Goal: Use online tool/utility: Utilize a website feature to perform a specific function

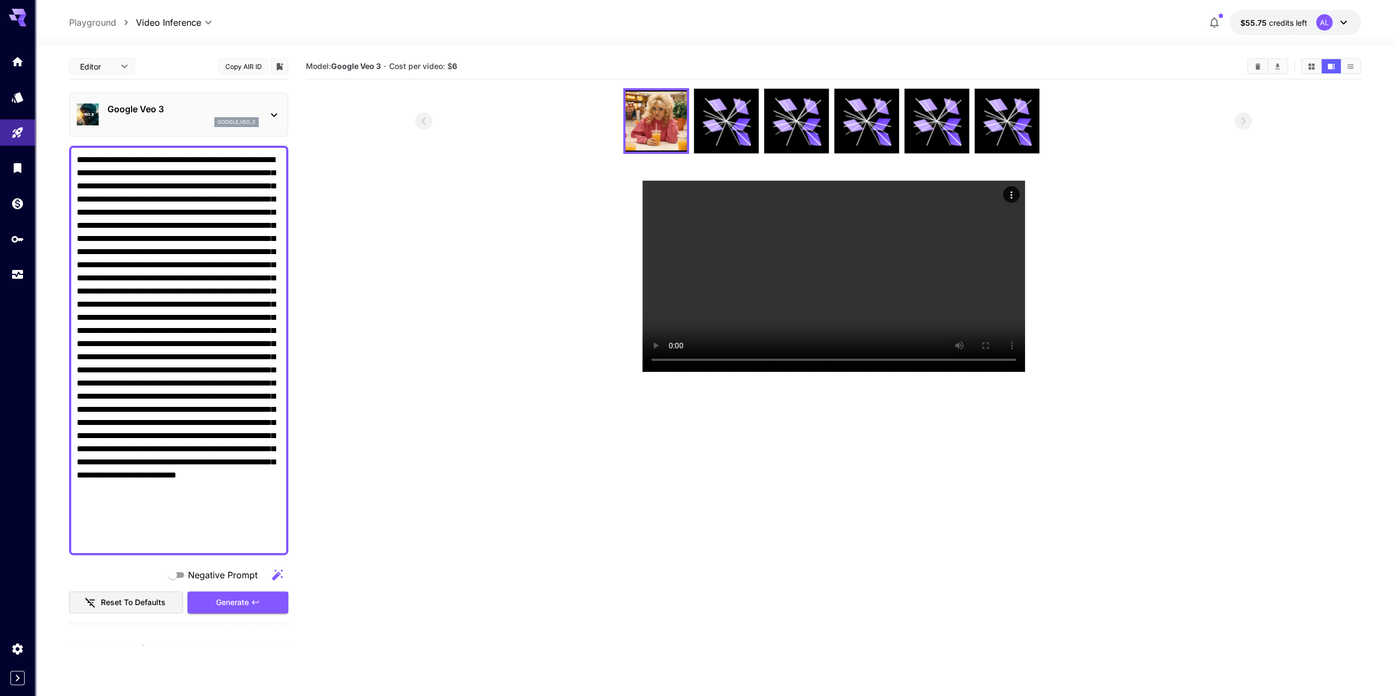
click at [391, 198] on section at bounding box center [833, 230] width 1055 height 284
drag, startPoint x: 81, startPoint y: 159, endPoint x: 375, endPoint y: 629, distance: 554.6
click at [267, 605] on div "**********" at bounding box center [178, 647] width 219 height 1186
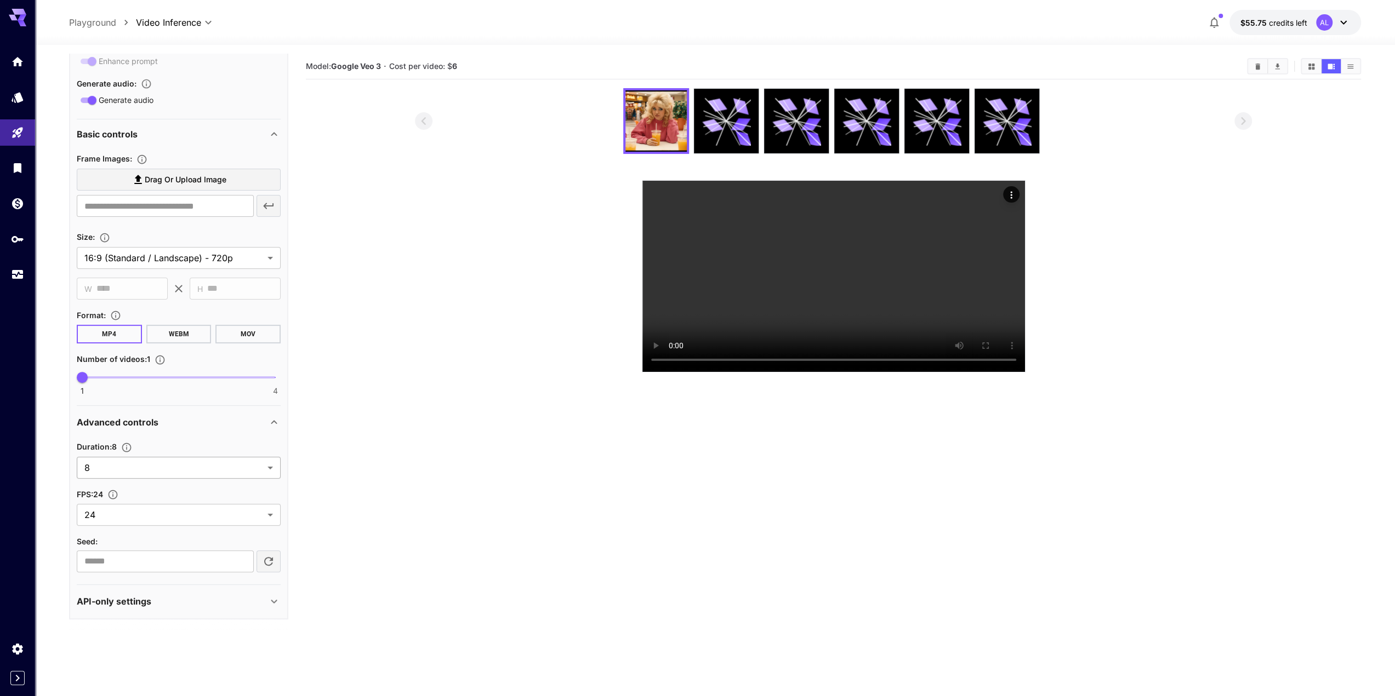
type textarea "**********"
click at [217, 465] on body "**********" at bounding box center [697, 391] width 1395 height 783
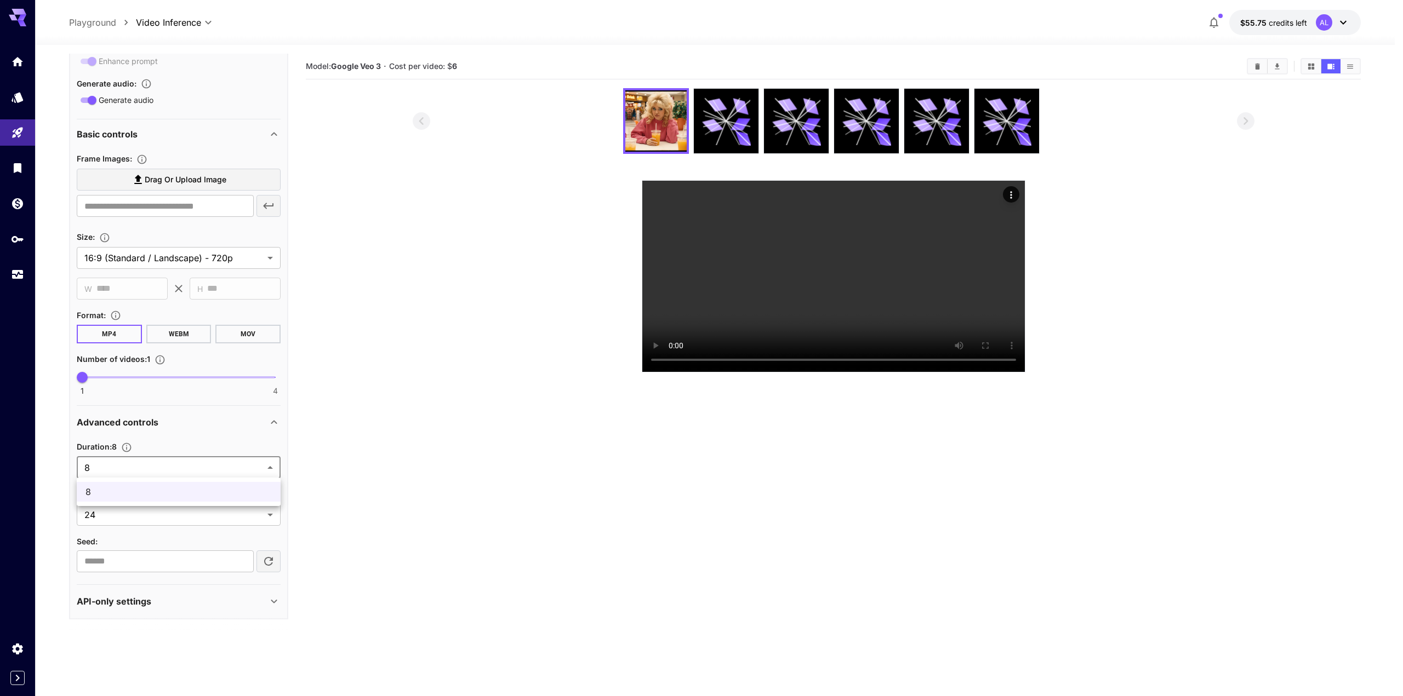
click at [217, 465] on div at bounding box center [701, 348] width 1403 height 696
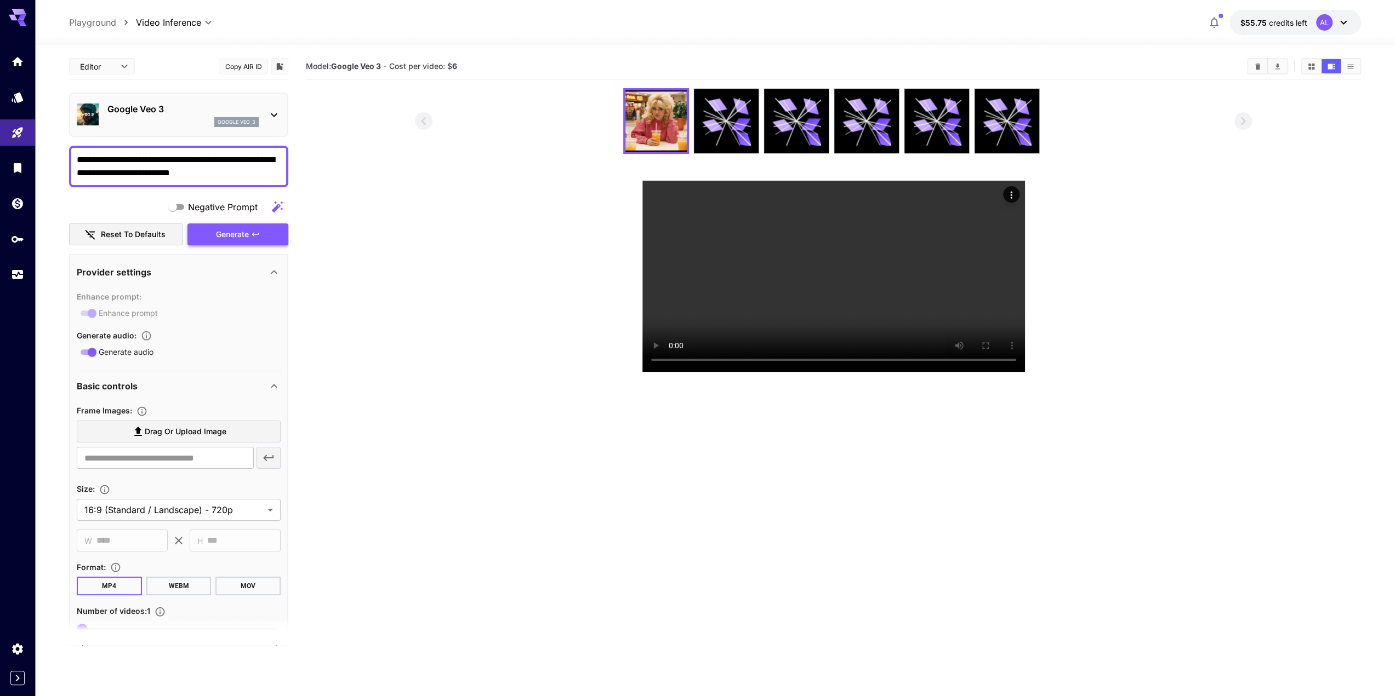
click at [230, 230] on div "Generate" at bounding box center [237, 235] width 101 height 22
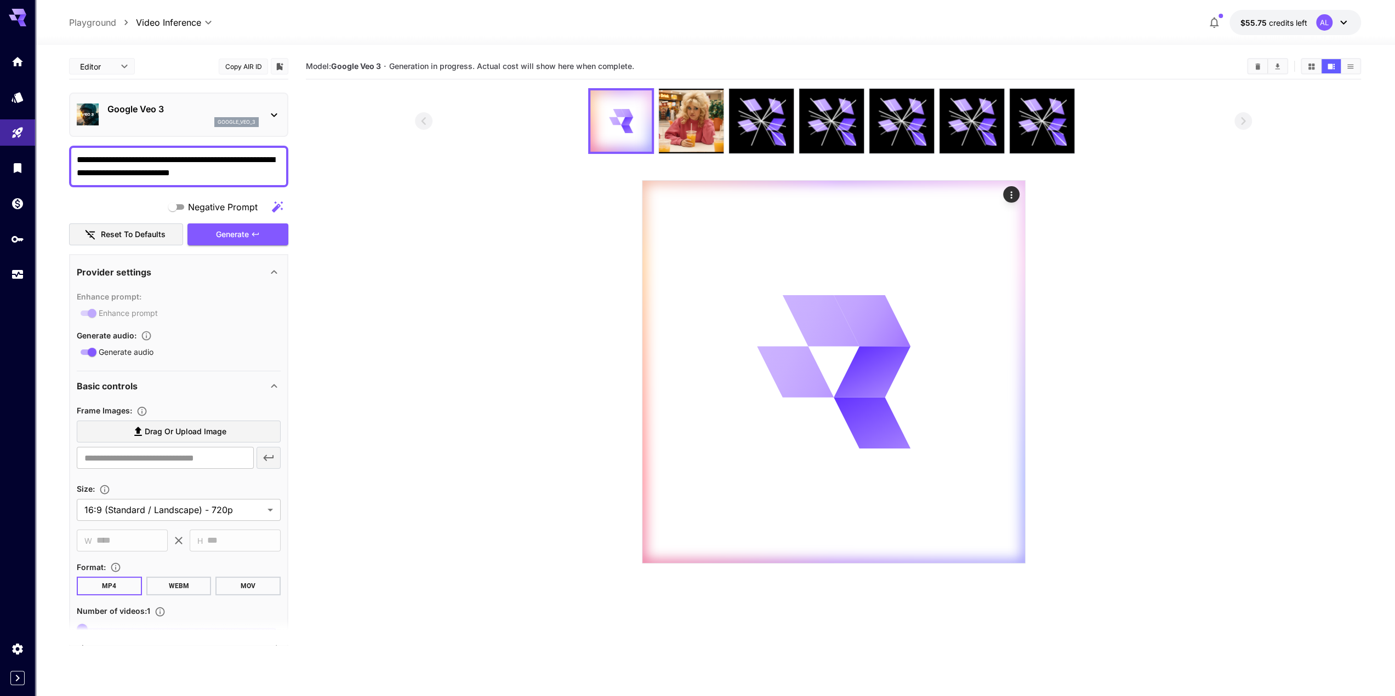
click at [192, 22] on body "**********" at bounding box center [697, 391] width 1395 height 783
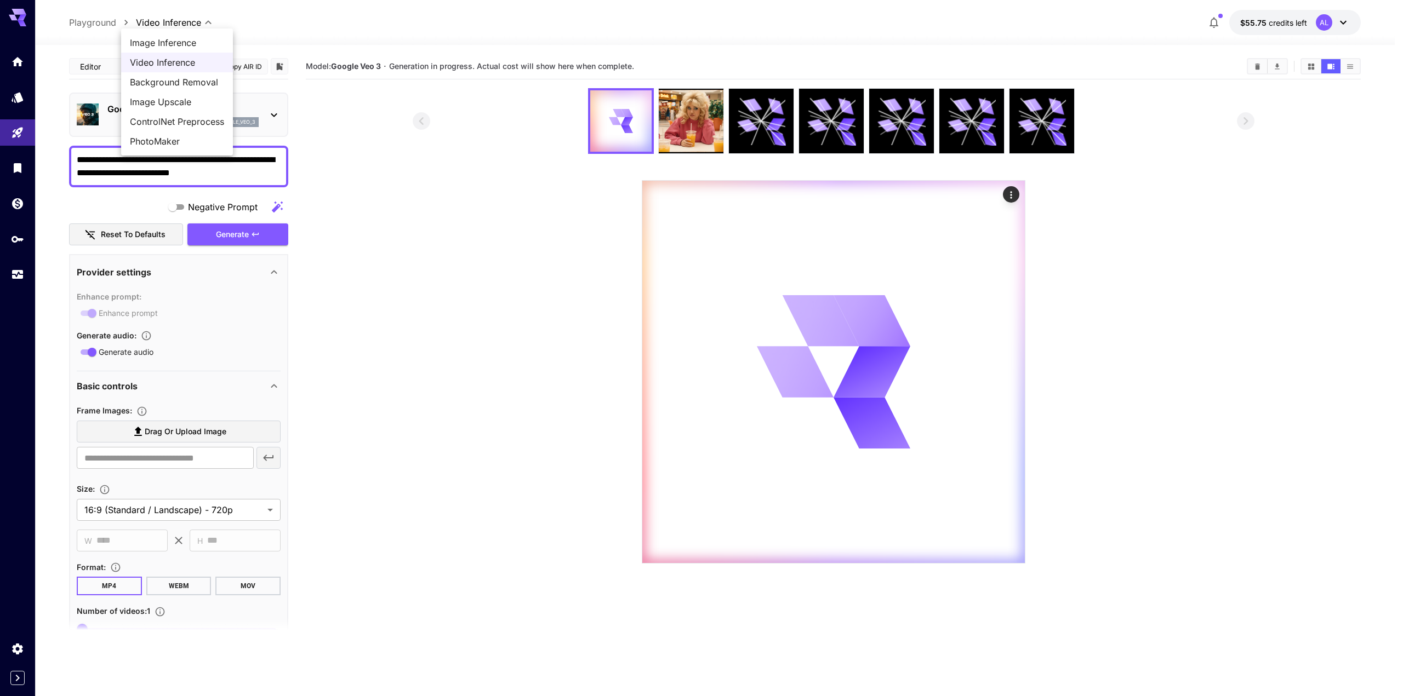
click at [185, 47] on span "Image Inference" at bounding box center [177, 42] width 94 height 13
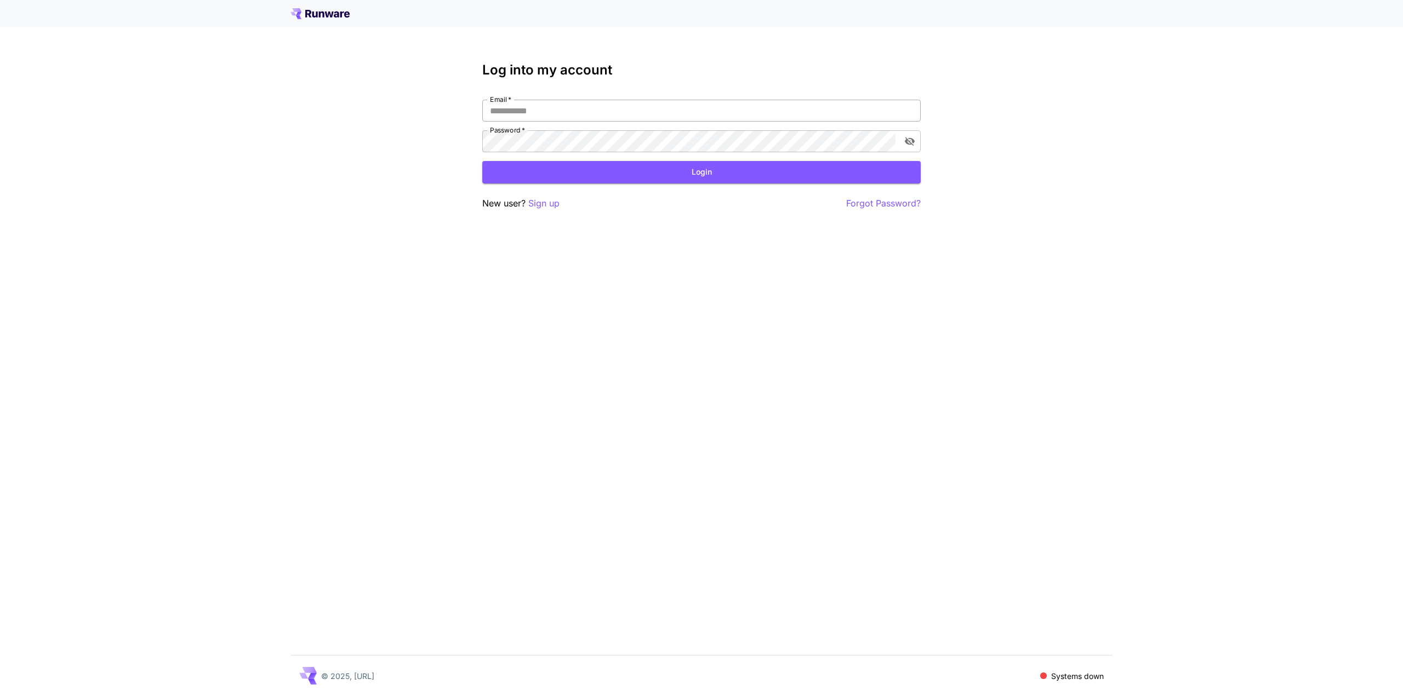
click at [538, 107] on input "Email   *" at bounding box center [701, 111] width 438 height 22
type input "**********"
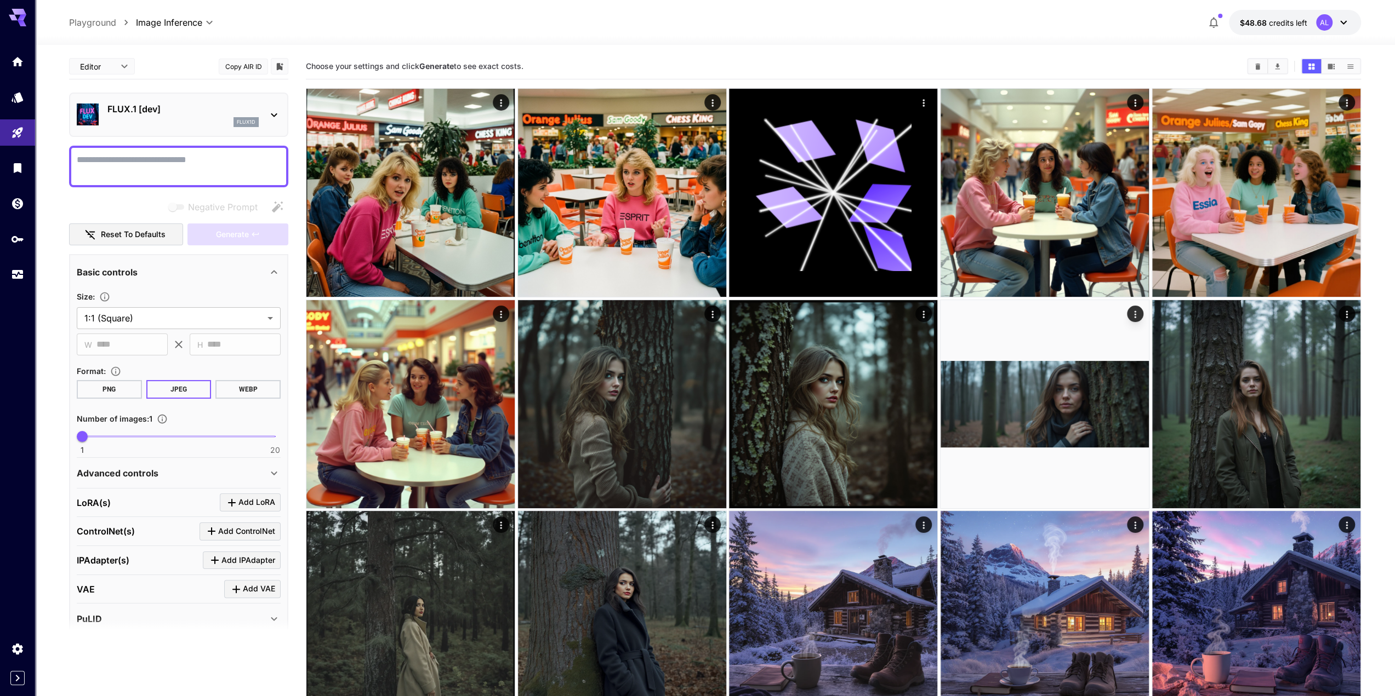
click at [277, 120] on icon at bounding box center [273, 114] width 13 height 13
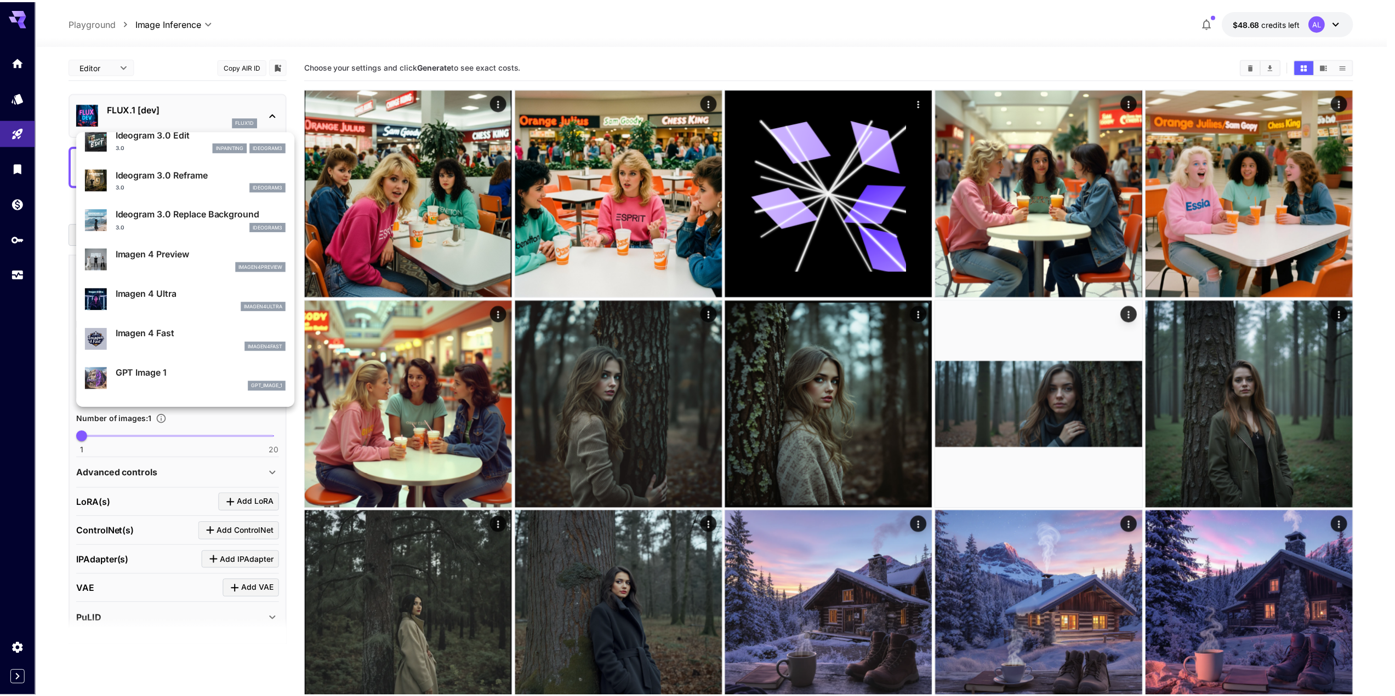
scroll to position [385, 0]
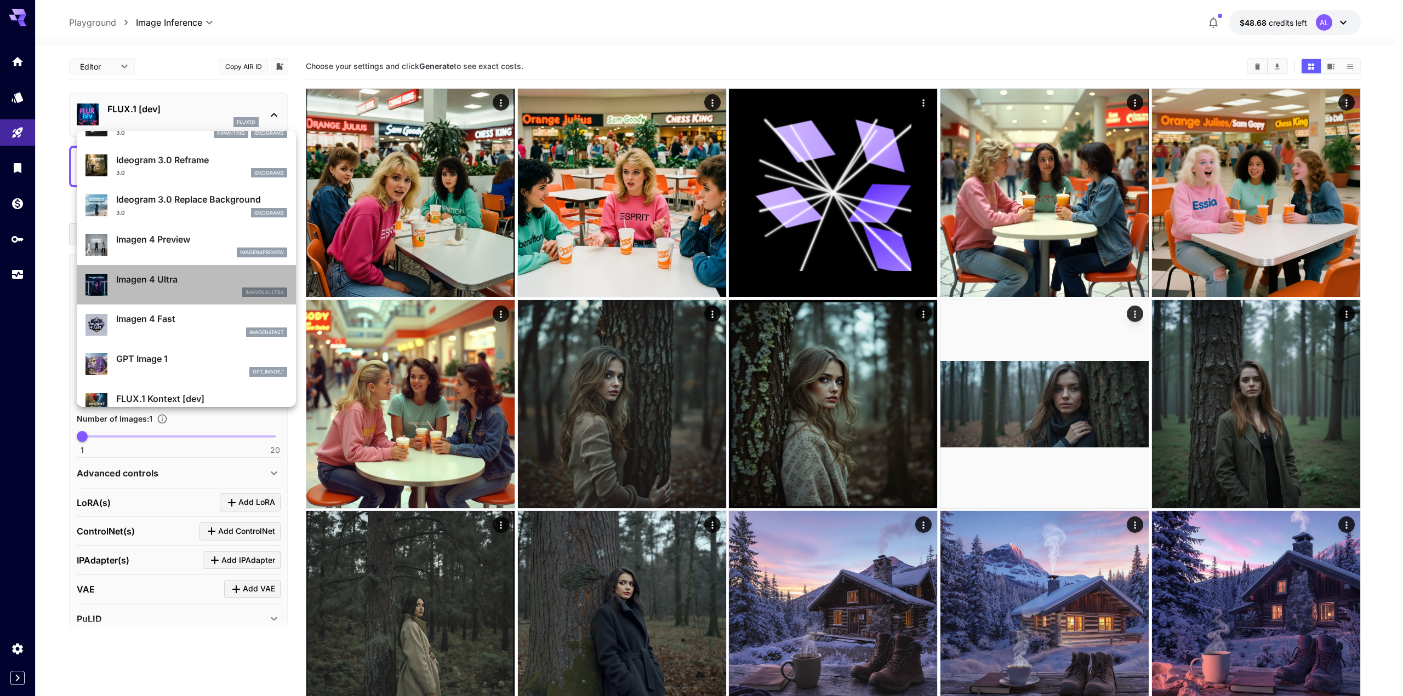
click at [195, 277] on p "Imagen 4 Ultra" at bounding box center [201, 279] width 171 height 13
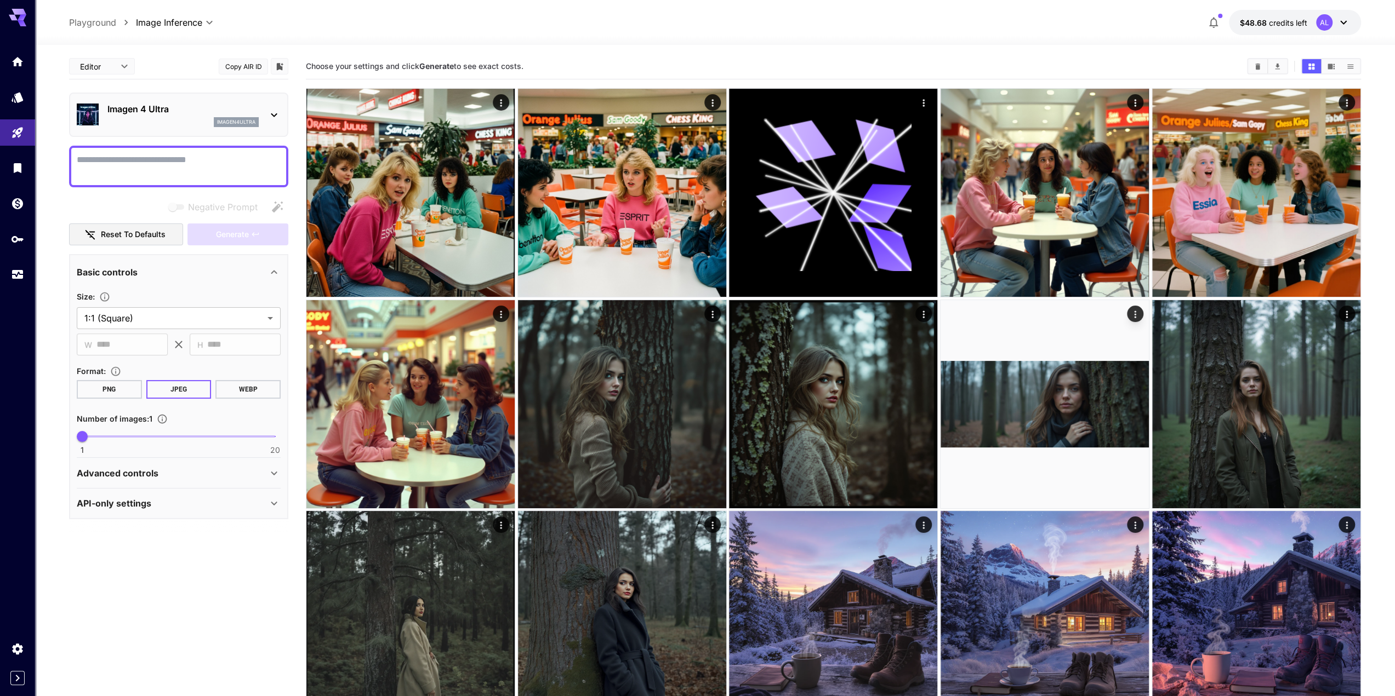
click at [170, 153] on textarea "Negative Prompt" at bounding box center [179, 166] width 204 height 26
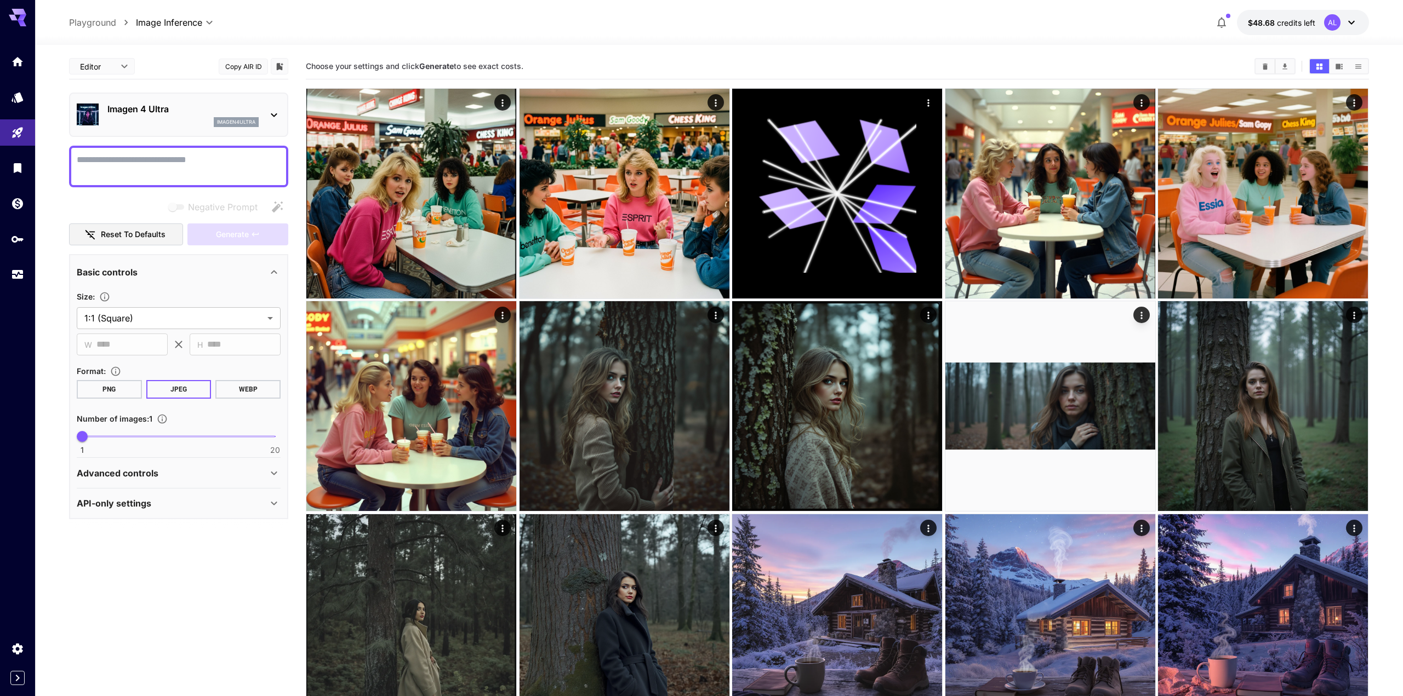
click at [167, 21] on body "**********" at bounding box center [701, 485] width 1403 height 971
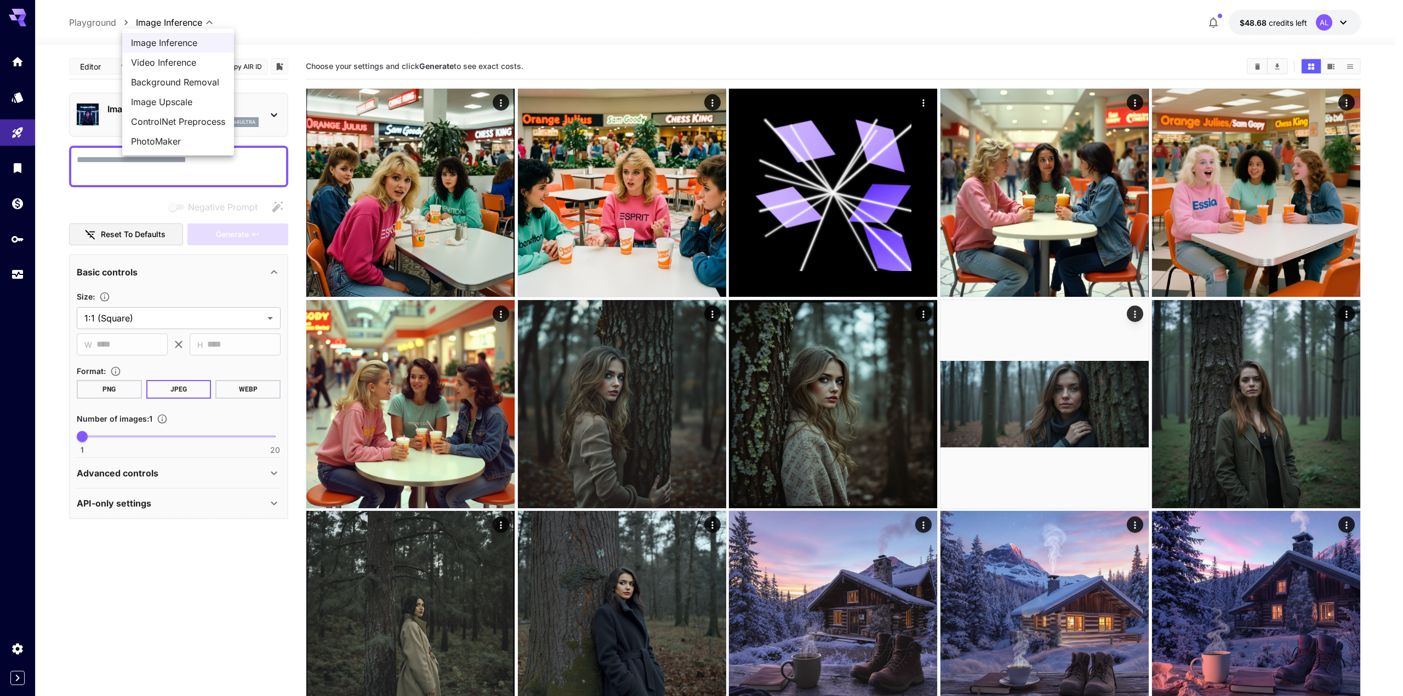
click at [168, 59] on span "Video Inference" at bounding box center [178, 62] width 94 height 13
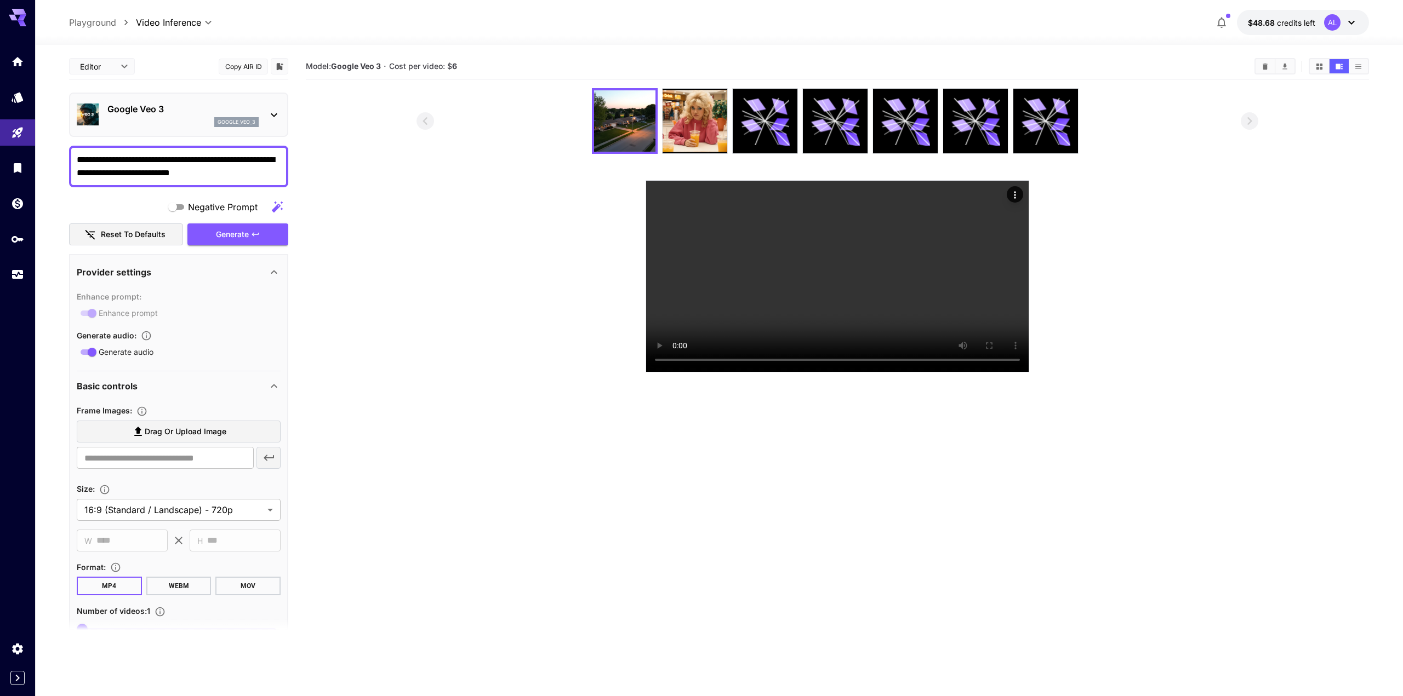
click at [130, 64] on body "**********" at bounding box center [701, 391] width 1403 height 783
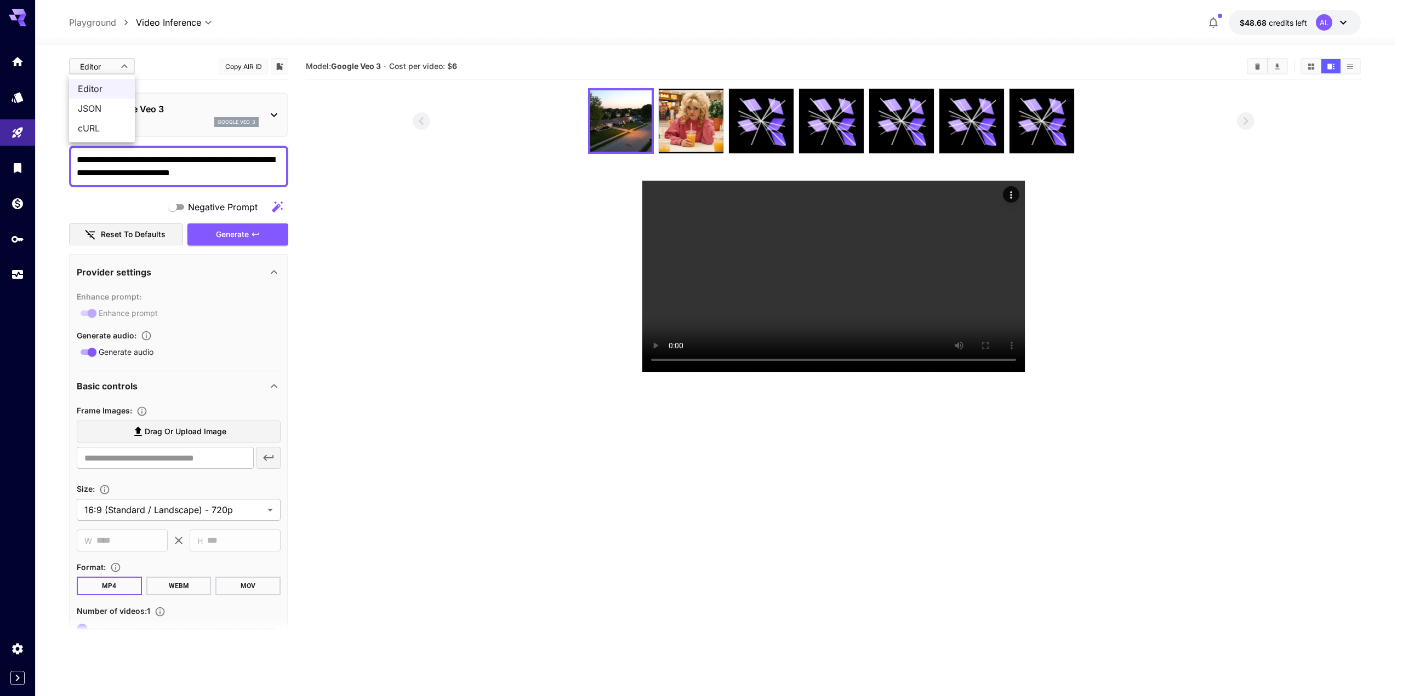
click at [176, 52] on div at bounding box center [701, 348] width 1403 height 696
click at [196, 24] on body "**********" at bounding box center [701, 391] width 1403 height 783
click at [182, 47] on span "Image Inference" at bounding box center [177, 42] width 94 height 13
type input "**********"
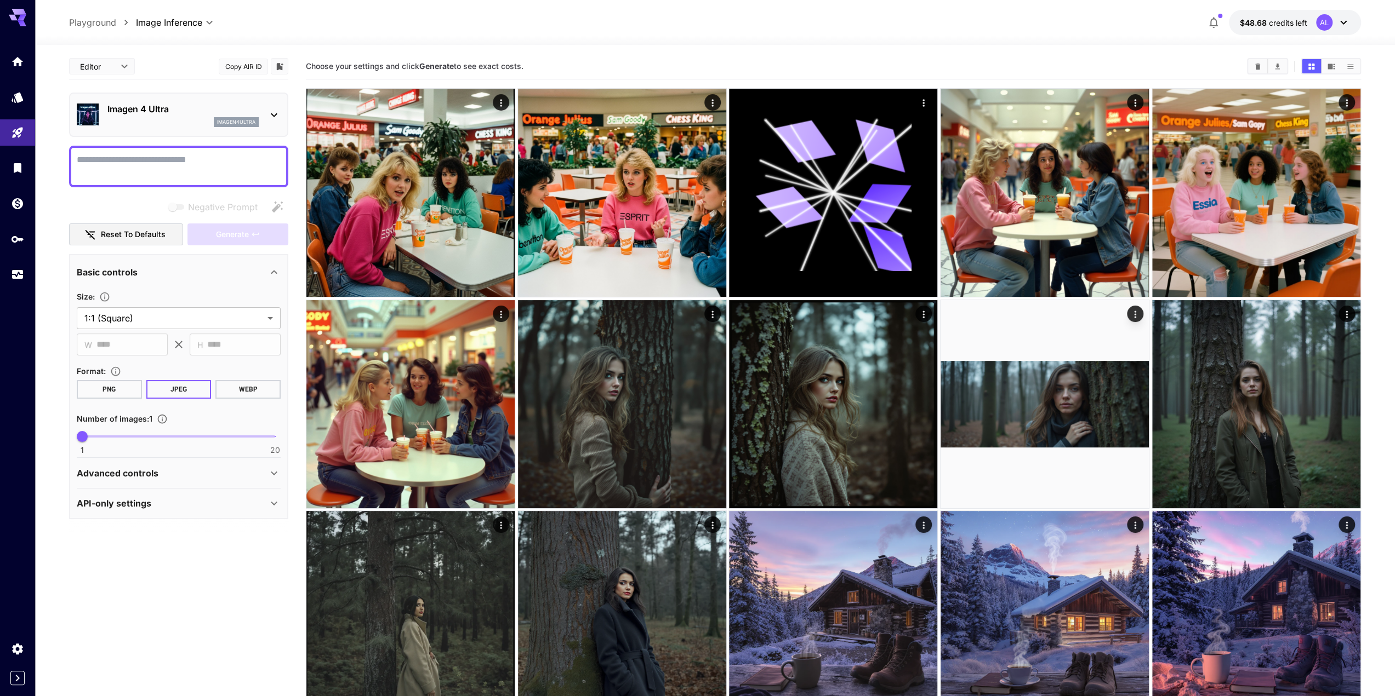
click at [159, 165] on textarea "Negative Prompt" at bounding box center [179, 166] width 204 height 26
paste textarea "**********"
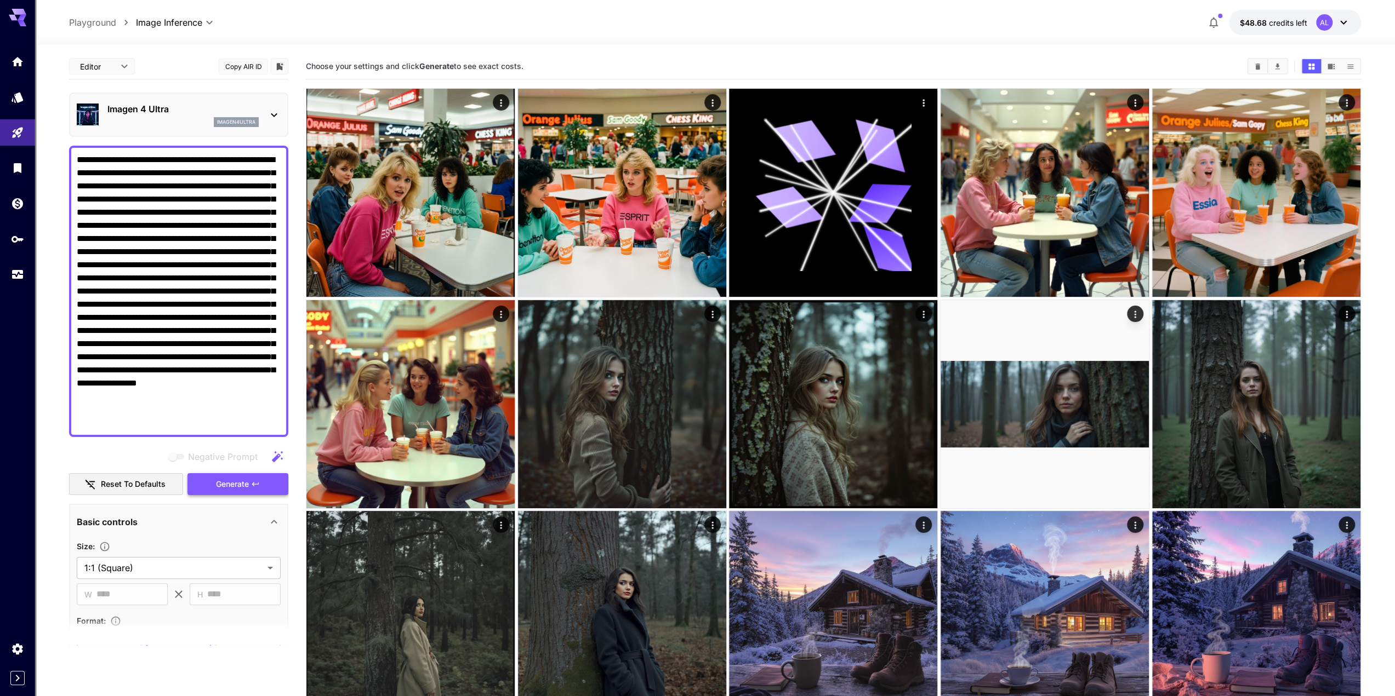
click at [230, 482] on span "Generate" at bounding box center [232, 485] width 33 height 14
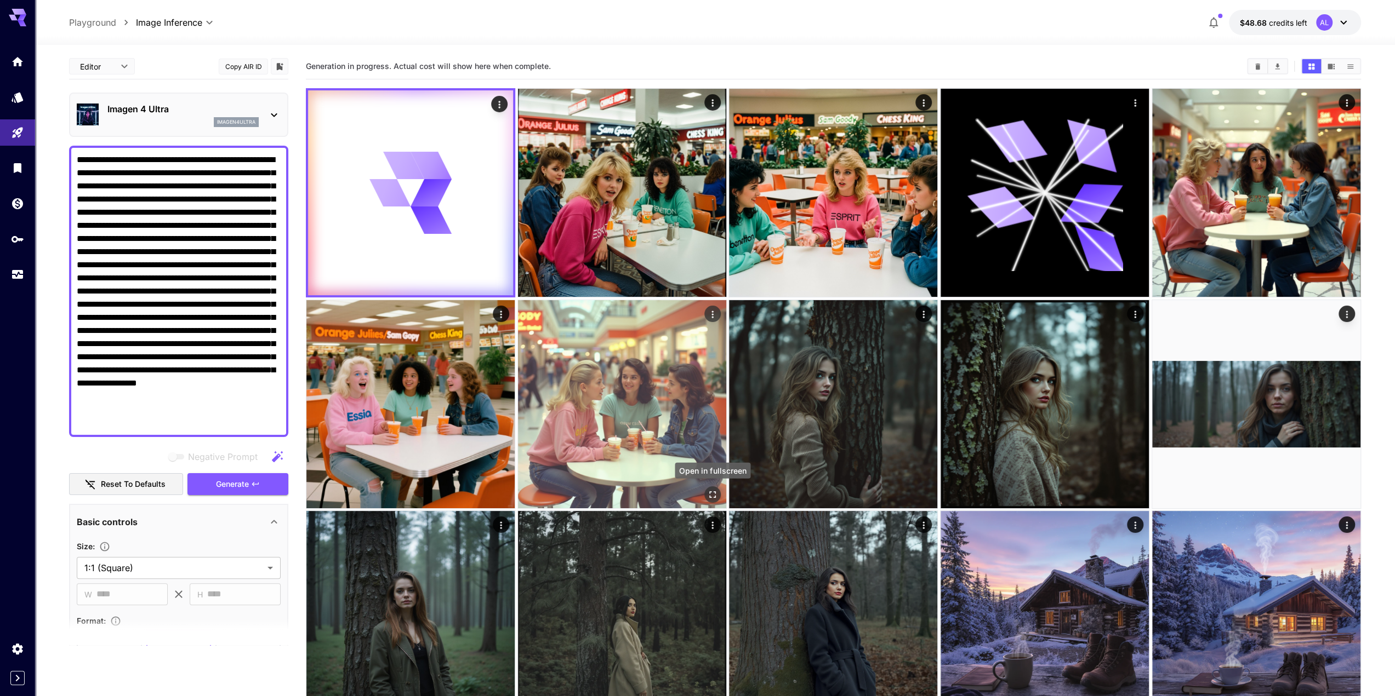
click at [710, 492] on icon "Open in fullscreen" at bounding box center [712, 495] width 7 height 7
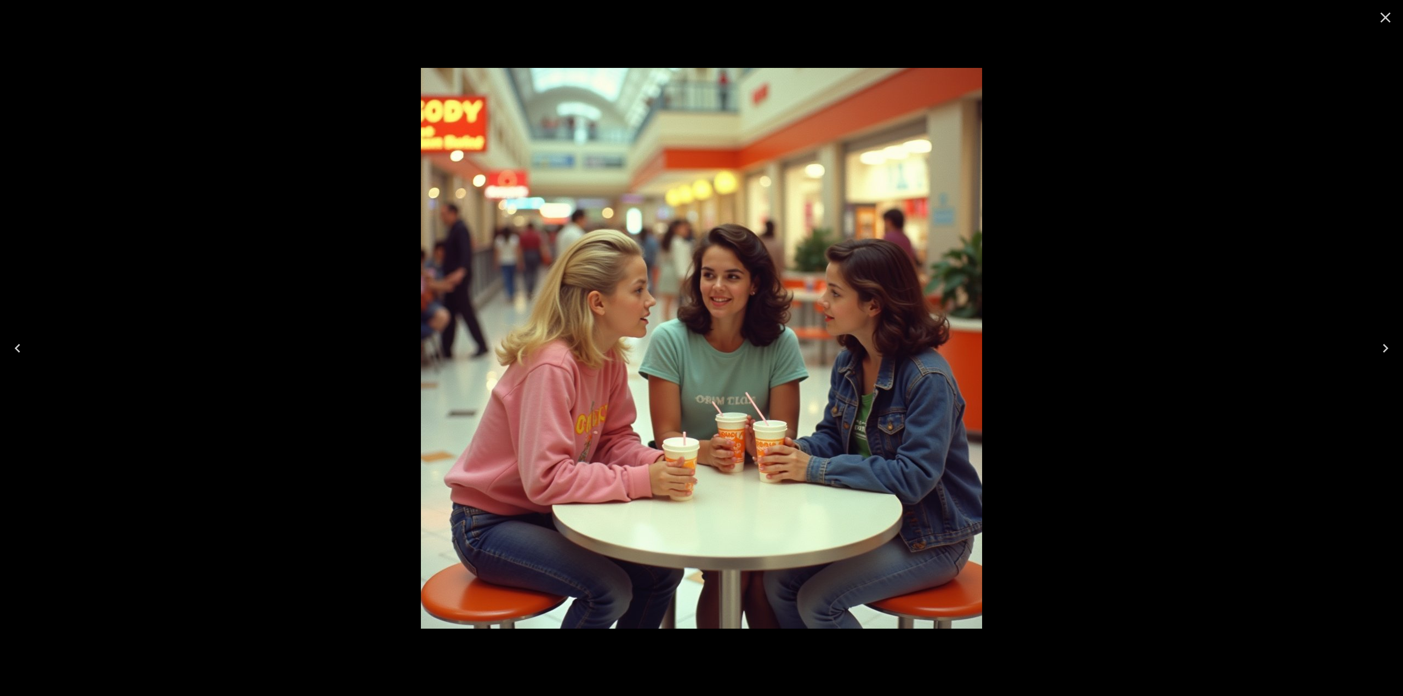
click at [1386, 19] on icon "Close" at bounding box center [1385, 18] width 10 height 10
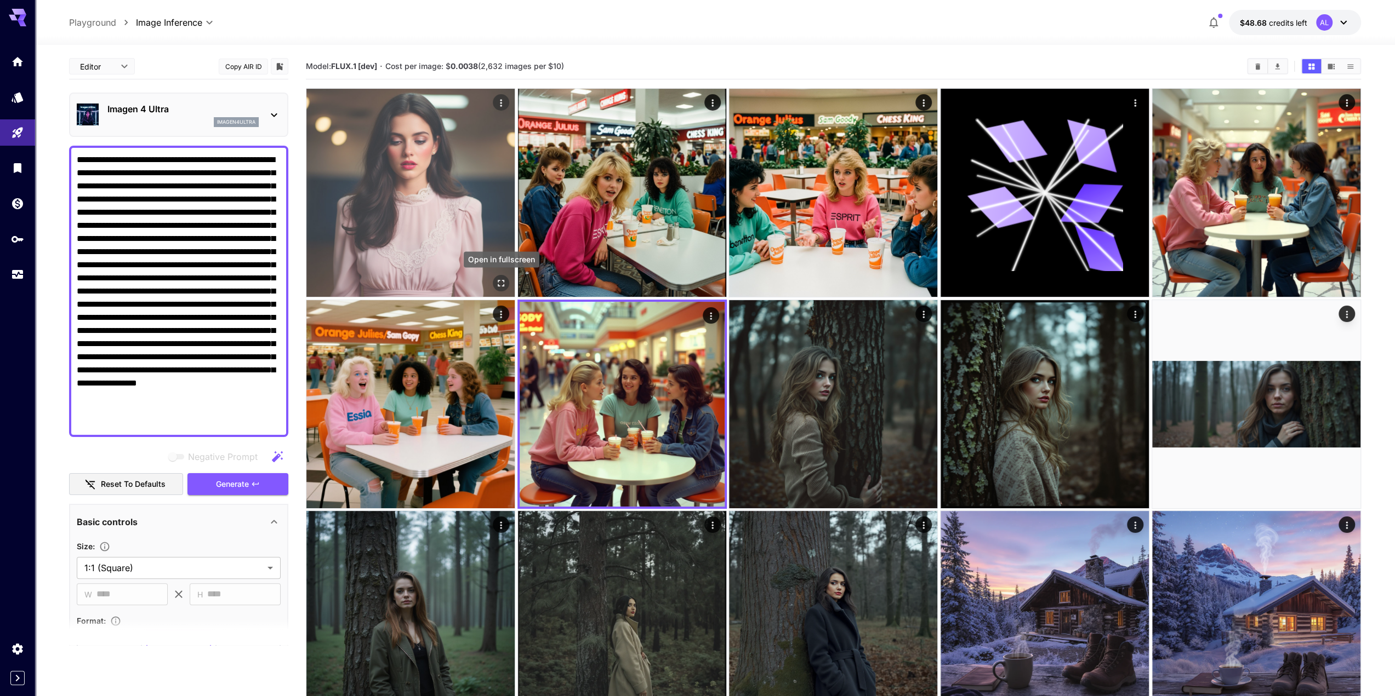
click at [499, 282] on icon "Open in fullscreen" at bounding box center [500, 283] width 11 height 11
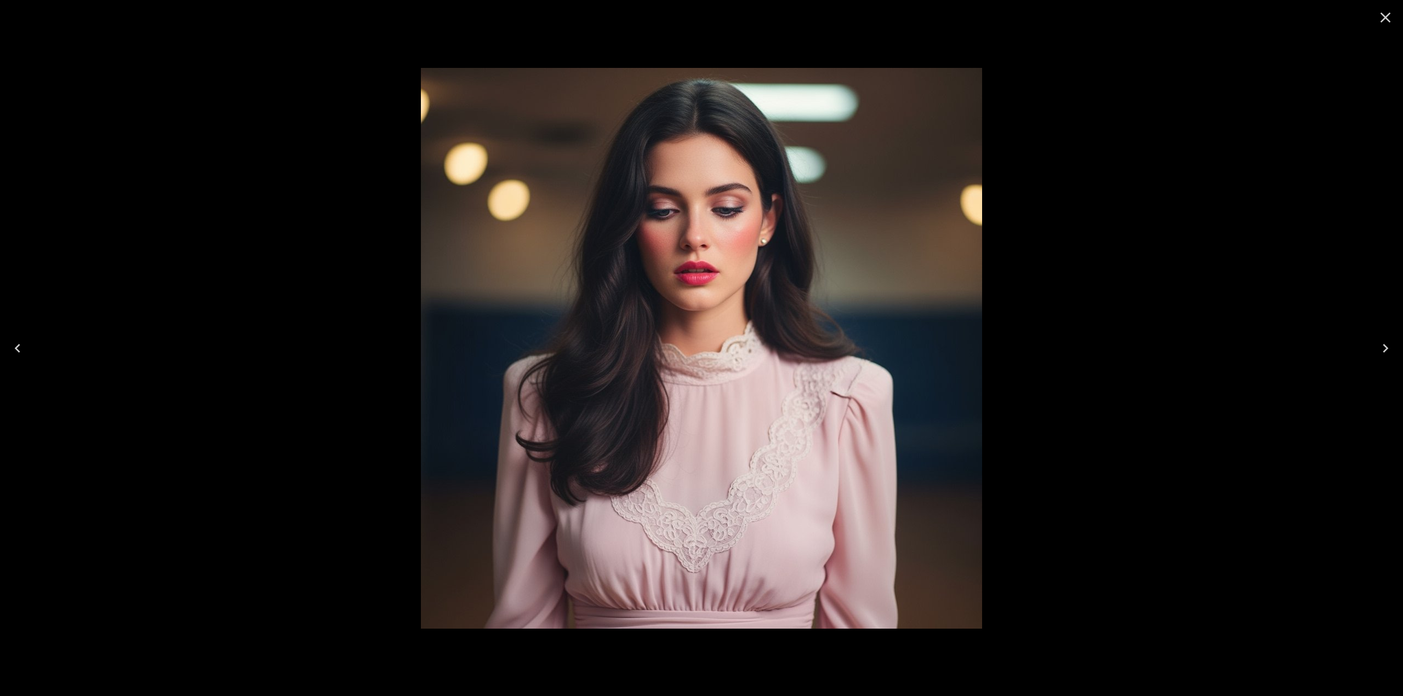
click at [1384, 23] on icon "Close" at bounding box center [1385, 18] width 18 height 18
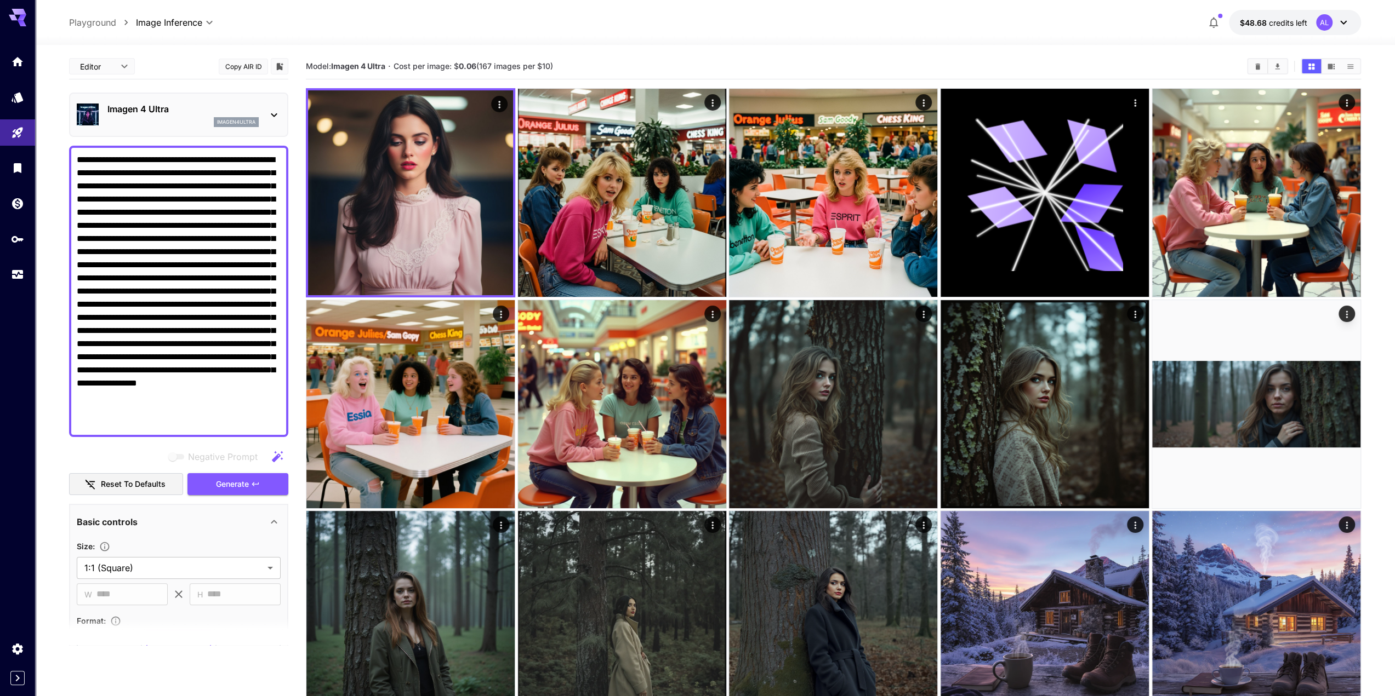
click at [157, 186] on textarea "Negative Prompt" at bounding box center [179, 291] width 204 height 276
paste textarea
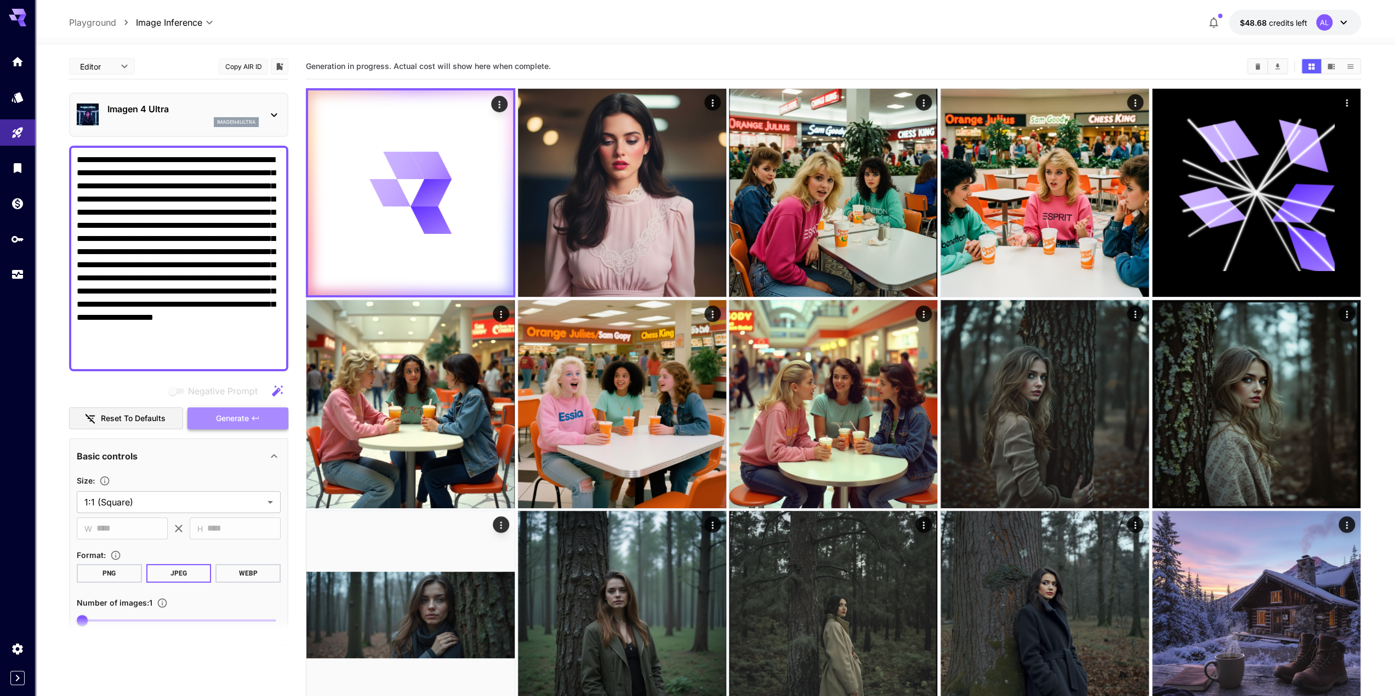
click at [211, 417] on button "Generate" at bounding box center [237, 419] width 101 height 22
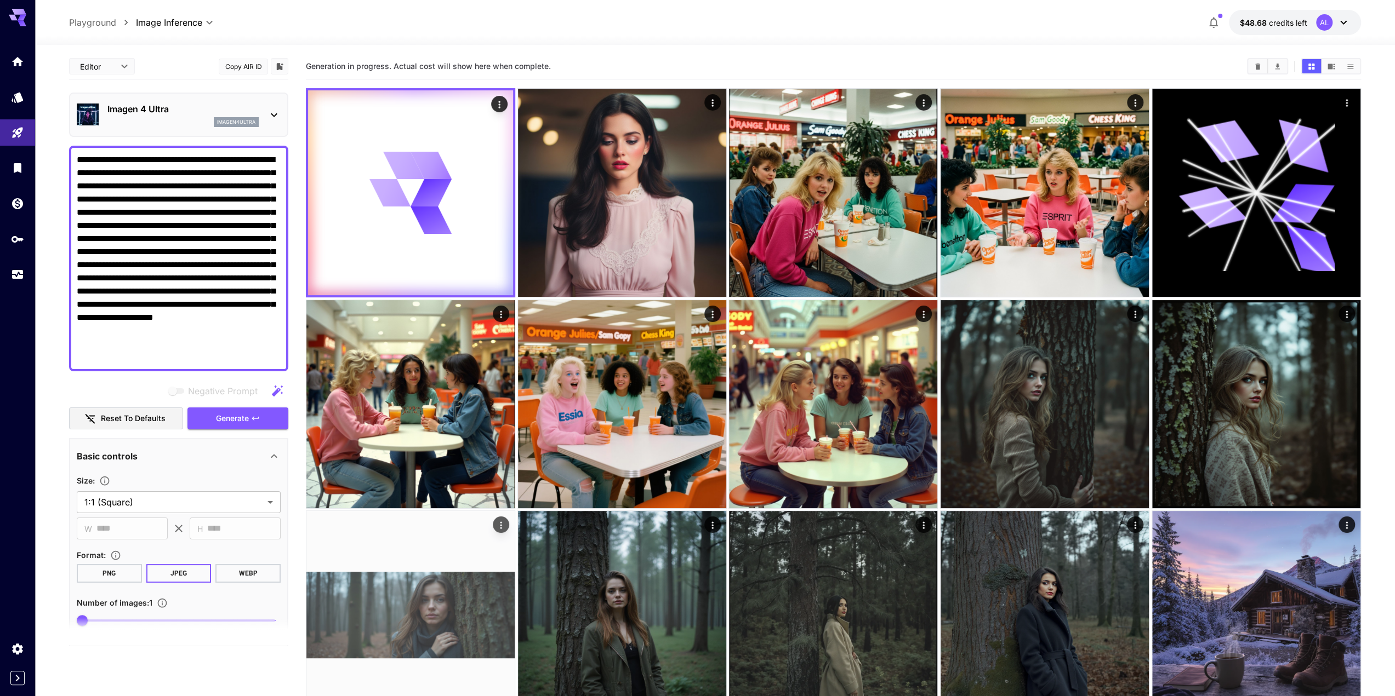
click at [407, 610] on img at bounding box center [410, 615] width 208 height 208
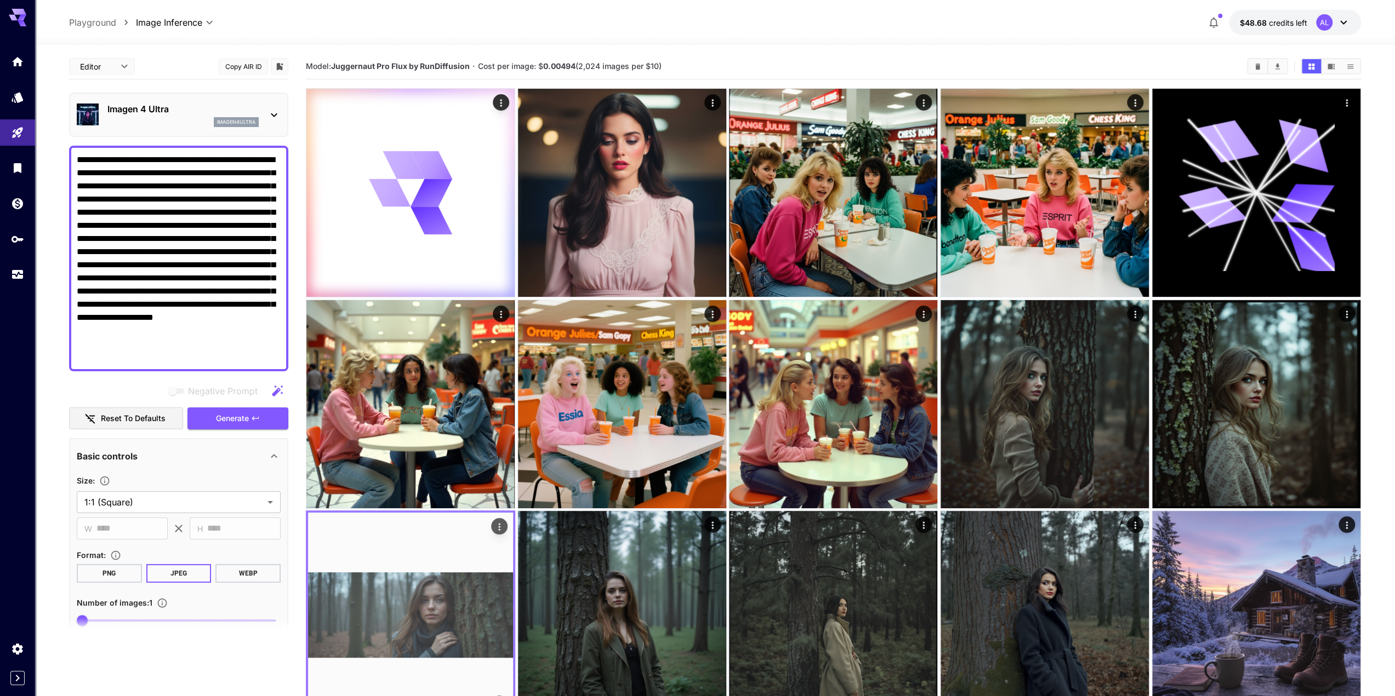
click at [453, 605] on img at bounding box center [410, 615] width 205 height 205
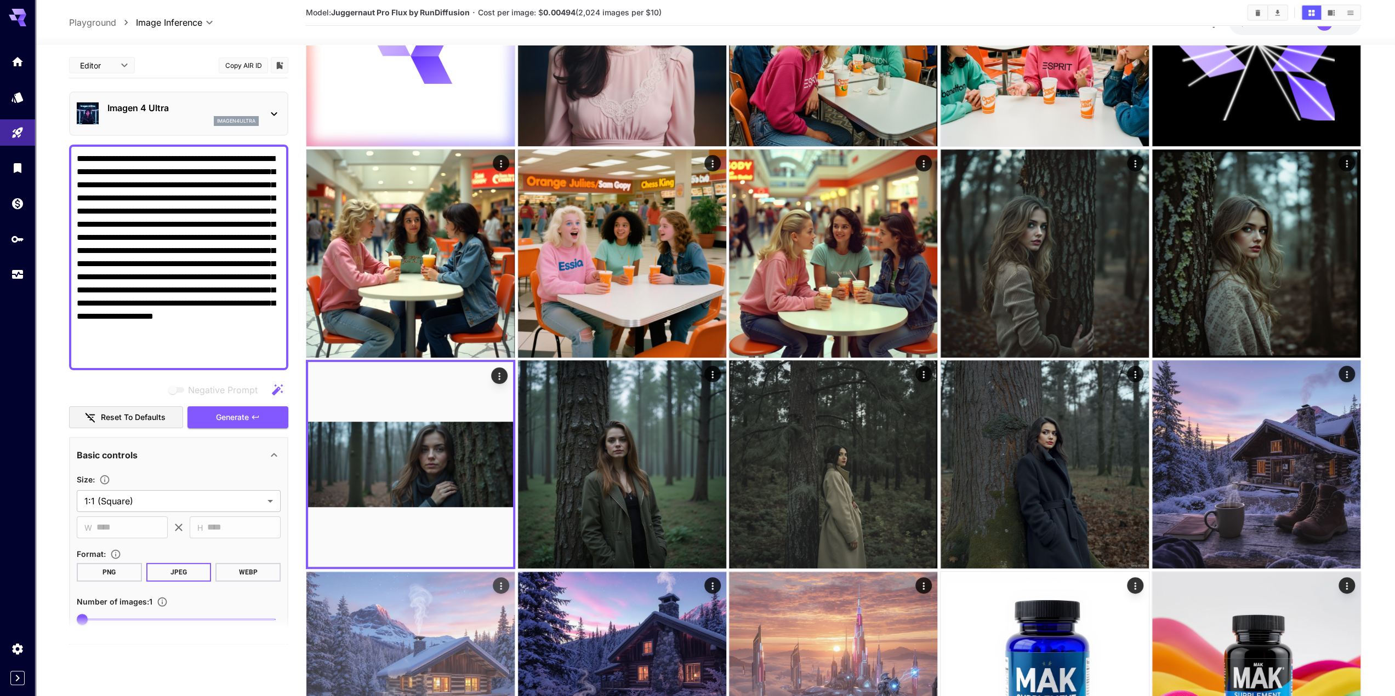
scroll to position [164, 0]
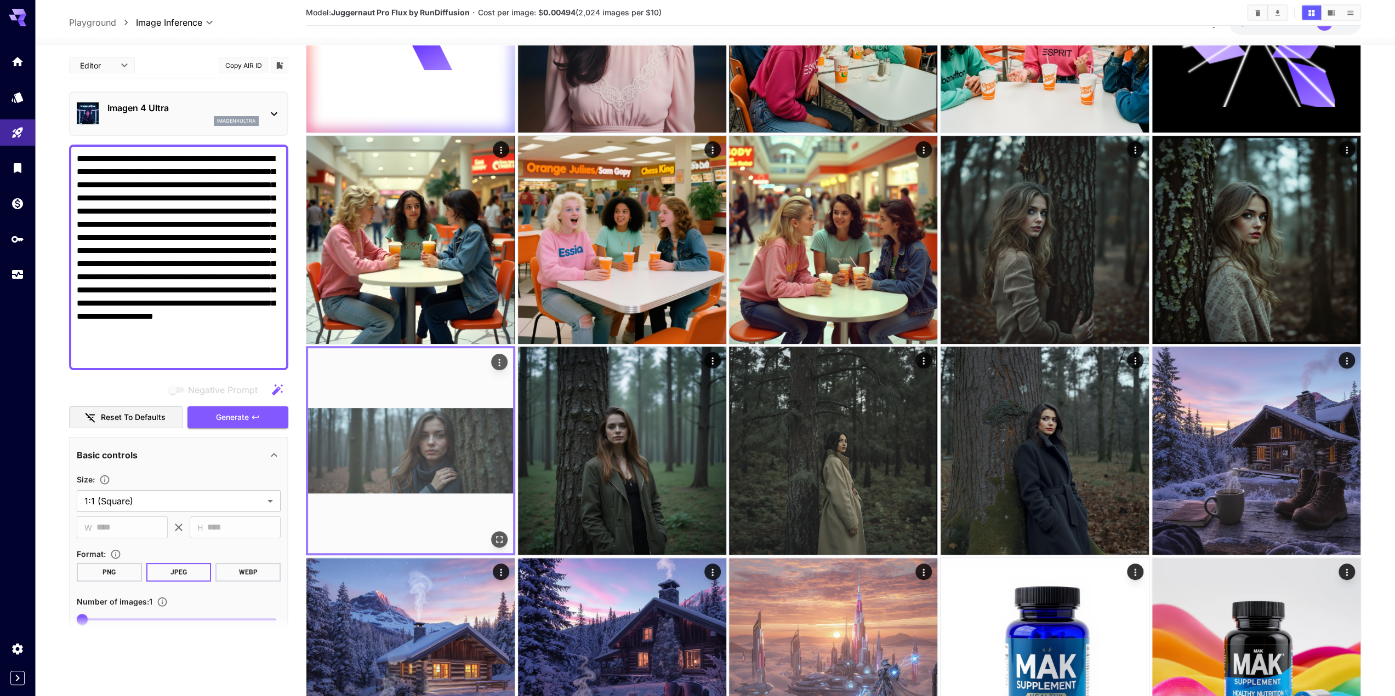
click at [466, 428] on img at bounding box center [410, 450] width 205 height 205
click at [498, 539] on icon "Open in fullscreen" at bounding box center [499, 540] width 11 height 11
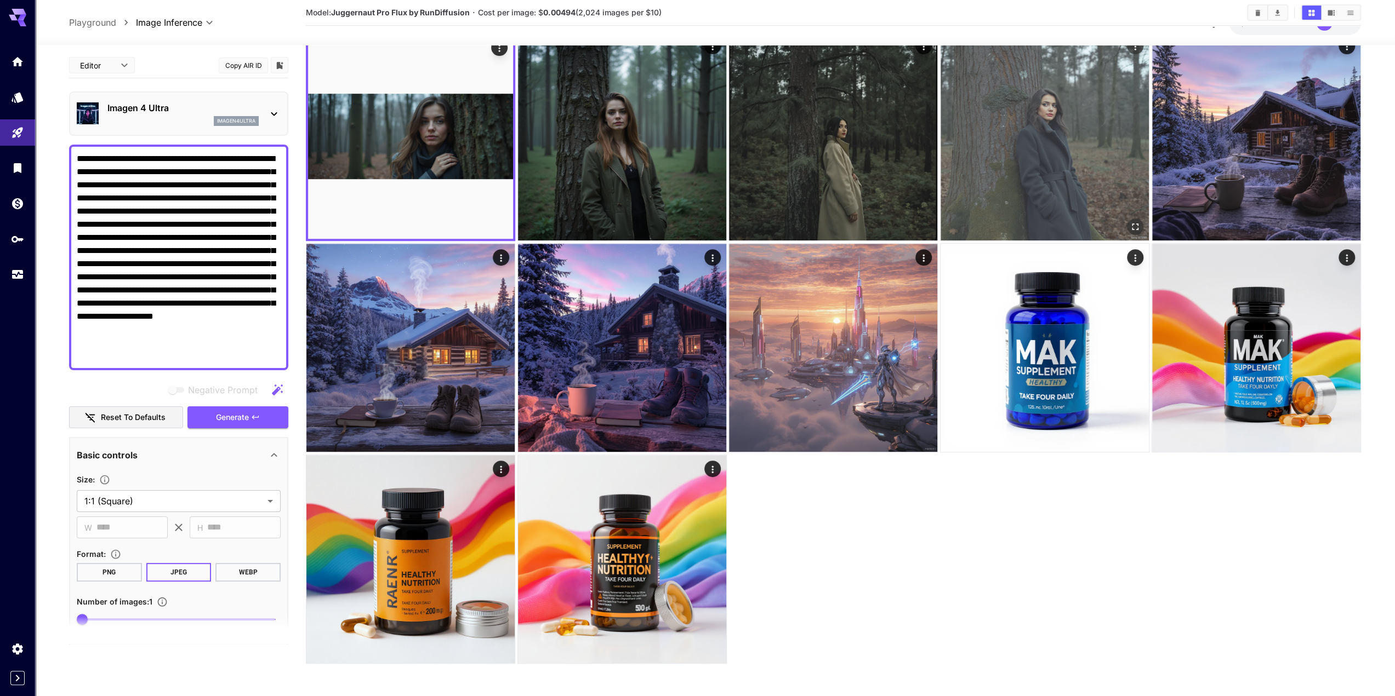
scroll to position [0, 0]
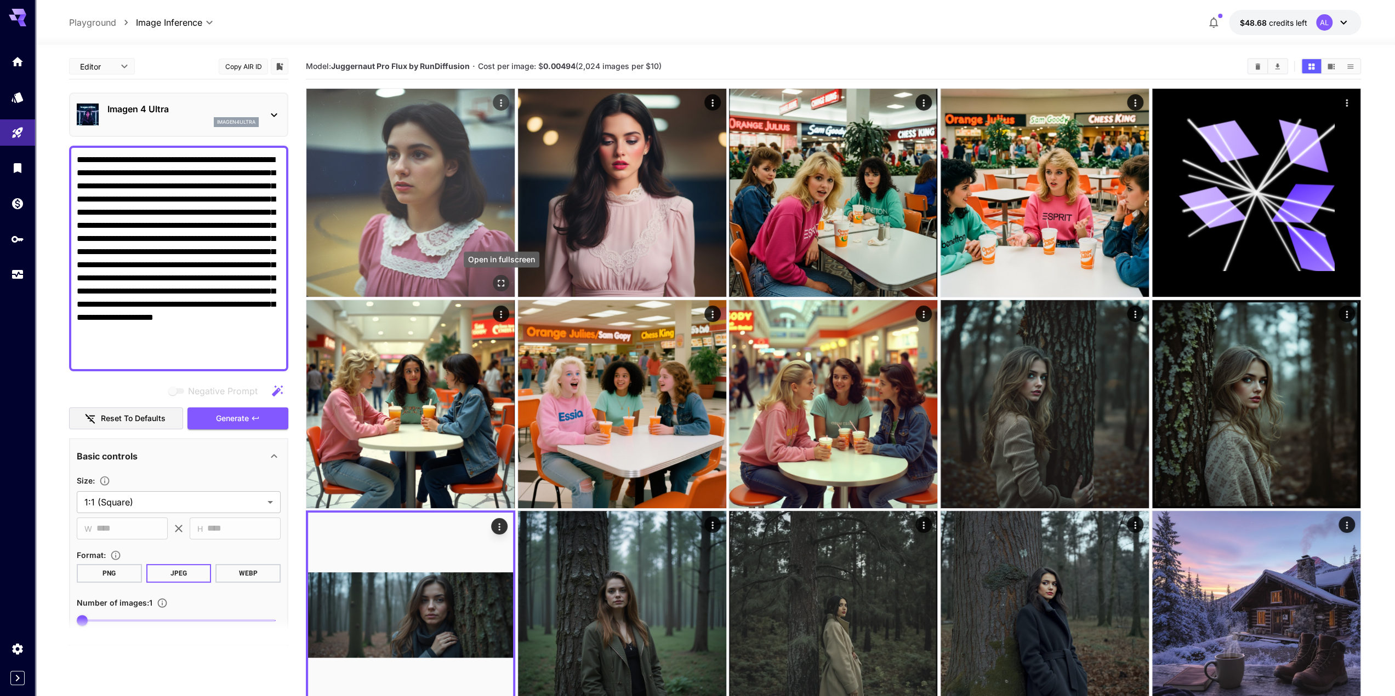
click at [503, 283] on icon "Open in fullscreen" at bounding box center [500, 283] width 11 height 11
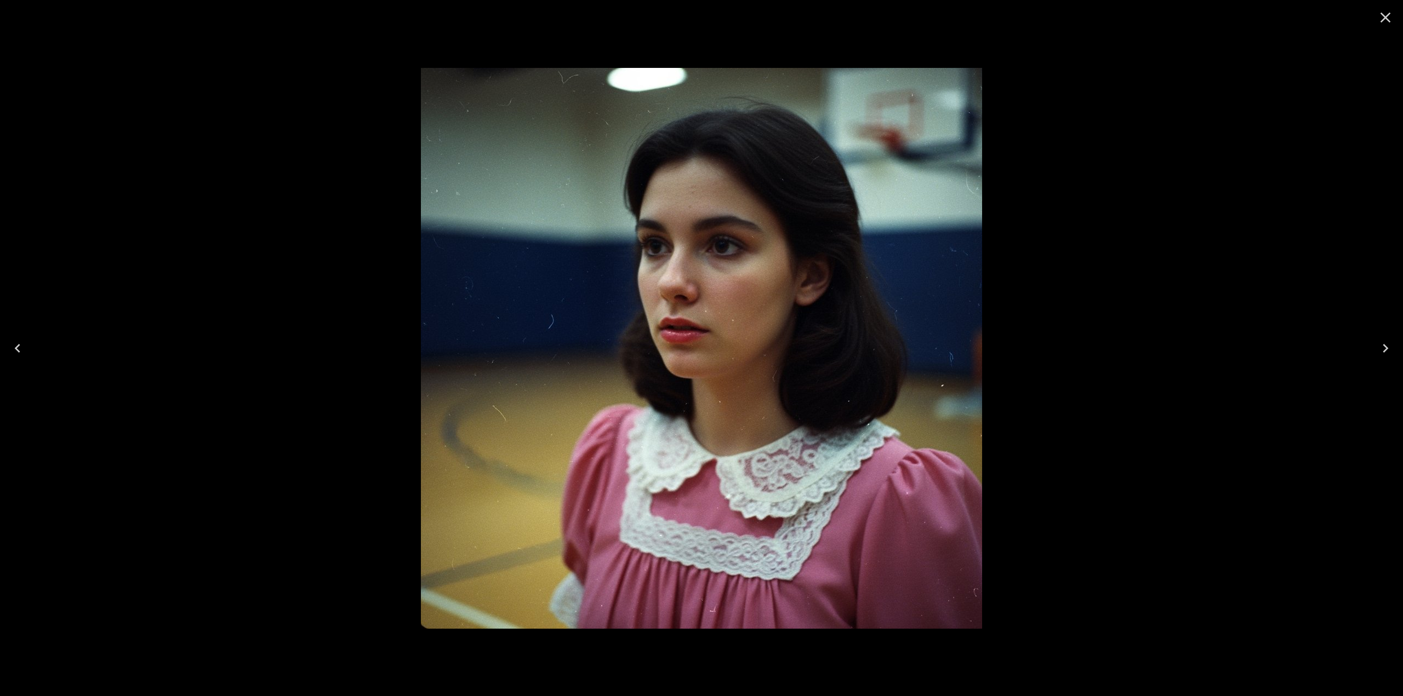
click at [1388, 22] on icon "Close" at bounding box center [1385, 18] width 18 height 18
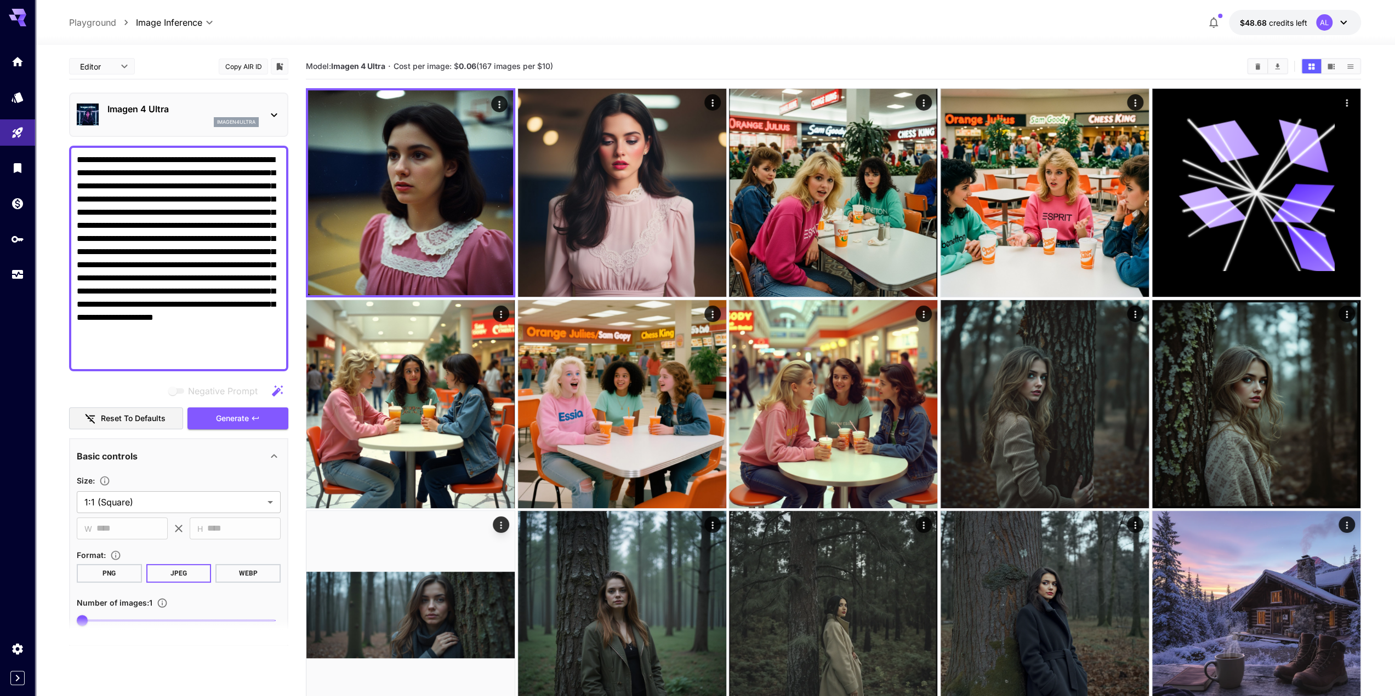
click at [126, 224] on textarea "**********" at bounding box center [179, 258] width 204 height 210
click at [137, 357] on textarea "**********" at bounding box center [179, 258] width 204 height 210
click at [244, 185] on textarea "**********" at bounding box center [179, 258] width 204 height 210
paste textarea "**********"
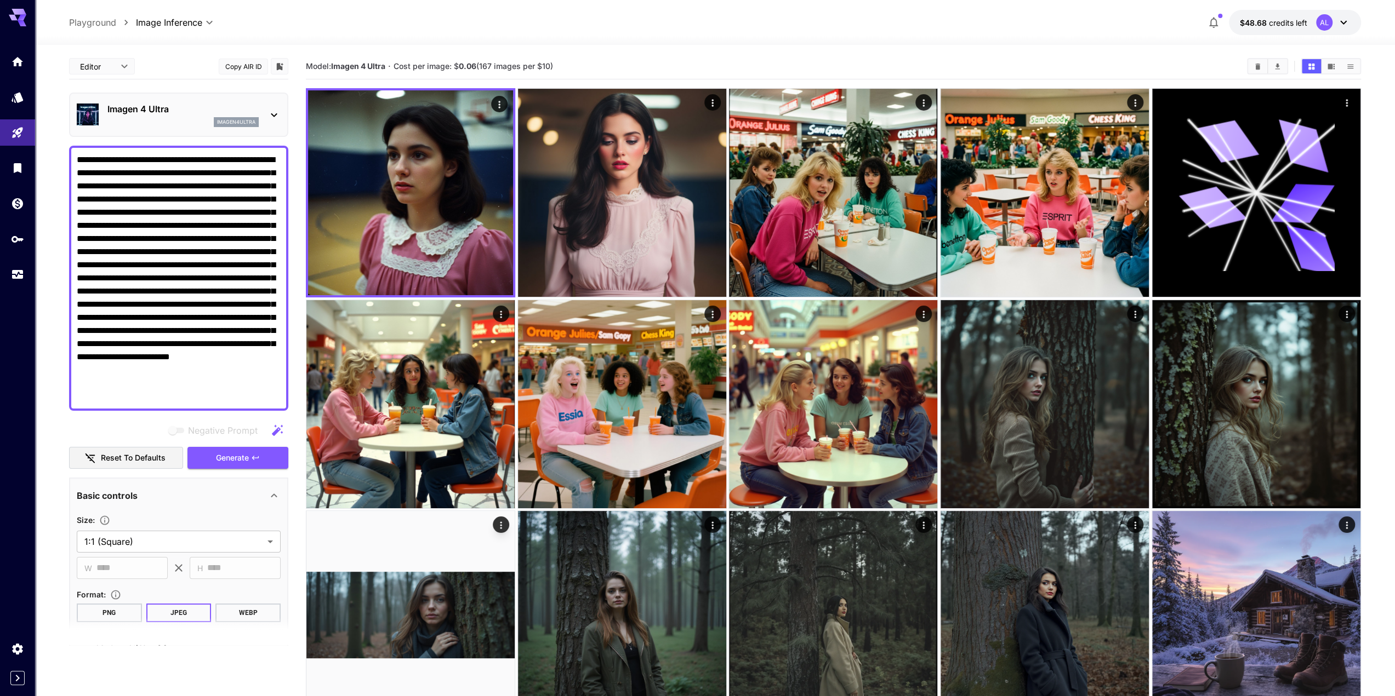
click at [244, 181] on textarea "**********" at bounding box center [179, 278] width 204 height 250
drag, startPoint x: 208, startPoint y: 264, endPoint x: 253, endPoint y: 260, distance: 45.1
click at [253, 262] on textarea "**********" at bounding box center [179, 278] width 204 height 250
click at [245, 185] on textarea "**********" at bounding box center [179, 278] width 204 height 250
click at [239, 185] on textarea "**********" at bounding box center [179, 278] width 204 height 250
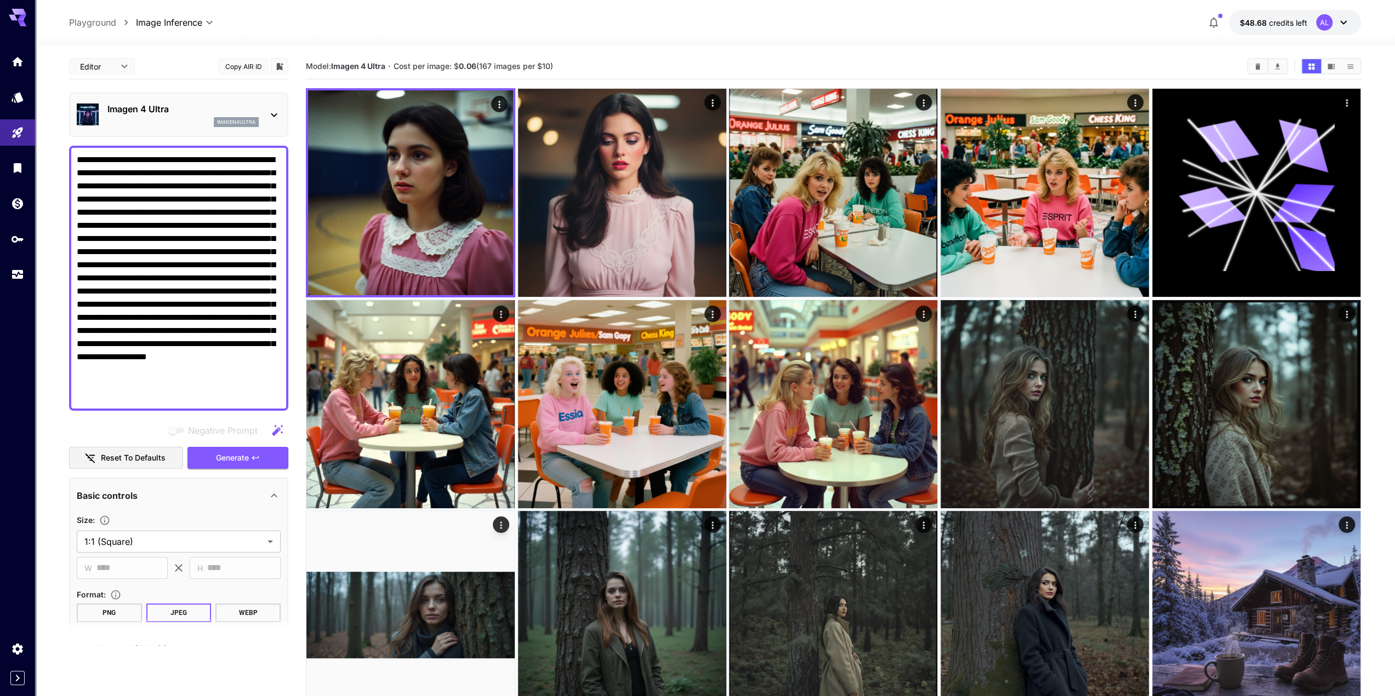
click at [243, 185] on textarea "**********" at bounding box center [179, 278] width 204 height 250
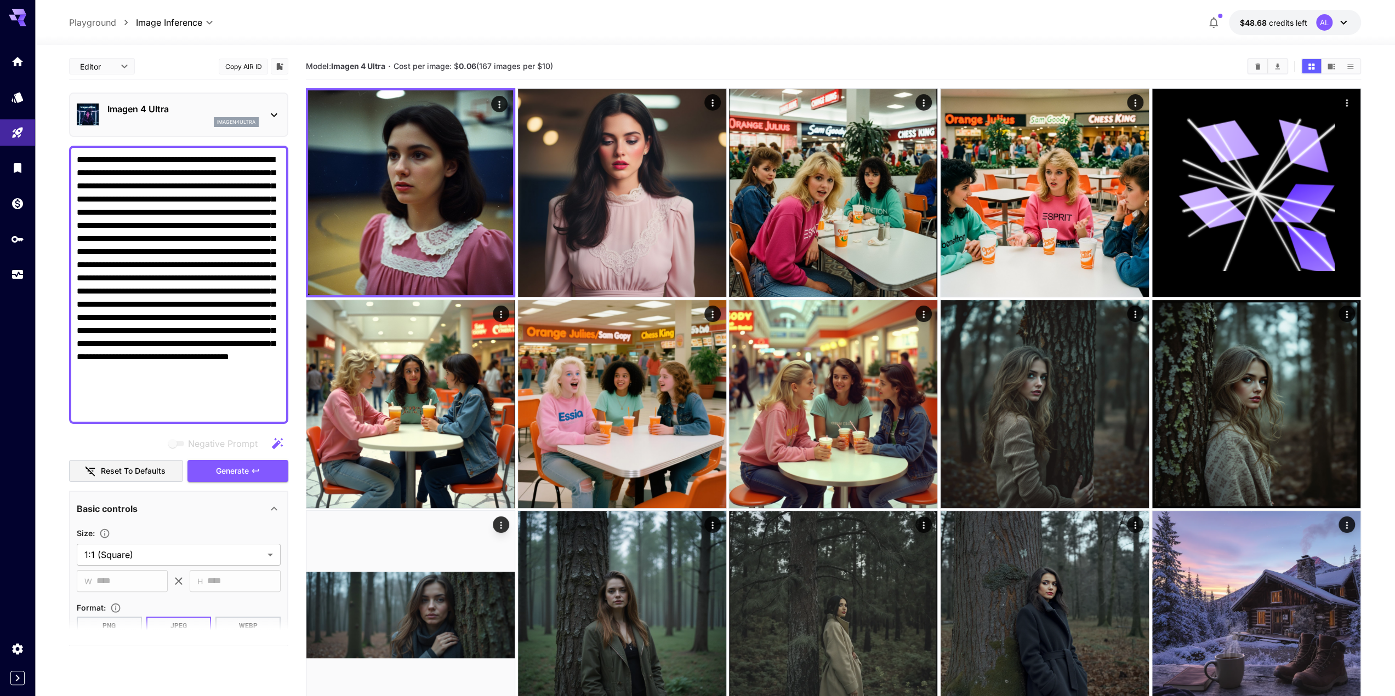
click at [178, 183] on textarea "**********" at bounding box center [179, 284] width 204 height 263
click at [180, 183] on textarea "**********" at bounding box center [179, 284] width 204 height 263
drag, startPoint x: 133, startPoint y: 200, endPoint x: 129, endPoint y: 222, distance: 22.2
click at [133, 200] on textarea "**********" at bounding box center [179, 284] width 204 height 263
click at [214, 195] on textarea "**********" at bounding box center [179, 284] width 204 height 263
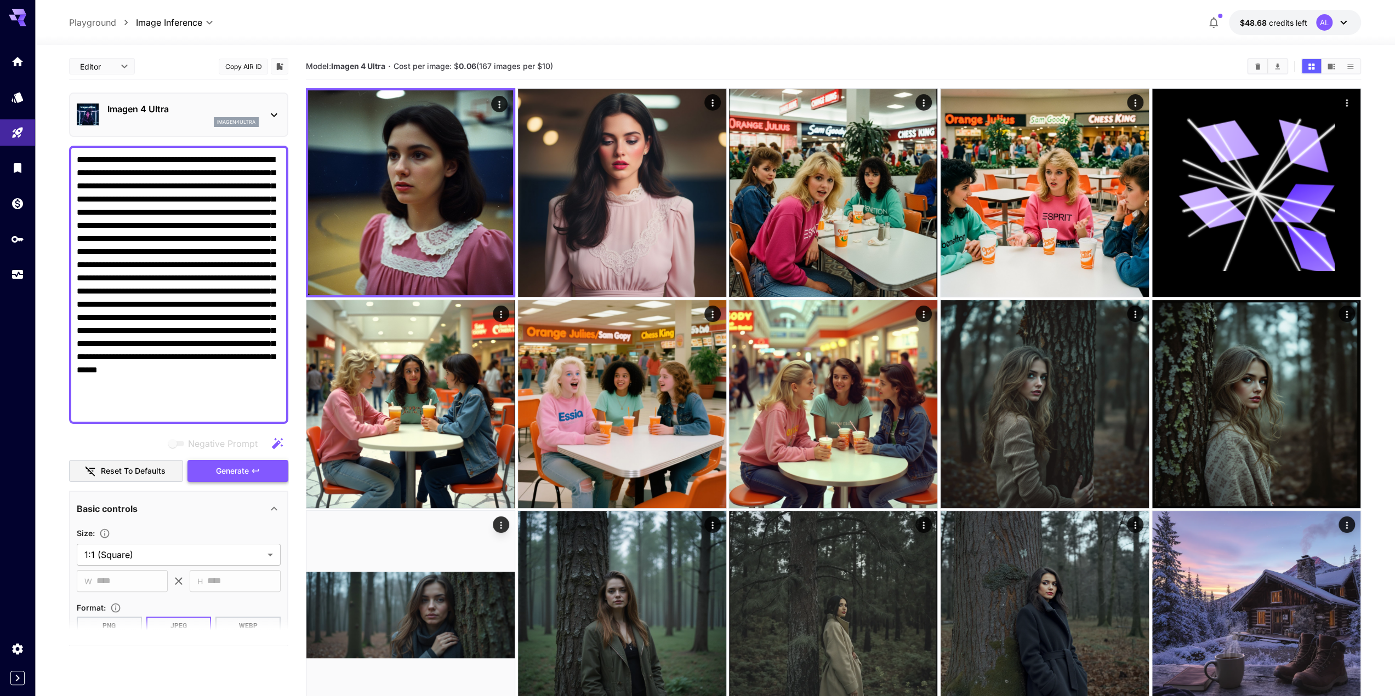
click at [231, 475] on span "Generate" at bounding box center [232, 472] width 33 height 14
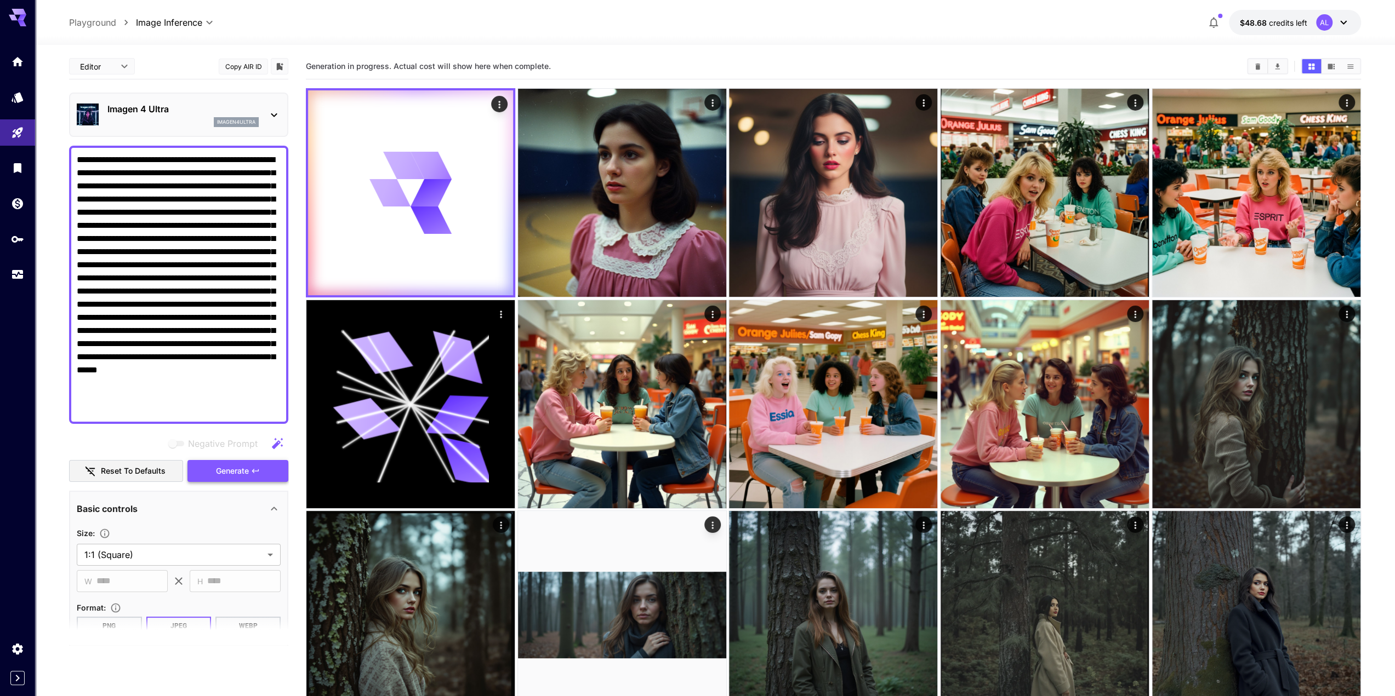
click at [239, 469] on span "Generate" at bounding box center [232, 472] width 33 height 14
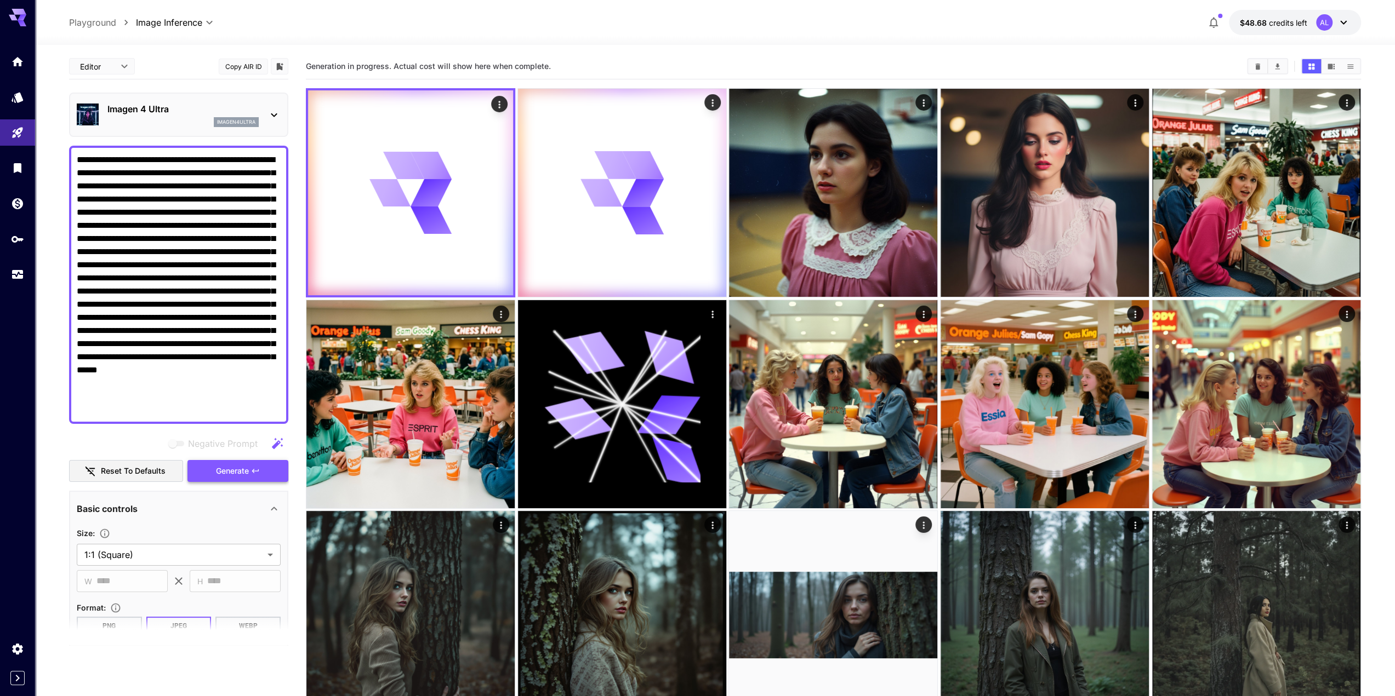
click at [238, 472] on span "Generate" at bounding box center [232, 472] width 33 height 14
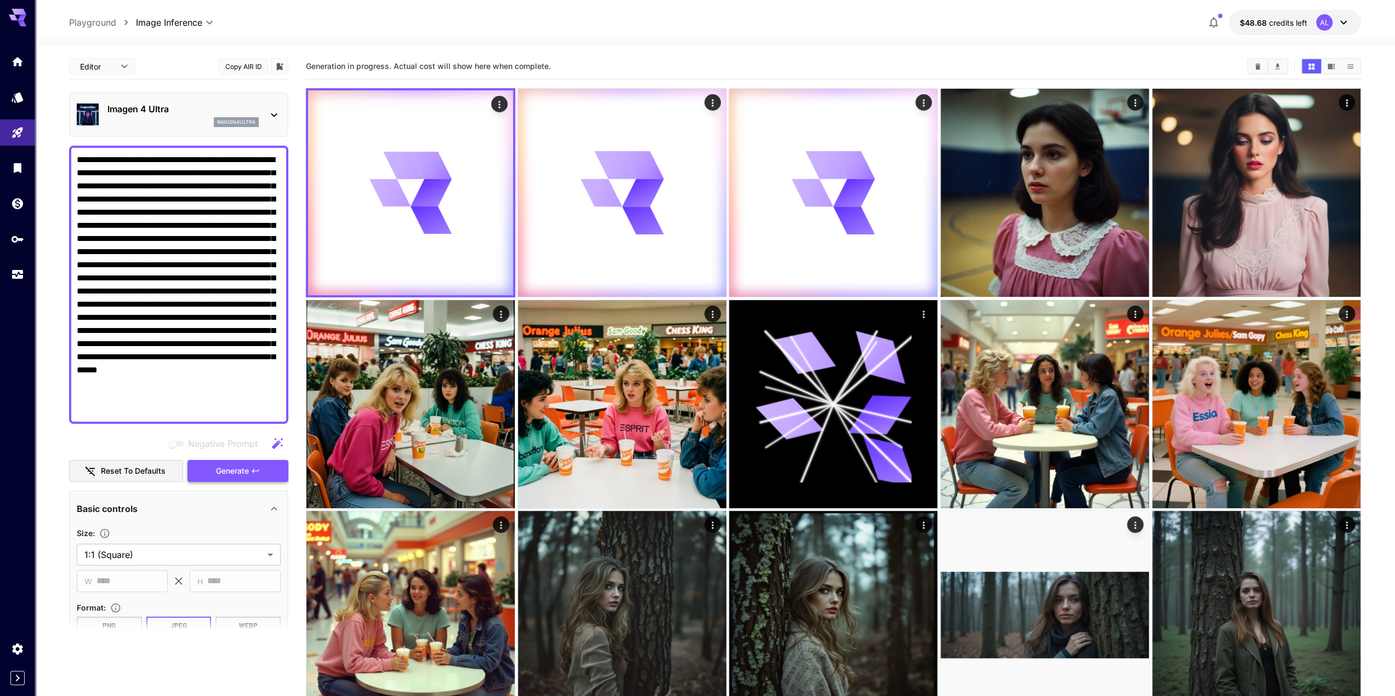
click at [238, 472] on span "Generate" at bounding box center [232, 472] width 33 height 14
click at [238, 473] on span "Generate" at bounding box center [232, 472] width 33 height 14
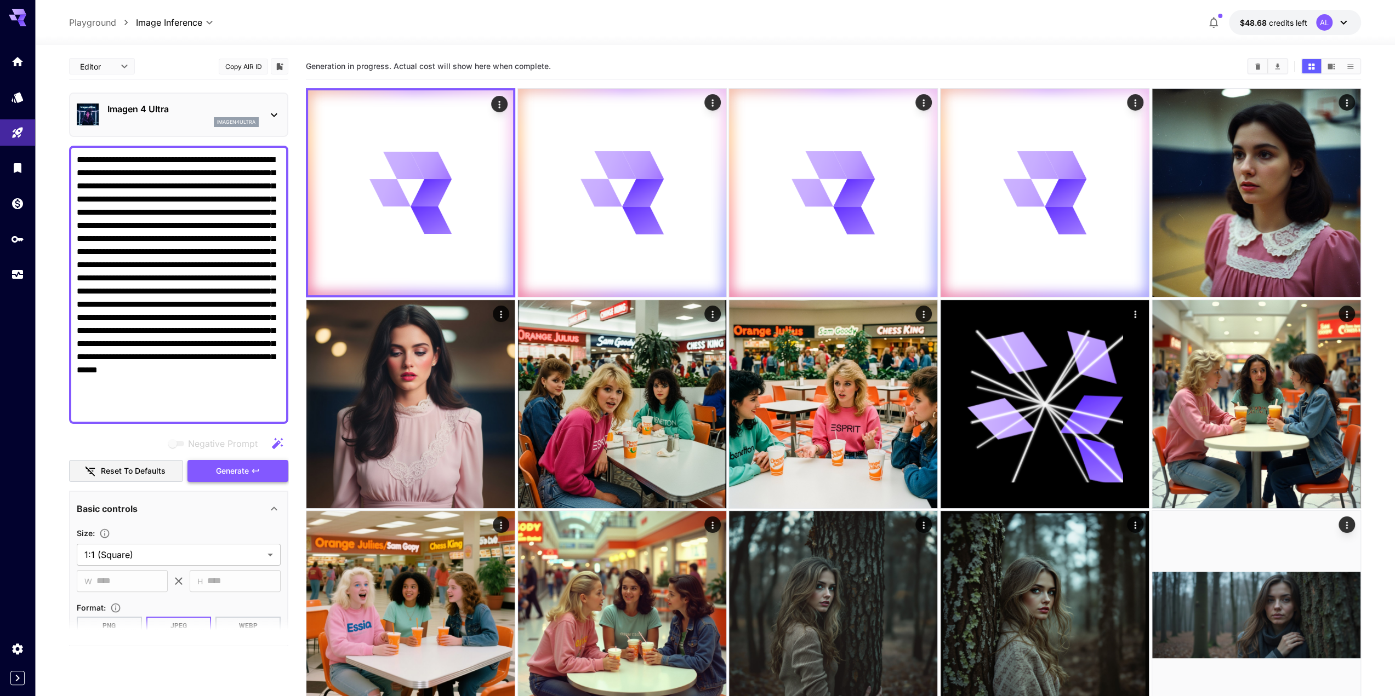
click at [238, 473] on span "Generate" at bounding box center [232, 472] width 33 height 14
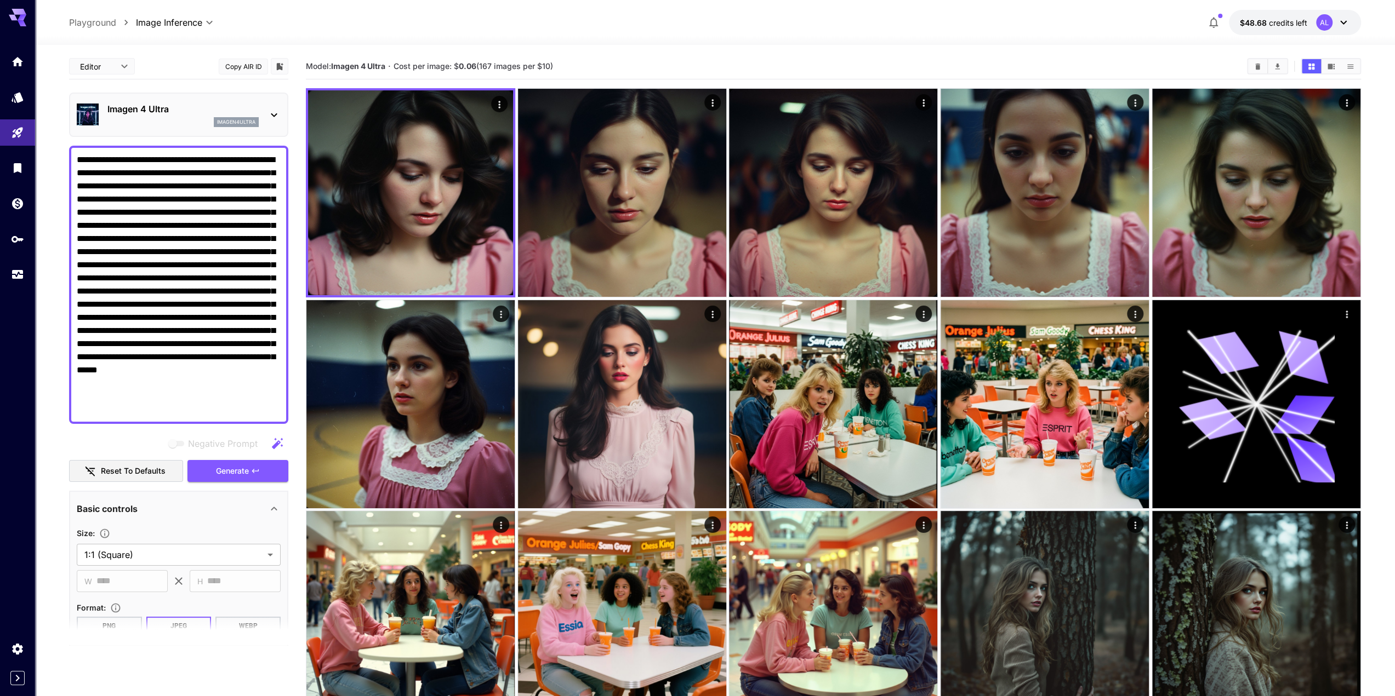
click at [179, 185] on textarea "**********" at bounding box center [179, 284] width 204 height 263
paste textarea "**********"
click at [190, 248] on textarea "**********" at bounding box center [179, 284] width 204 height 263
click at [144, 315] on textarea "**********" at bounding box center [179, 284] width 204 height 263
click at [140, 315] on textarea "**********" at bounding box center [179, 284] width 204 height 263
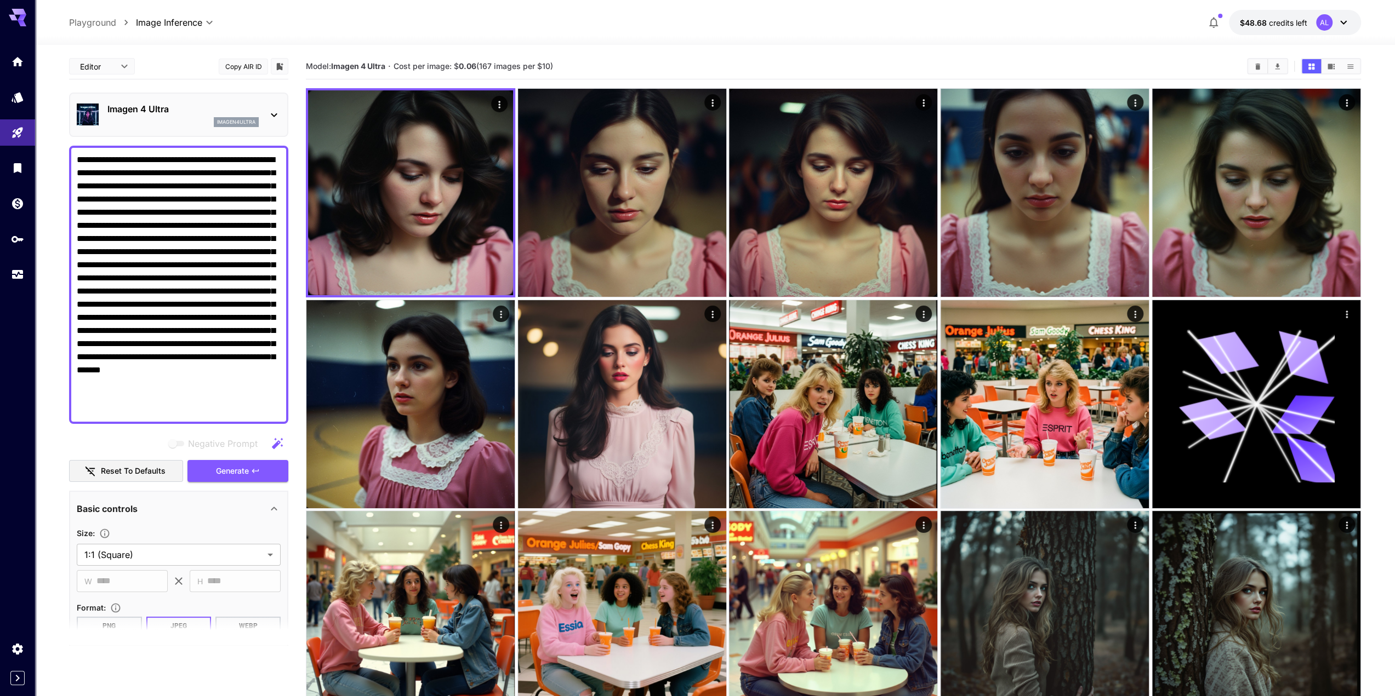
click at [143, 315] on textarea "**********" at bounding box center [179, 284] width 204 height 263
paste textarea "**********"
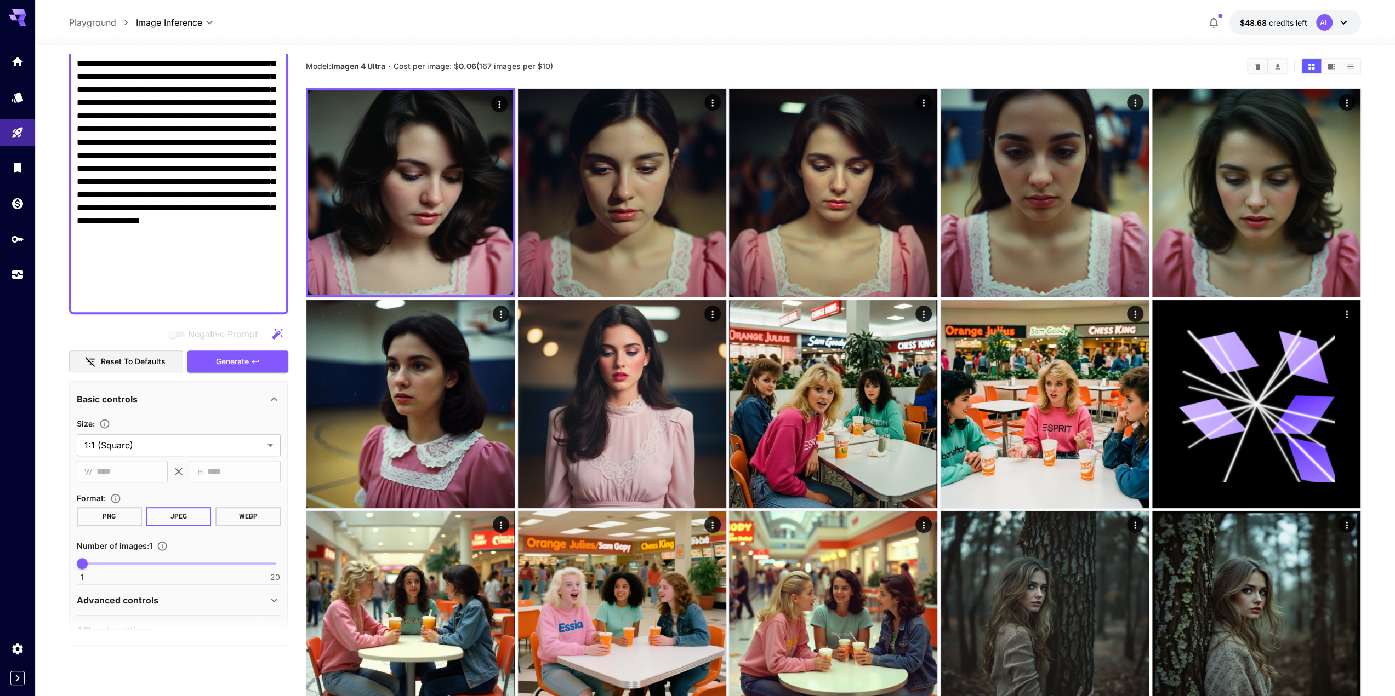
scroll to position [361, 0]
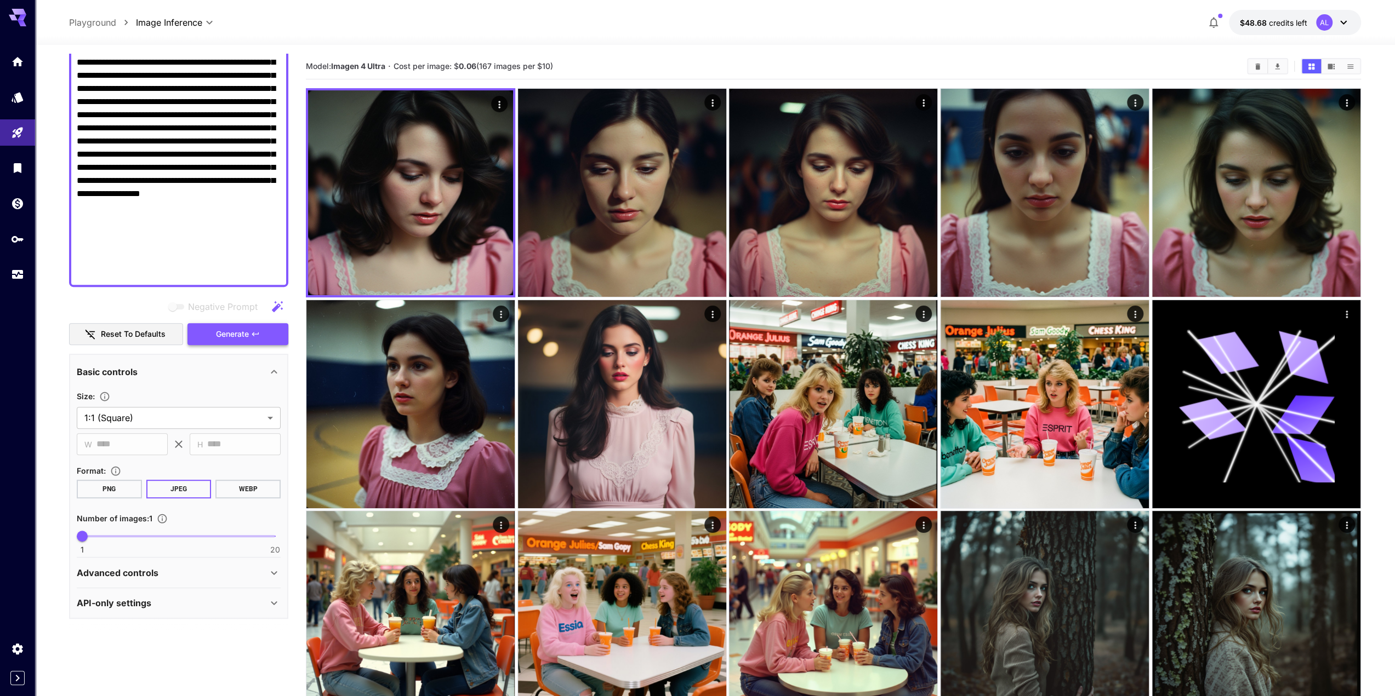
click at [232, 332] on span "Generate" at bounding box center [232, 335] width 33 height 14
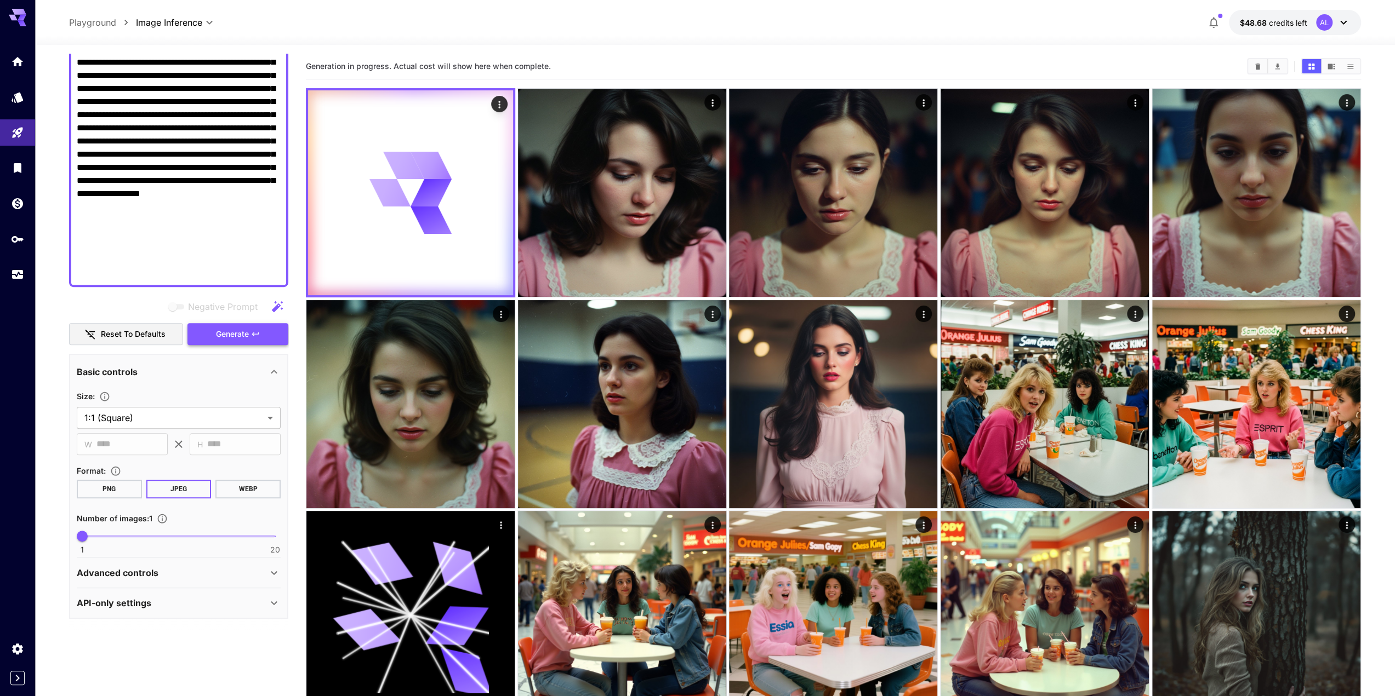
click at [233, 340] on span "Generate" at bounding box center [232, 335] width 33 height 14
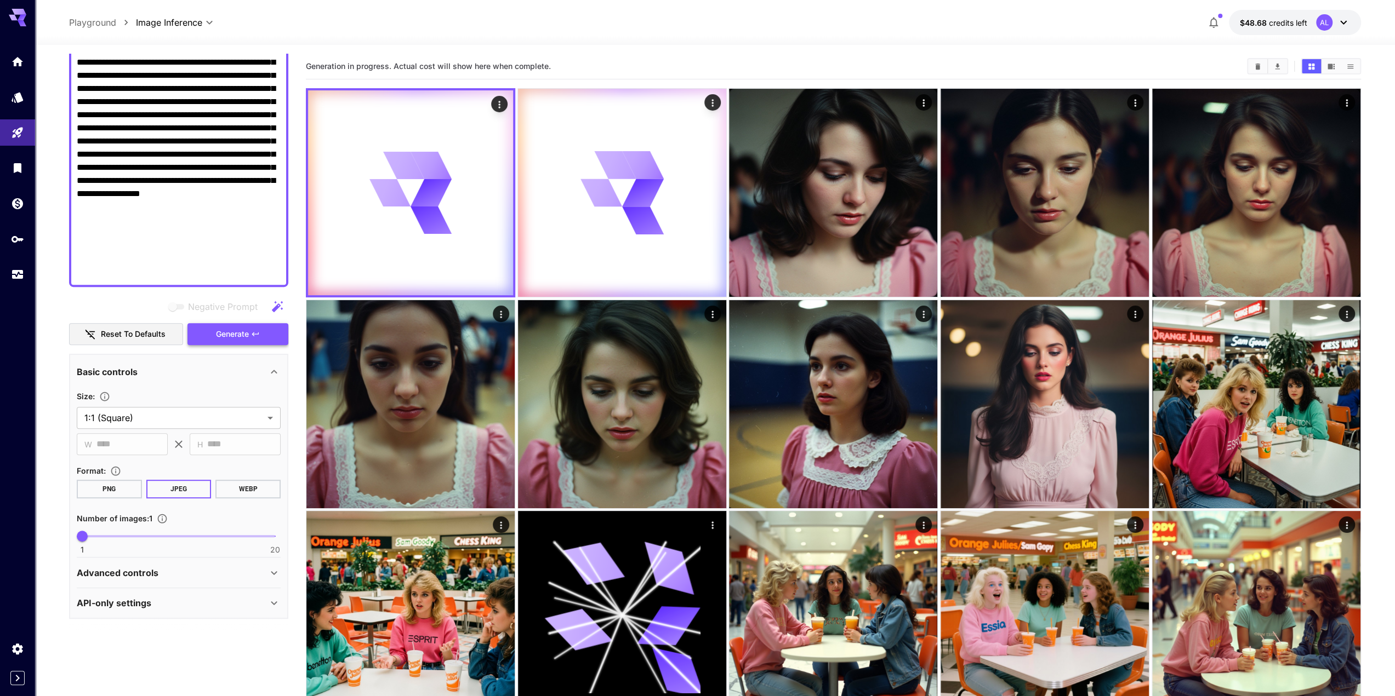
click at [233, 339] on span "Generate" at bounding box center [232, 335] width 33 height 14
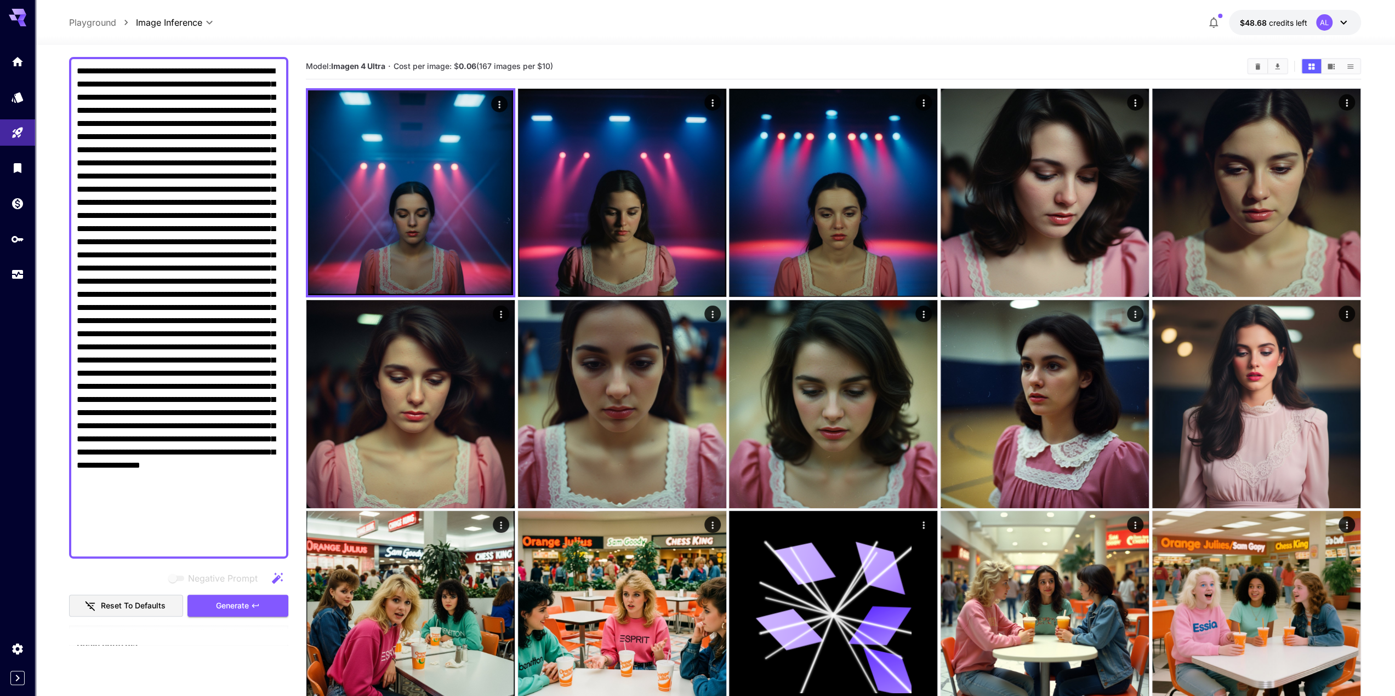
scroll to position [87, 0]
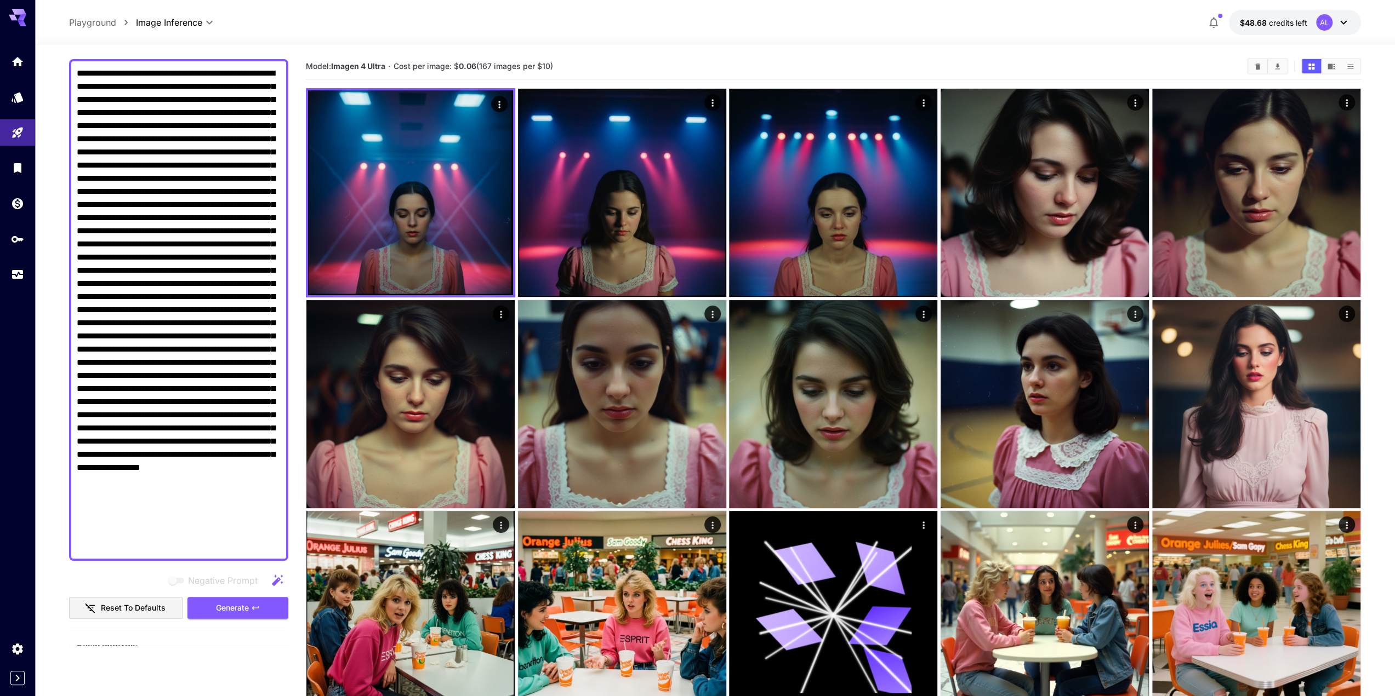
click at [171, 110] on textarea "Negative Prompt" at bounding box center [179, 310] width 204 height 487
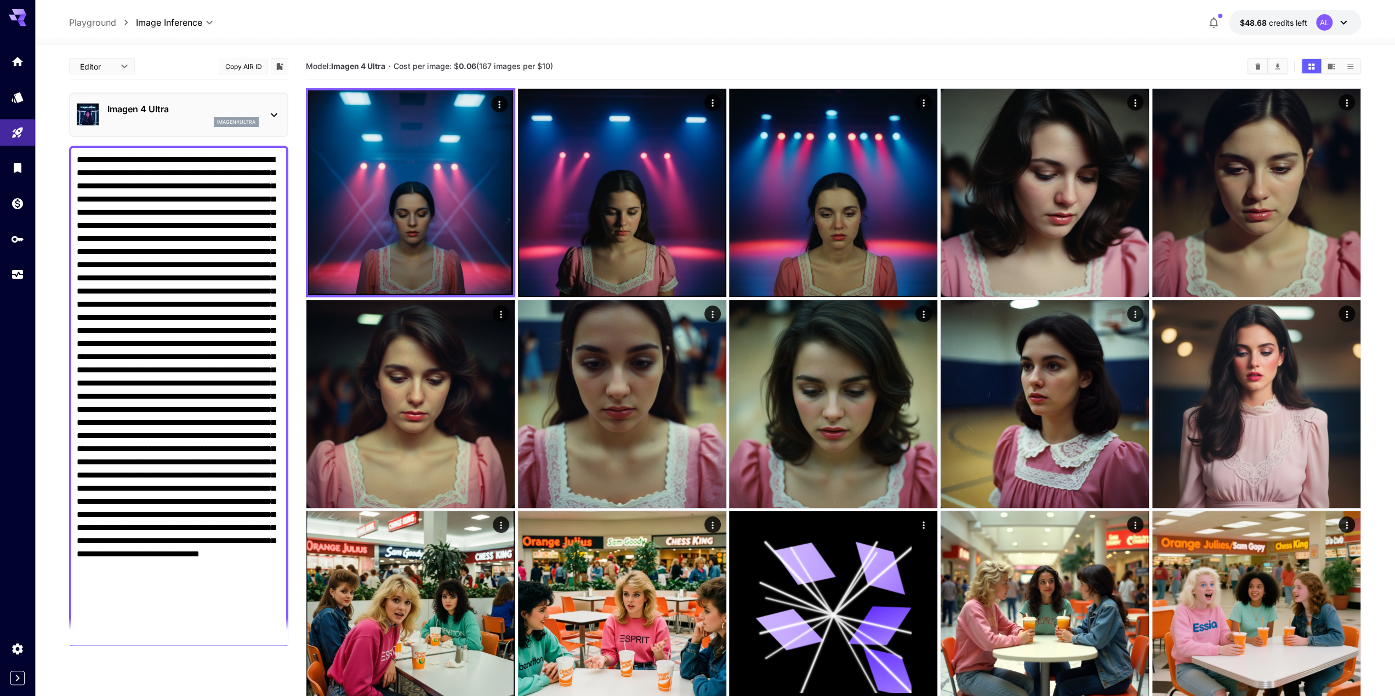
drag, startPoint x: 215, startPoint y: 187, endPoint x: 219, endPoint y: 204, distance: 17.4
click at [215, 187] on textarea "Negative Prompt" at bounding box center [179, 396] width 204 height 487
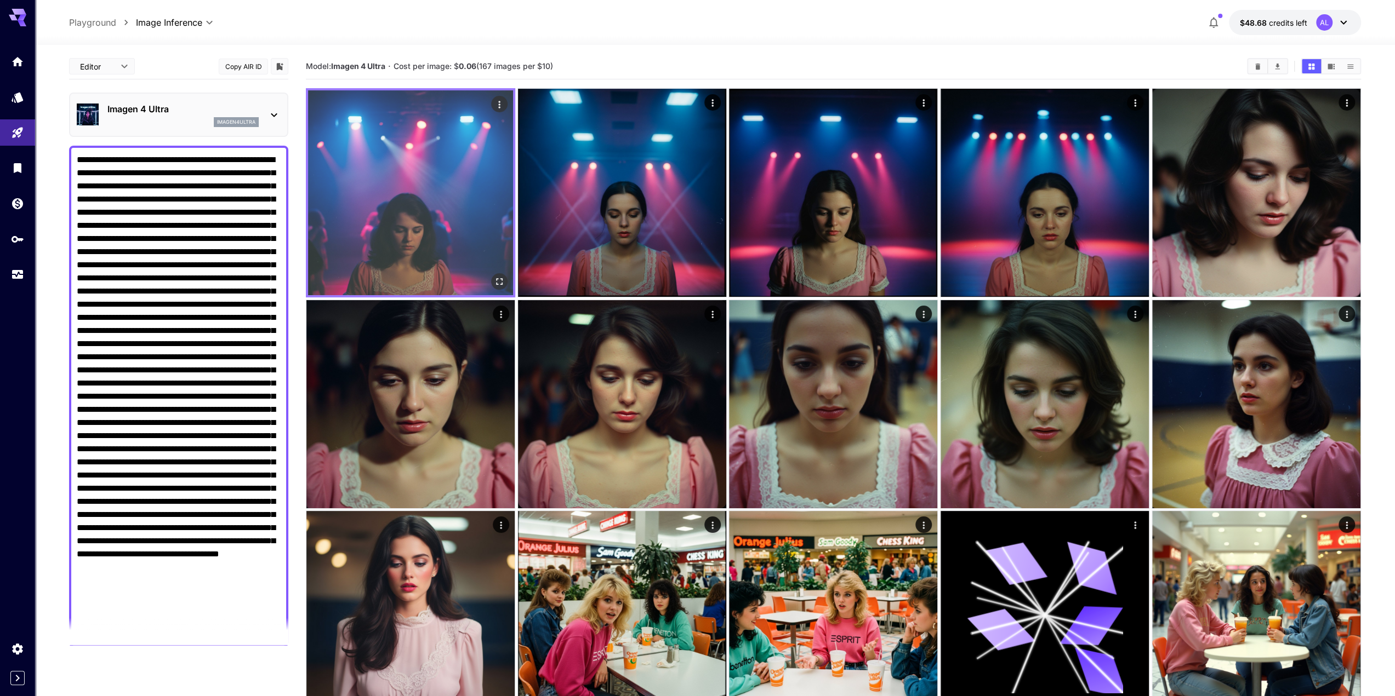
type textarea "**********"
click at [454, 181] on img at bounding box center [410, 192] width 205 height 205
click at [500, 283] on icon "Open in fullscreen" at bounding box center [499, 281] width 11 height 11
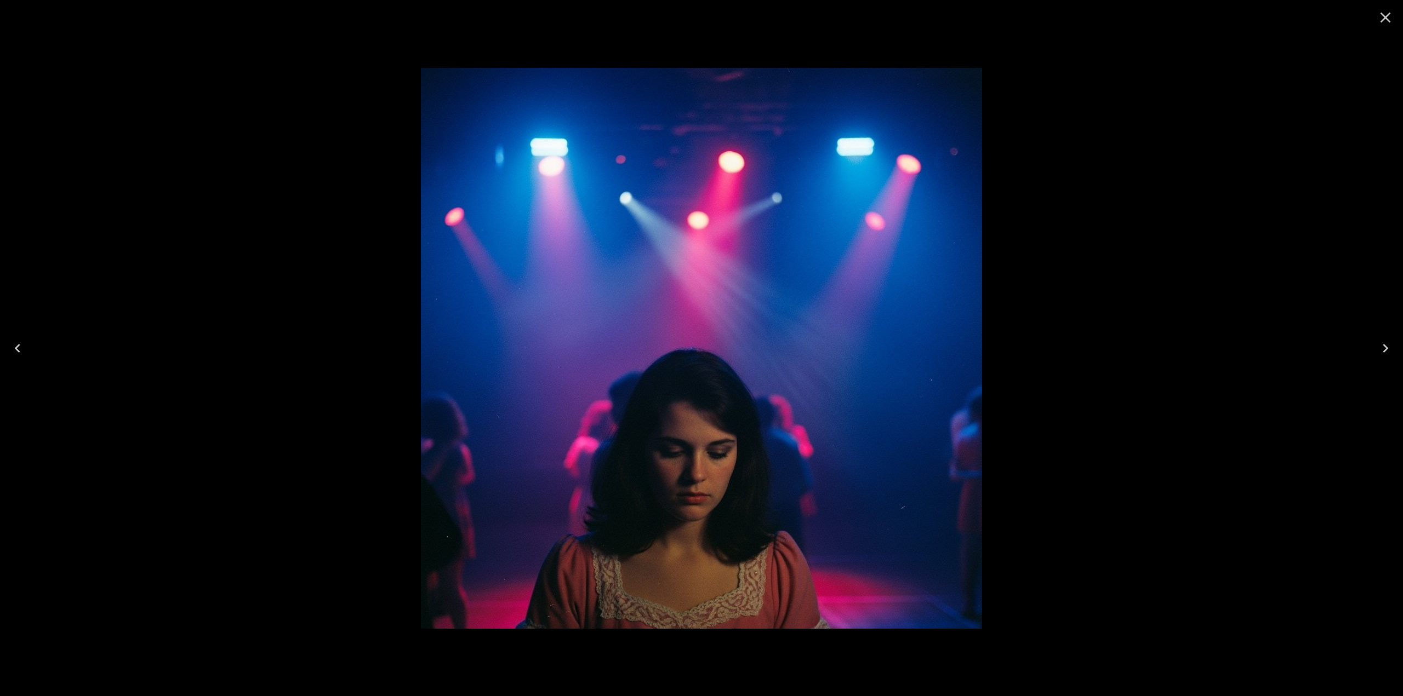
click at [1391, 14] on icon "Close" at bounding box center [1385, 18] width 18 height 18
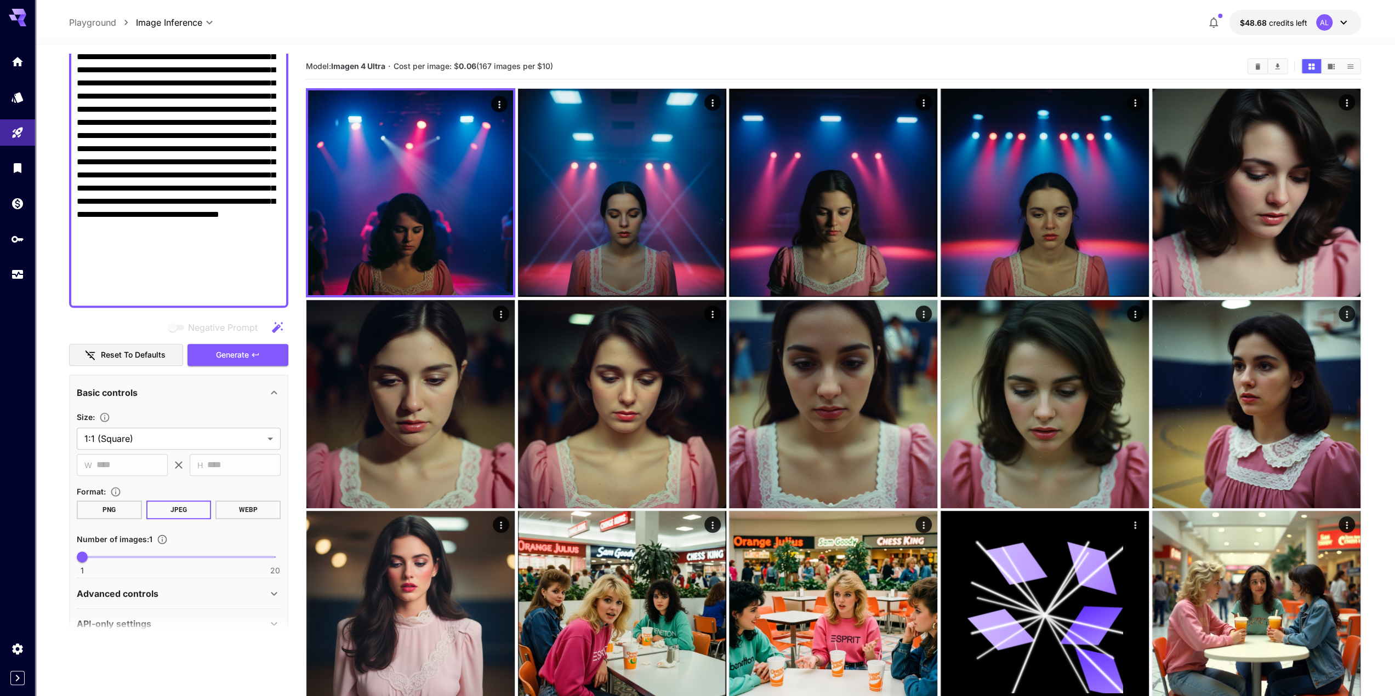
scroll to position [361, 0]
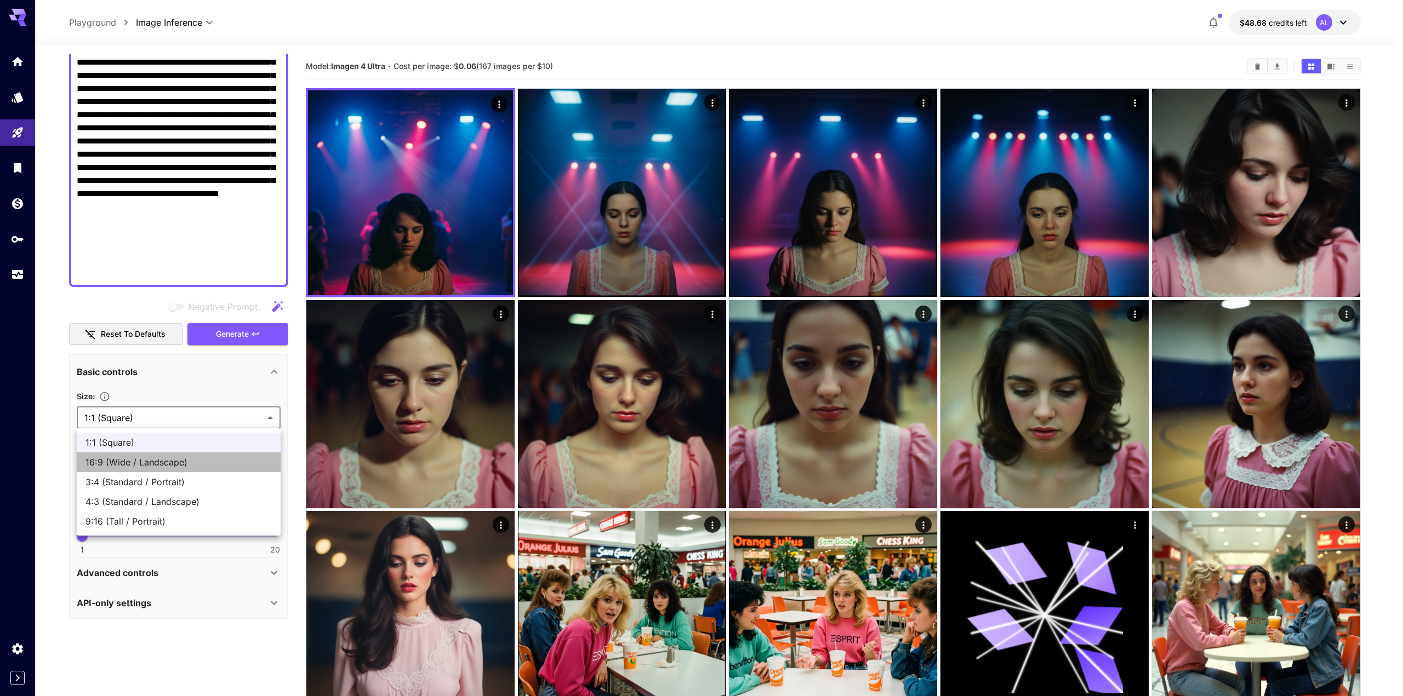
click at [174, 462] on span "16:9 (Wide / Landscape)" at bounding box center [178, 462] width 186 height 13
type input "**********"
type input "****"
type input "***"
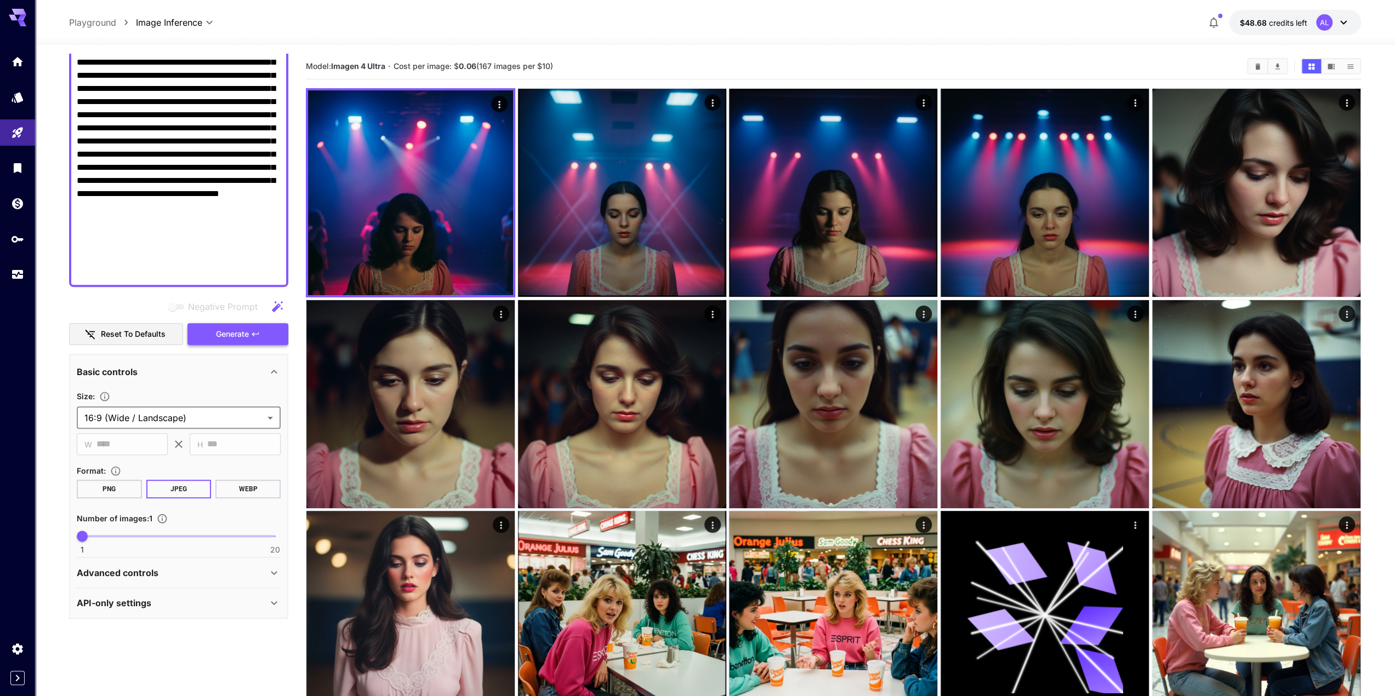
click at [237, 335] on span "Generate" at bounding box center [232, 335] width 33 height 14
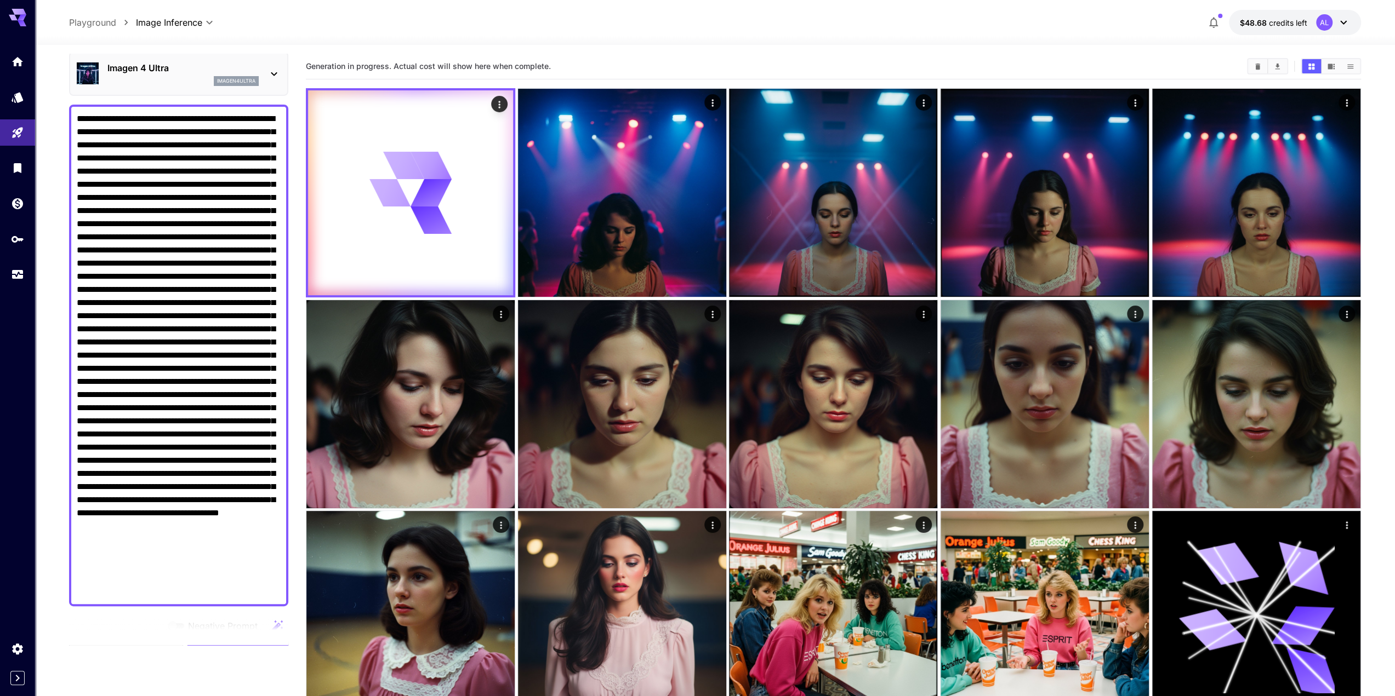
scroll to position [32, 0]
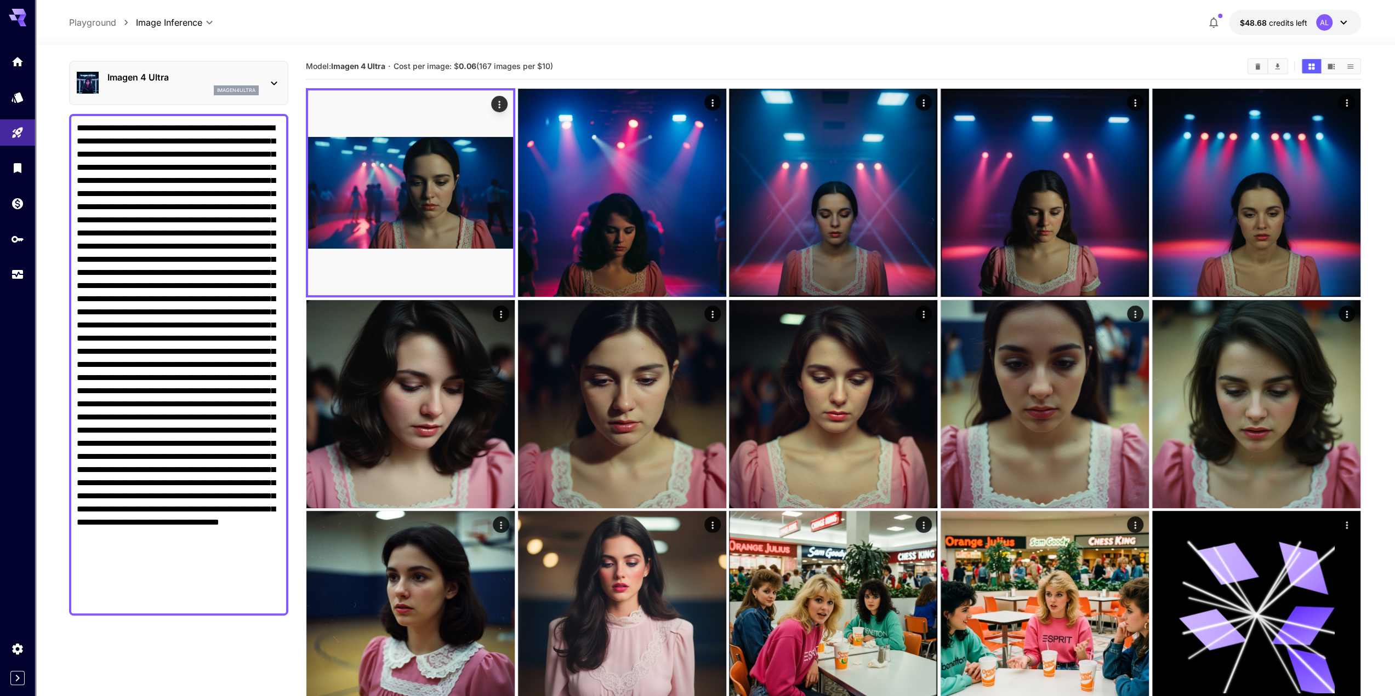
click at [192, 165] on textarea "Negative Prompt" at bounding box center [179, 365] width 204 height 487
click at [188, 165] on textarea "Negative Prompt" at bounding box center [179, 365] width 204 height 487
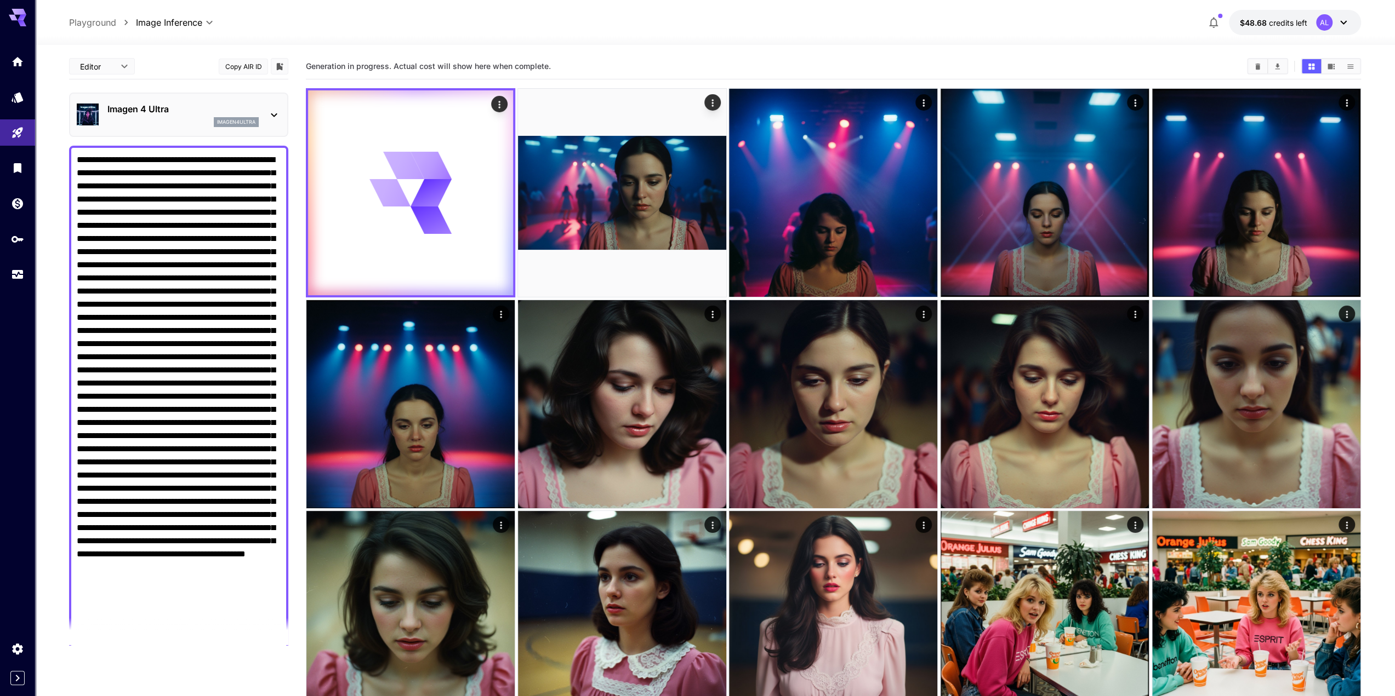
click at [250, 197] on textarea "Negative Prompt" at bounding box center [179, 403] width 204 height 500
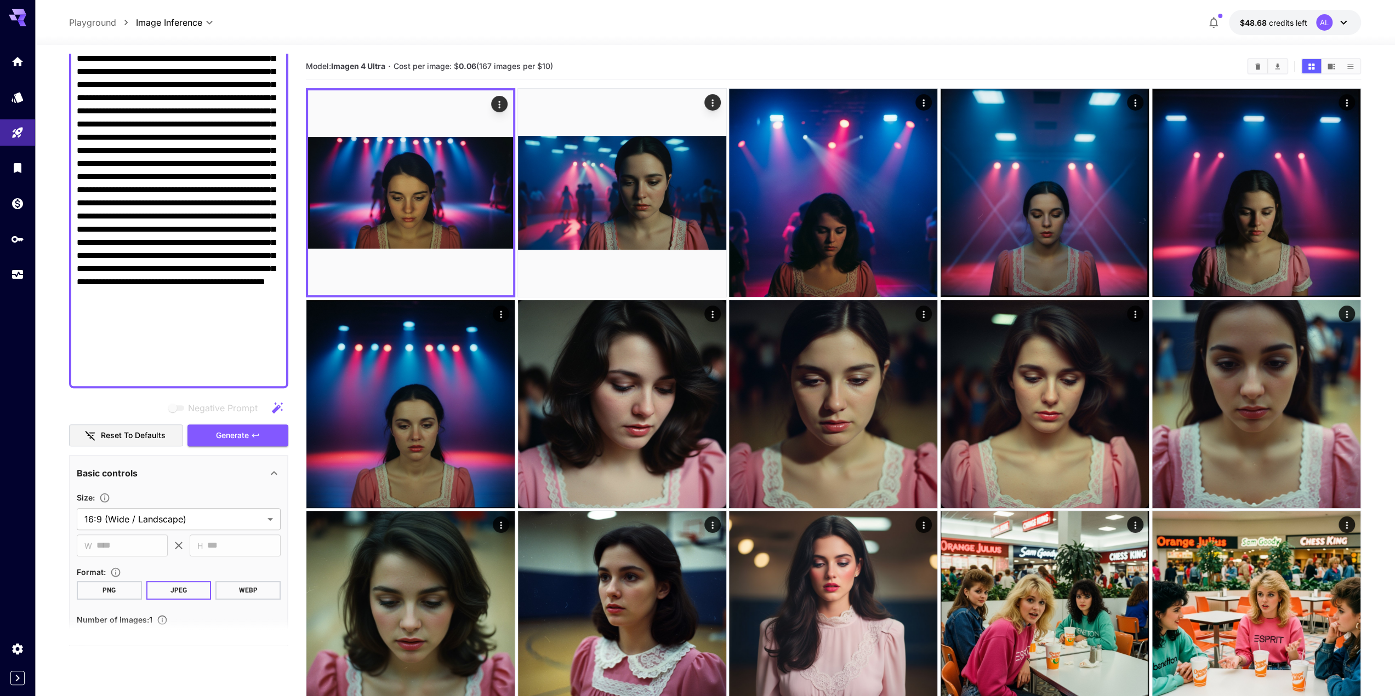
scroll to position [329, 0]
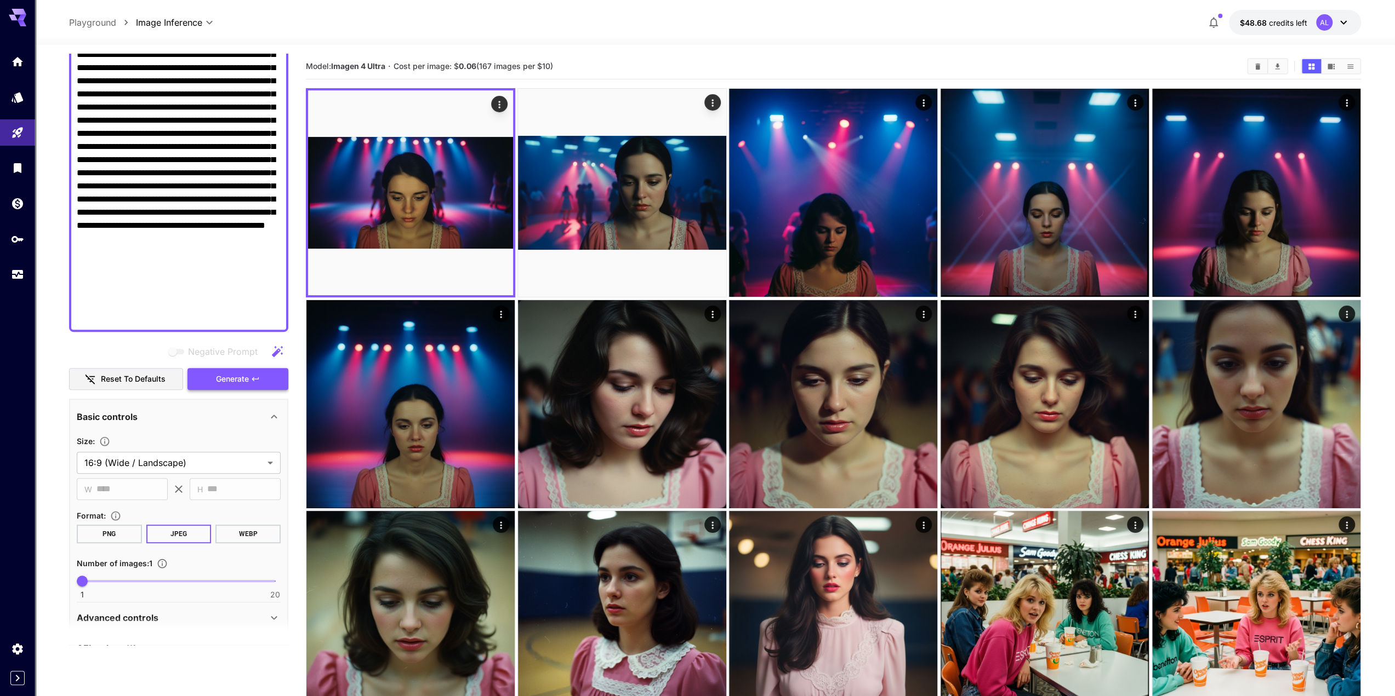
click at [242, 381] on span "Generate" at bounding box center [232, 380] width 33 height 14
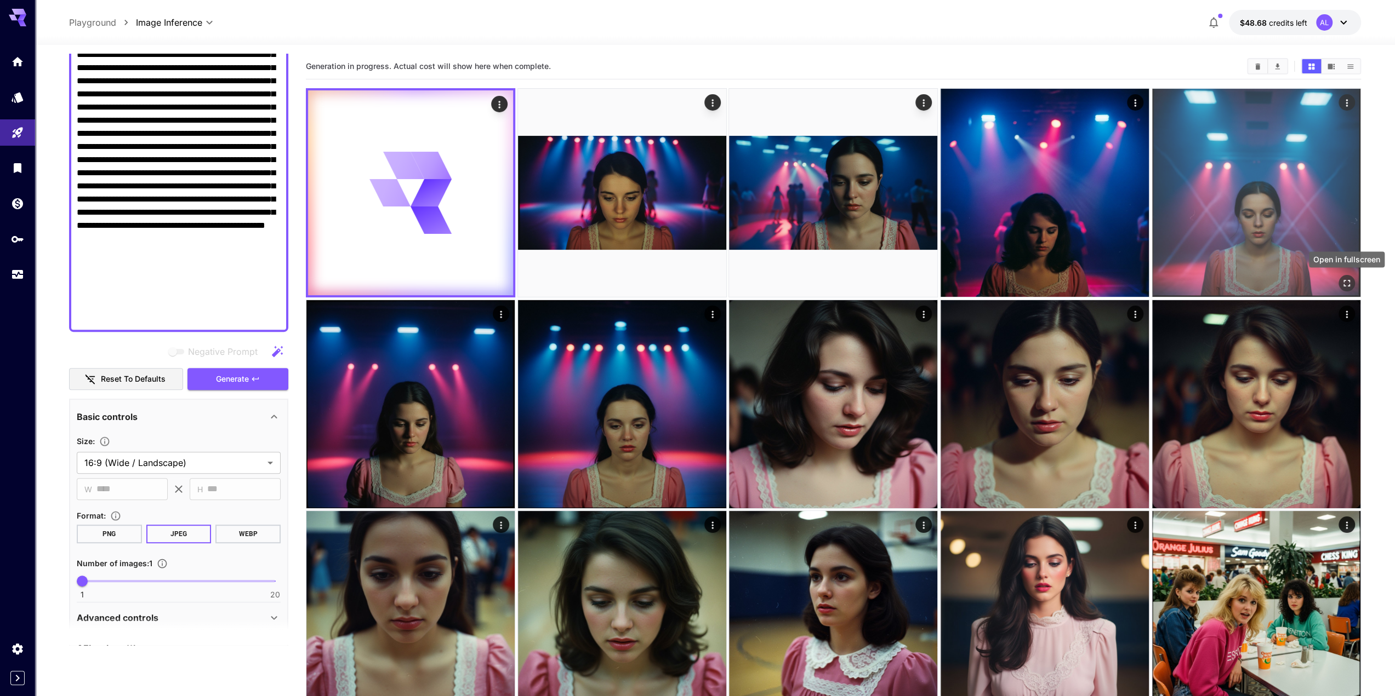
click at [1346, 279] on icon "Open in fullscreen" at bounding box center [1346, 283] width 11 height 11
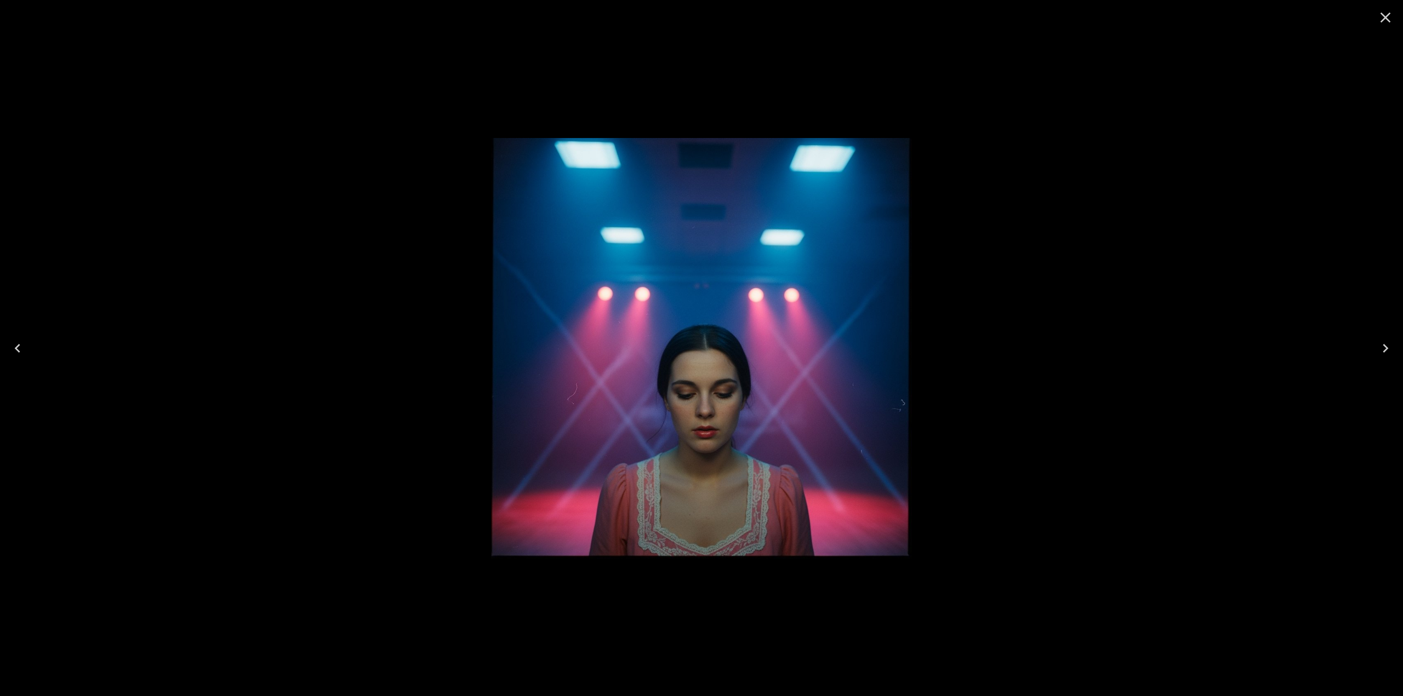
click at [1384, 22] on icon "Close" at bounding box center [1385, 18] width 18 height 18
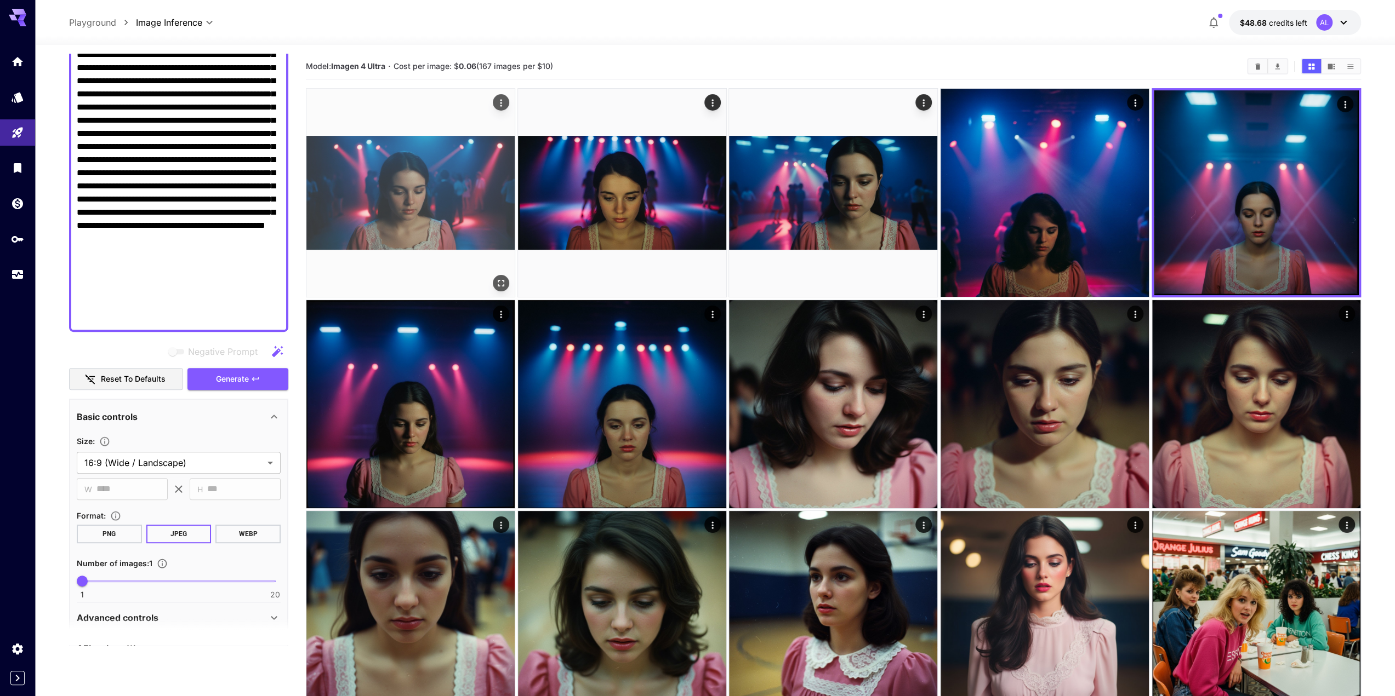
click at [506, 238] on img at bounding box center [410, 193] width 208 height 208
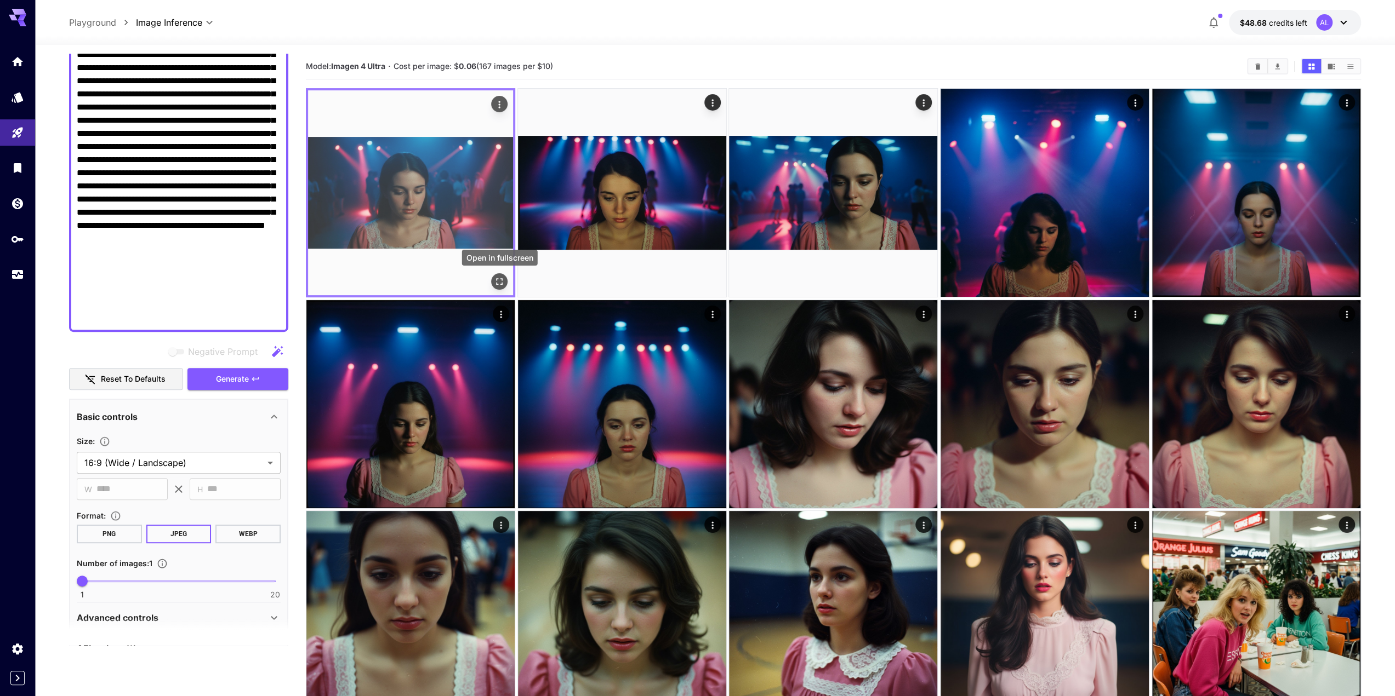
click at [500, 281] on icon "Open in fullscreen" at bounding box center [499, 281] width 11 height 11
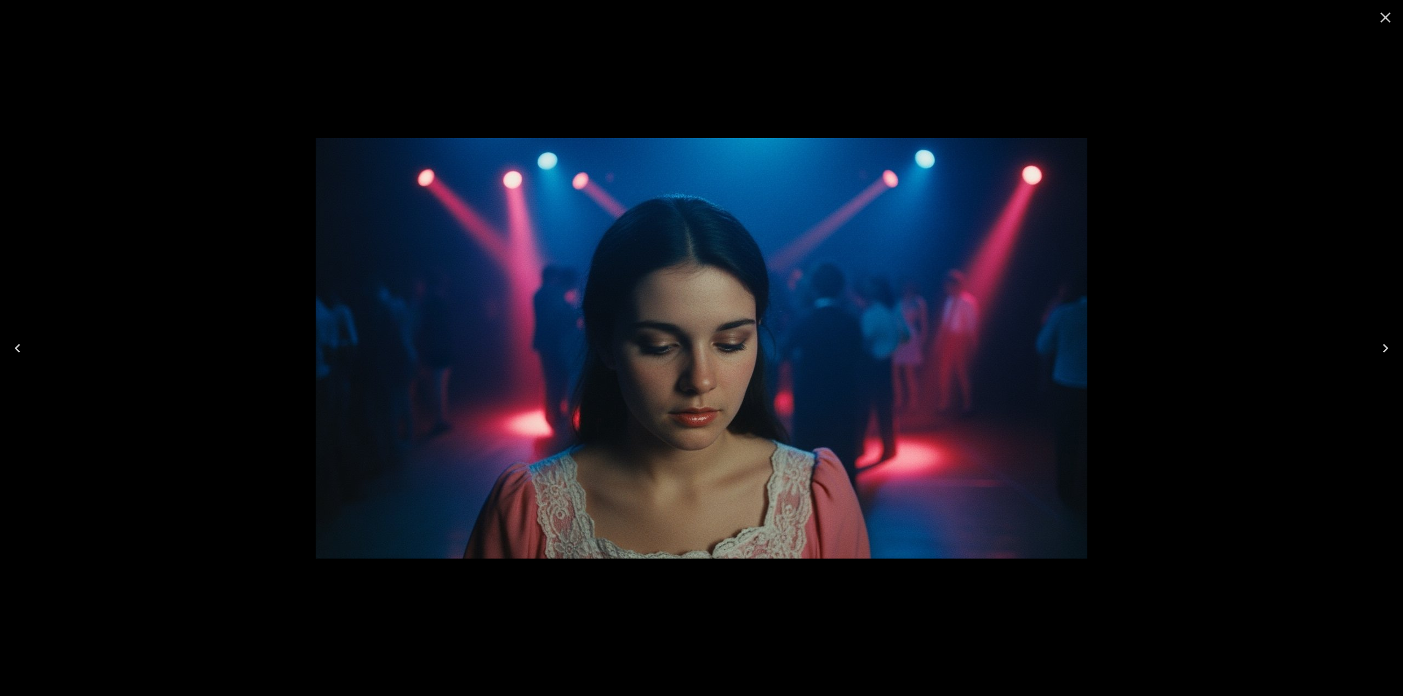
click at [1385, 15] on icon "Close" at bounding box center [1385, 18] width 18 height 18
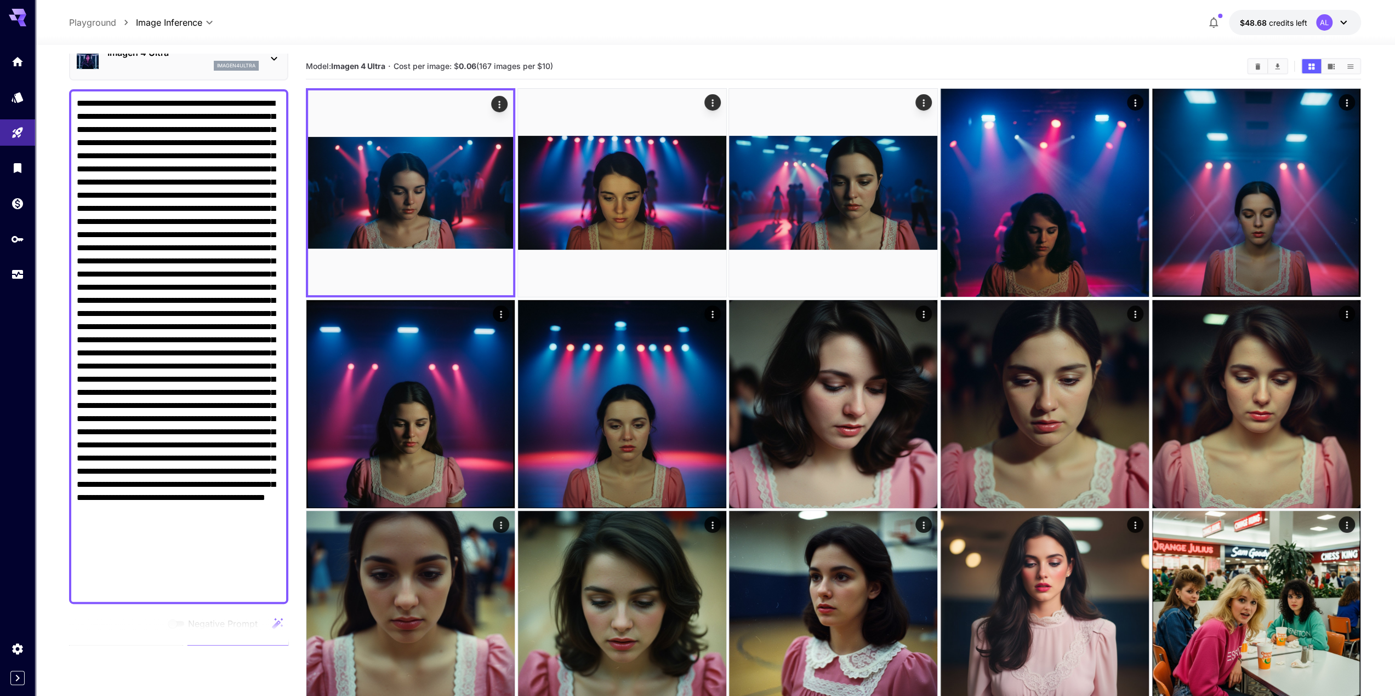
scroll to position [55, 0]
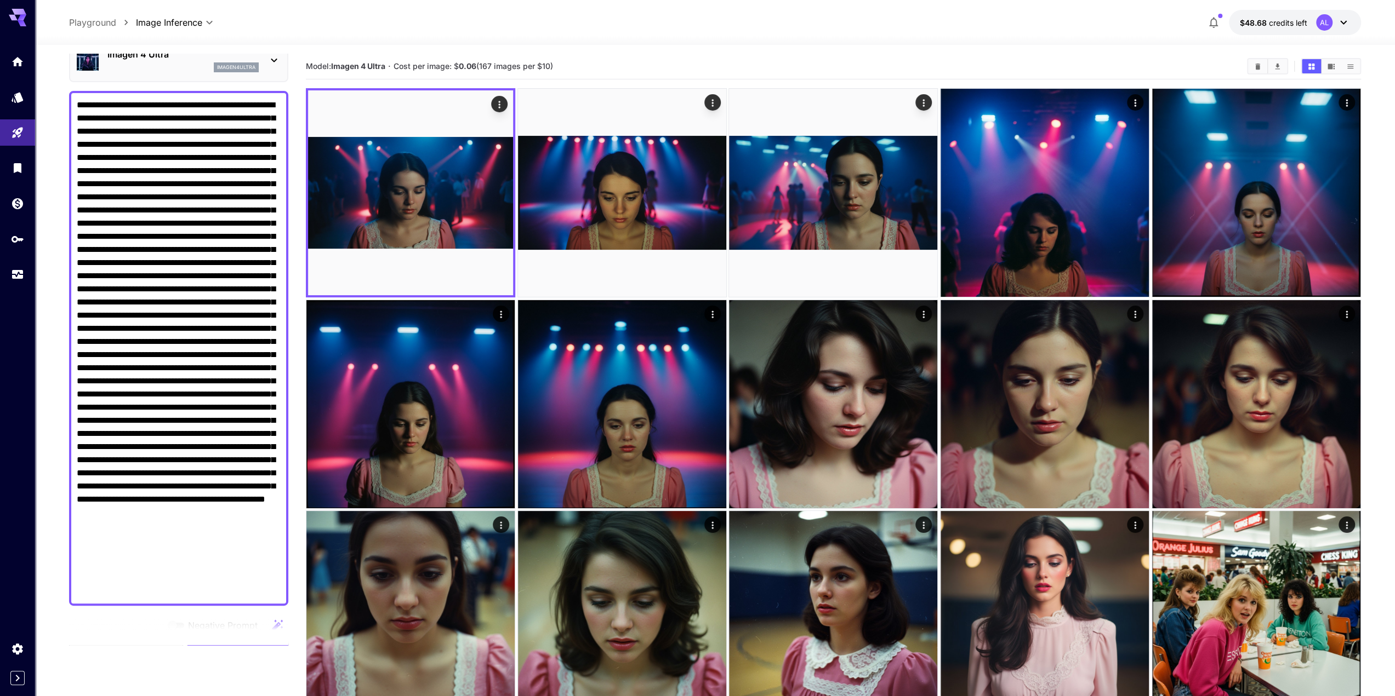
drag, startPoint x: 227, startPoint y: 209, endPoint x: 152, endPoint y: 223, distance: 76.4
click at [152, 223] on textarea "Negative Prompt" at bounding box center [179, 349] width 204 height 500
paste textarea "**********"
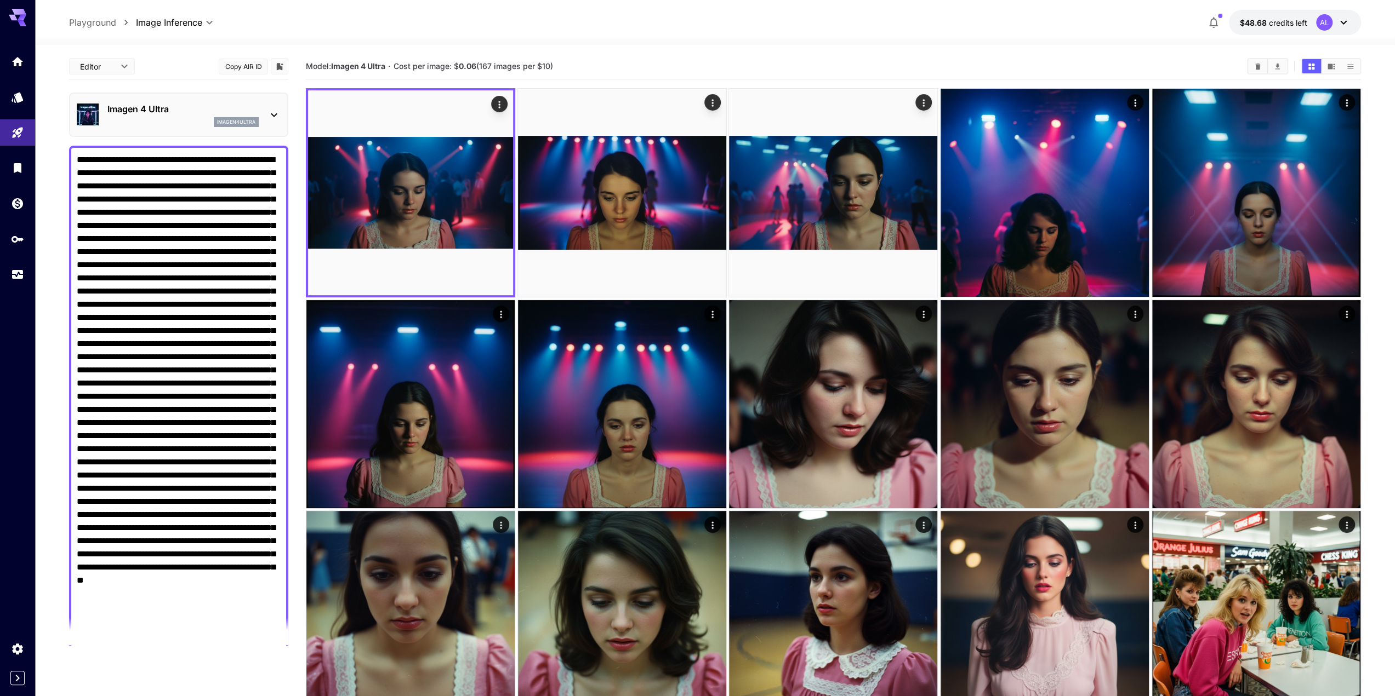
click at [79, 288] on textarea "Negative Prompt" at bounding box center [179, 409] width 204 height 513
click at [79, 289] on div at bounding box center [178, 410] width 219 height 528
drag, startPoint x: 78, startPoint y: 289, endPoint x: 199, endPoint y: 293, distance: 121.2
click at [200, 294] on textarea "Negative Prompt" at bounding box center [179, 409] width 204 height 513
click at [156, 294] on textarea "Negative Prompt" at bounding box center [179, 409] width 204 height 513
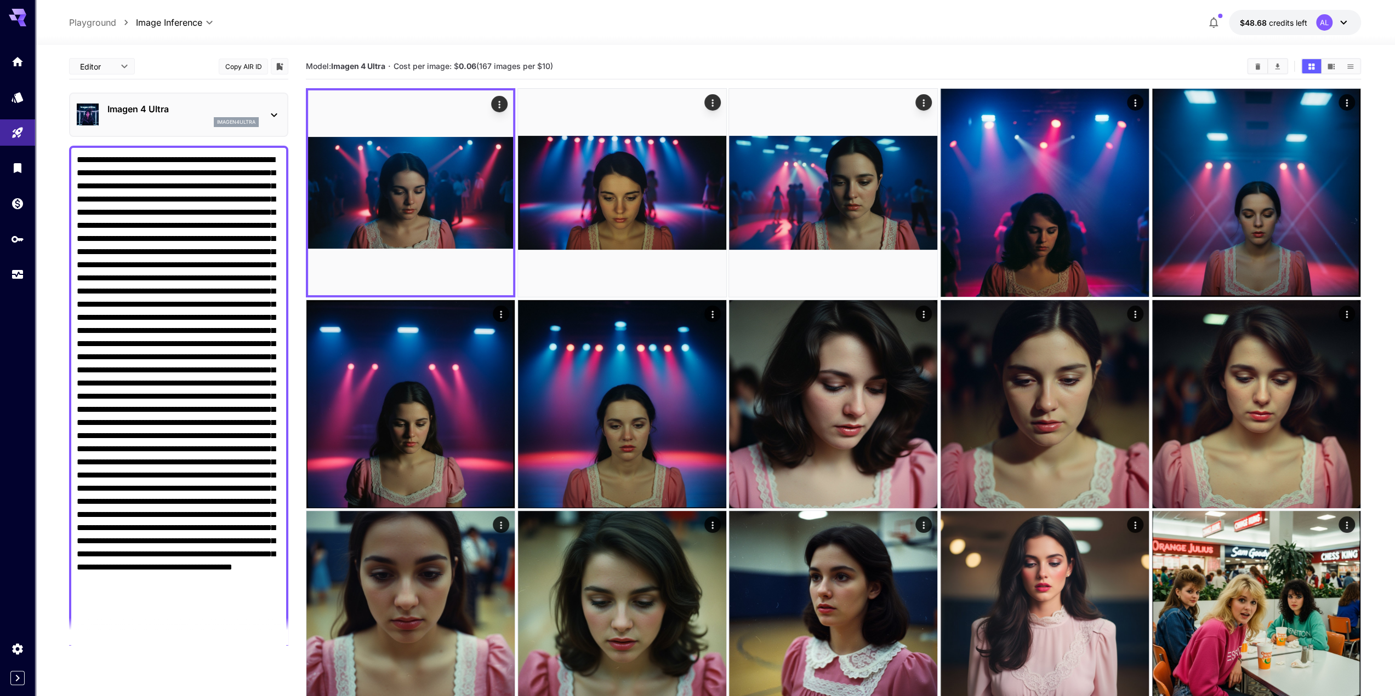
click at [259, 184] on textarea "Negative Prompt" at bounding box center [179, 409] width 204 height 513
paste textarea "**********"
click at [94, 197] on textarea "Negative Prompt" at bounding box center [179, 422] width 204 height 539
click at [259, 184] on textarea "Negative Prompt" at bounding box center [179, 422] width 204 height 539
click at [93, 197] on textarea "Negative Prompt" at bounding box center [179, 422] width 204 height 539
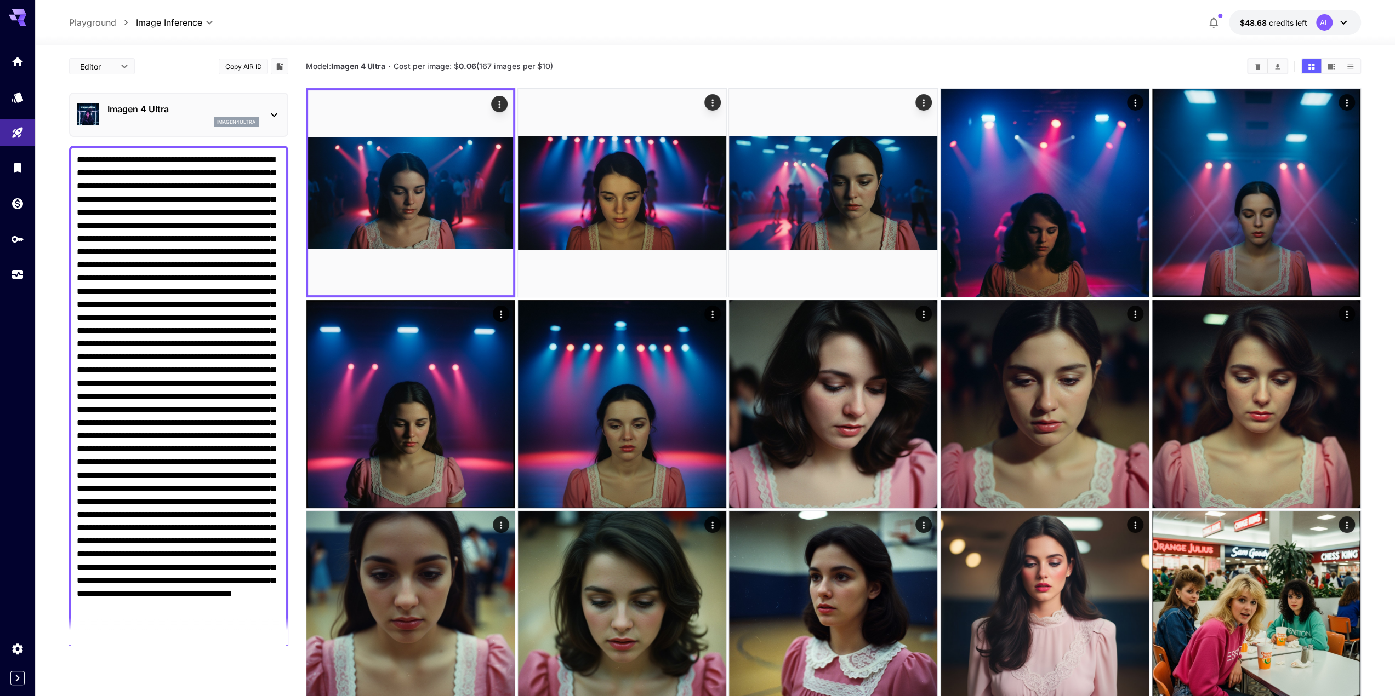
click at [183, 225] on textarea "Negative Prompt" at bounding box center [179, 422] width 204 height 539
click at [120, 250] on textarea "Negative Prompt" at bounding box center [179, 422] width 204 height 539
click at [146, 262] on textarea "Negative Prompt" at bounding box center [179, 422] width 204 height 539
click at [184, 224] on textarea "Negative Prompt" at bounding box center [179, 422] width 204 height 539
click at [260, 279] on textarea "Negative Prompt" at bounding box center [179, 422] width 204 height 539
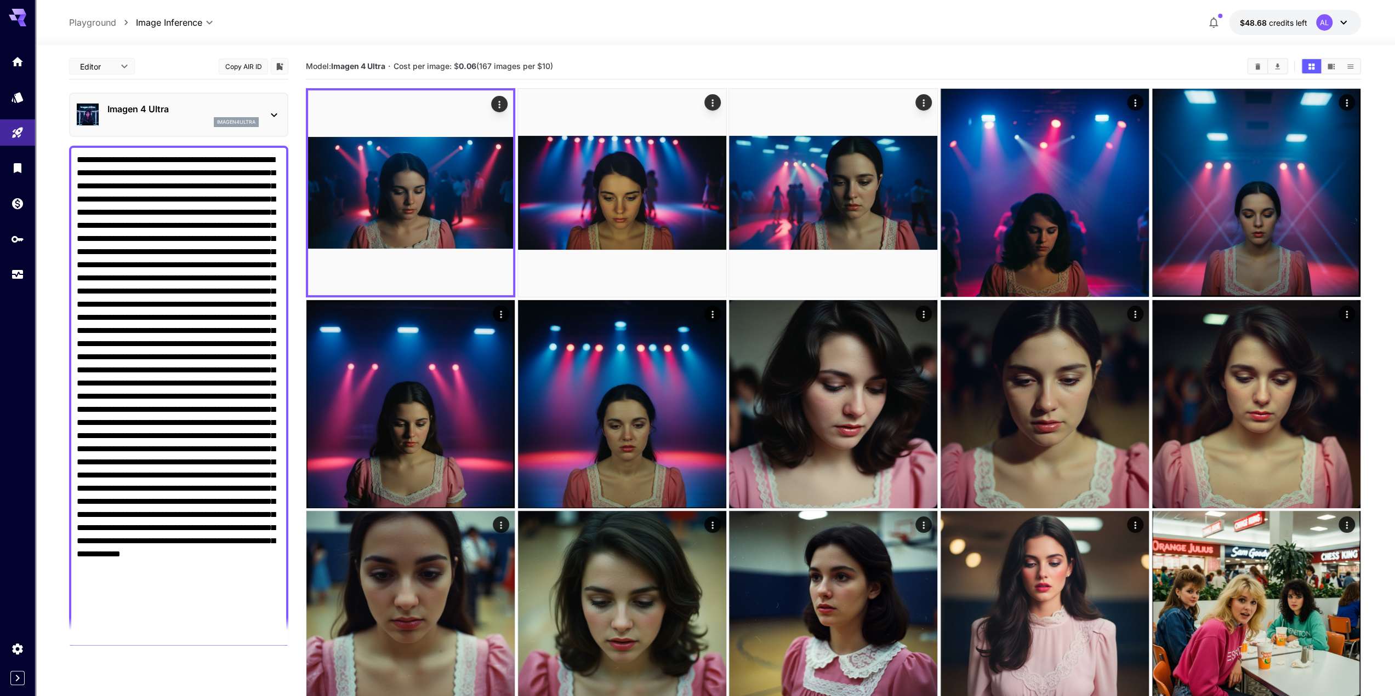
click at [262, 187] on textarea "Negative Prompt" at bounding box center [179, 396] width 204 height 487
paste textarea "**********"
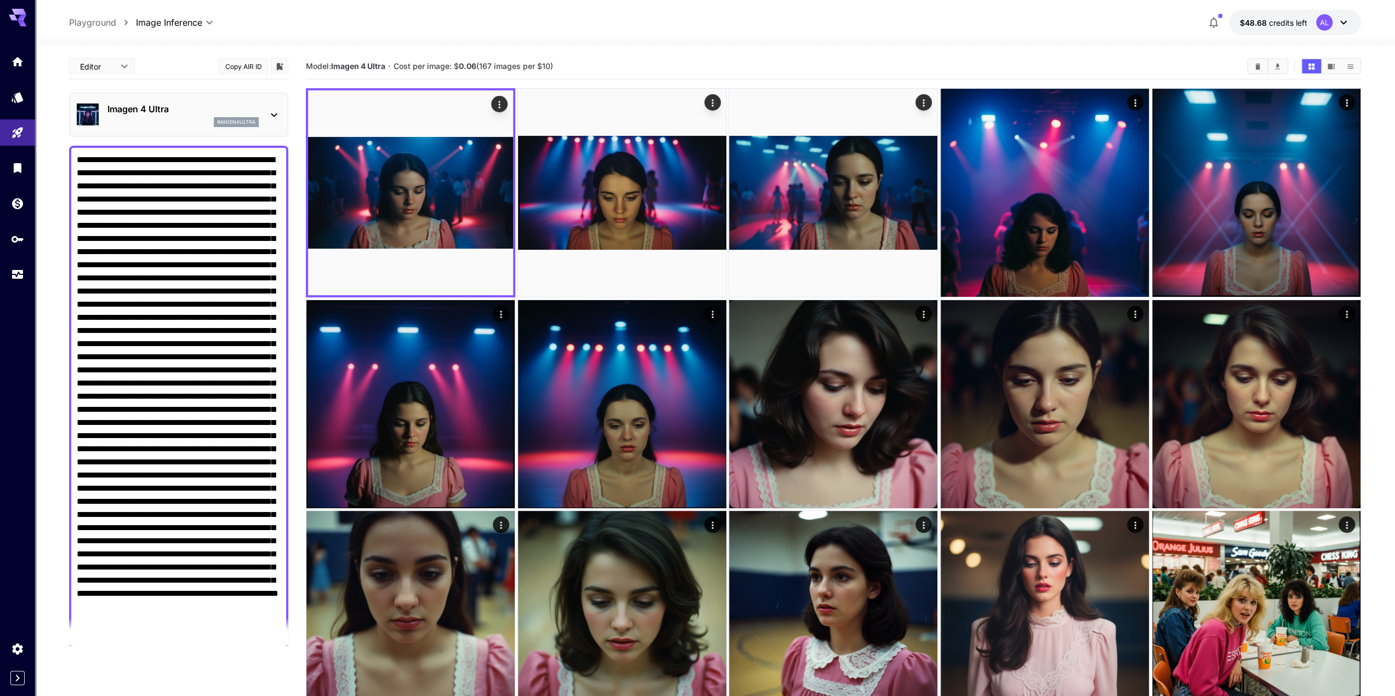
click at [100, 293] on textarea "Negative Prompt" at bounding box center [179, 429] width 204 height 552
click at [85, 301] on textarea "Negative Prompt" at bounding box center [179, 429] width 204 height 552
type textarea "**********"
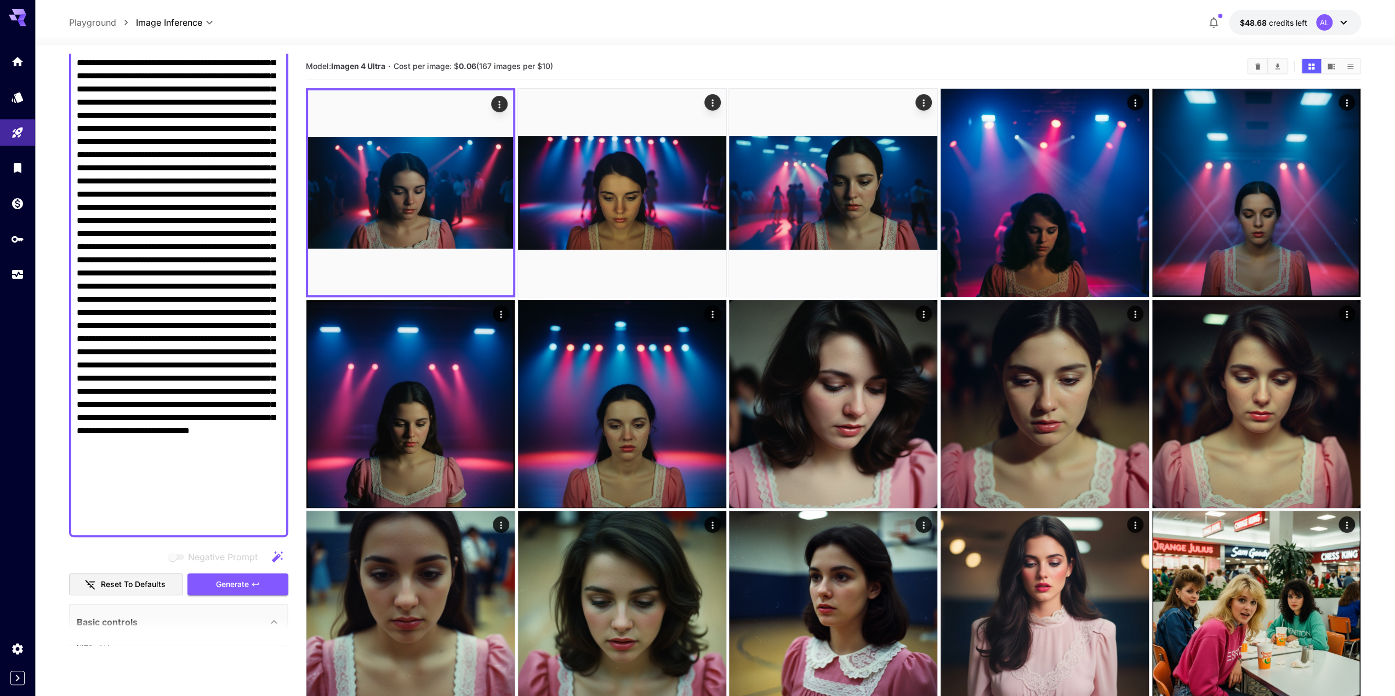
scroll to position [152, 0]
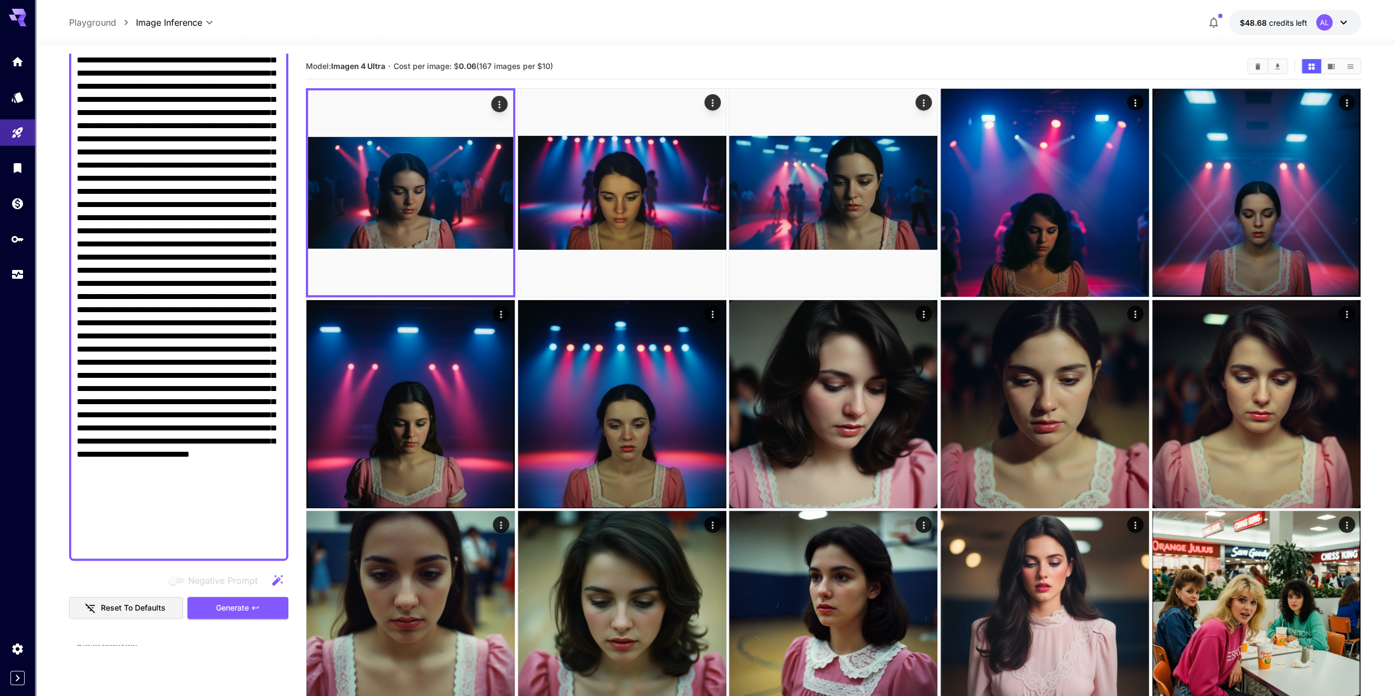
click at [165, 370] on textarea "Negative Prompt" at bounding box center [179, 277] width 204 height 552
click at [242, 619] on section at bounding box center [178, 631] width 219 height 27
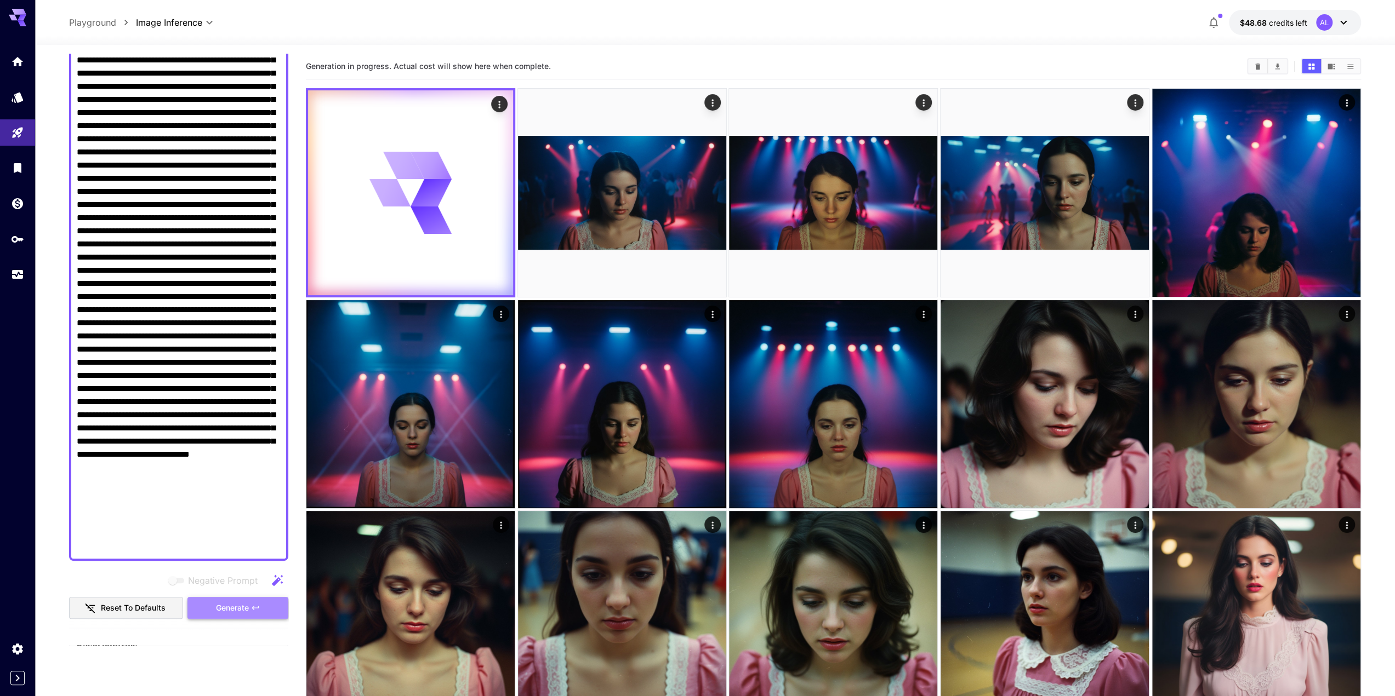
click at [240, 610] on span "Generate" at bounding box center [232, 609] width 33 height 14
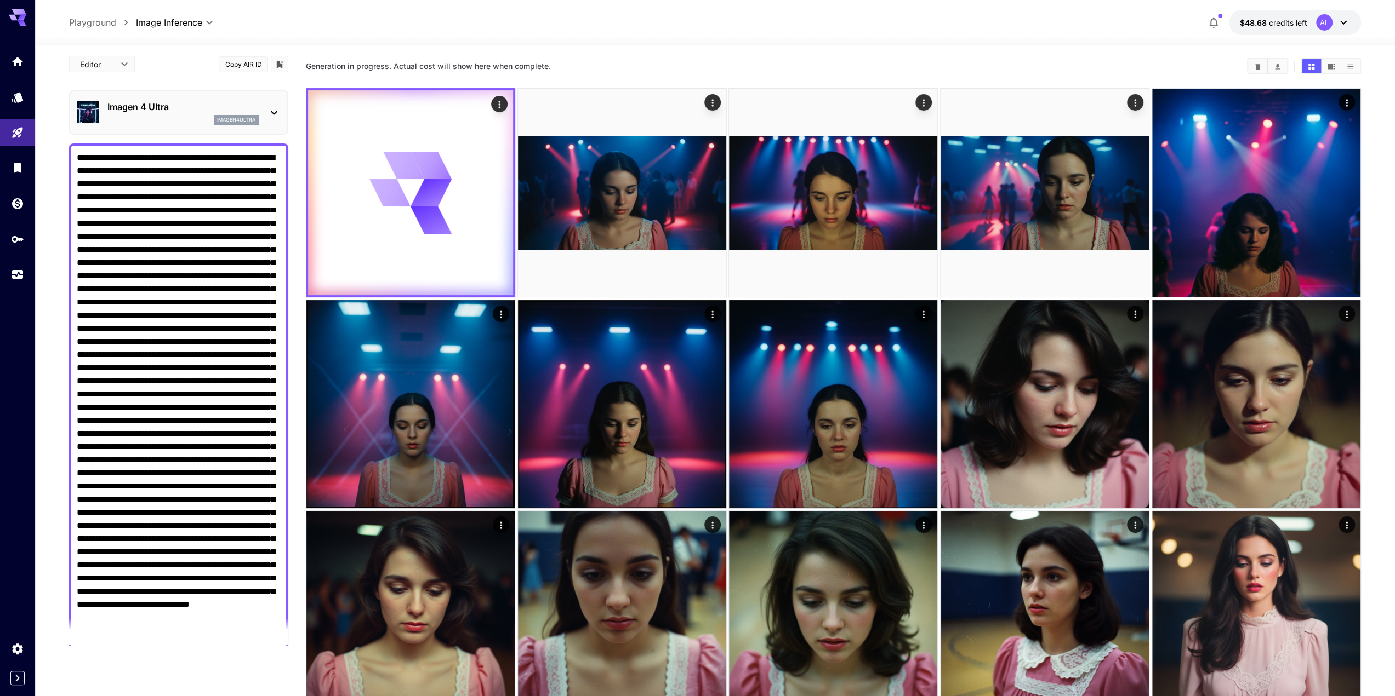
scroll to position [0, 0]
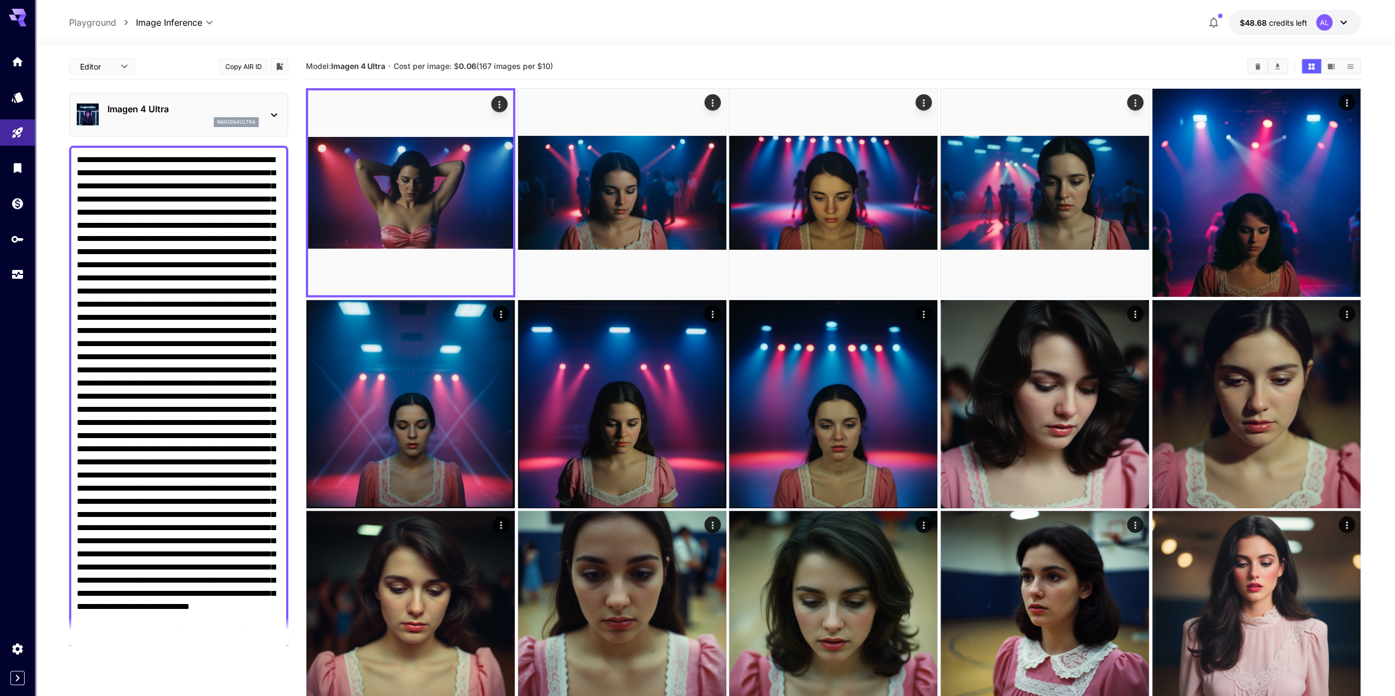
drag, startPoint x: 170, startPoint y: 264, endPoint x: 195, endPoint y: 260, distance: 24.9
click at [196, 262] on textarea "Negative Prompt" at bounding box center [179, 429] width 204 height 552
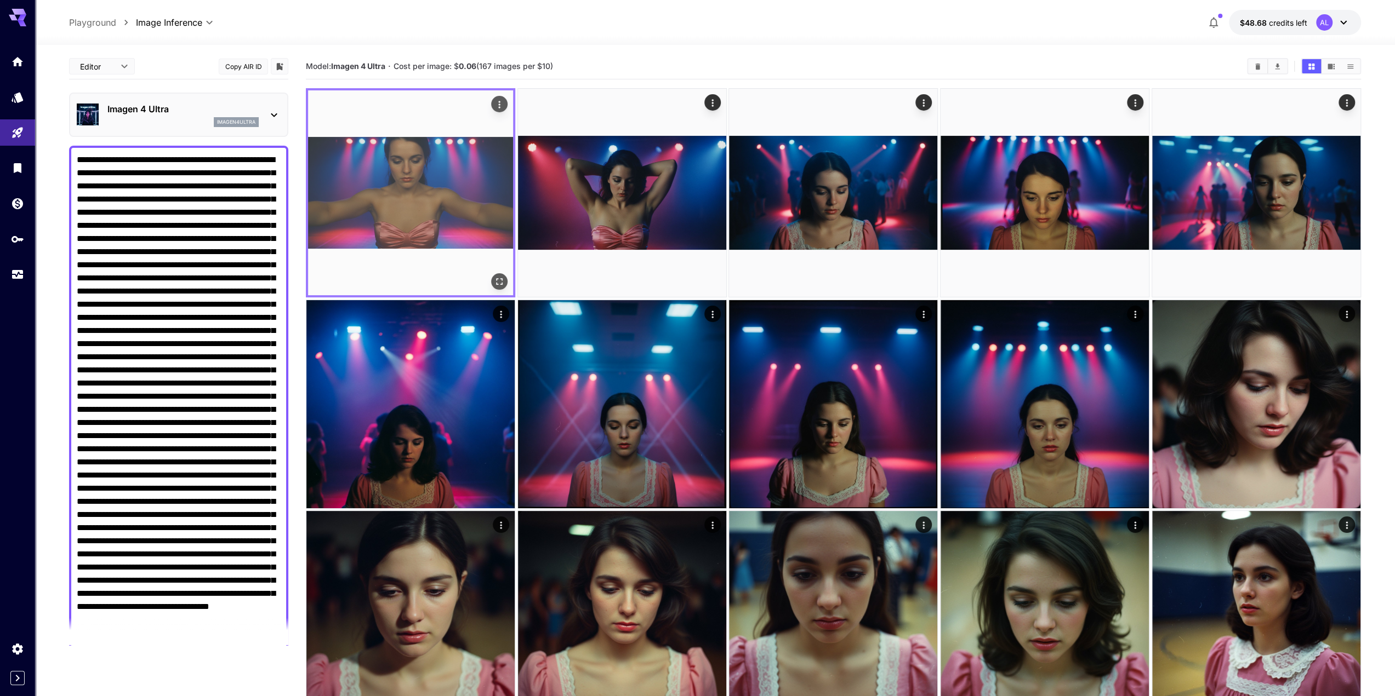
click at [502, 283] on icon "Open in fullscreen" at bounding box center [499, 282] width 7 height 7
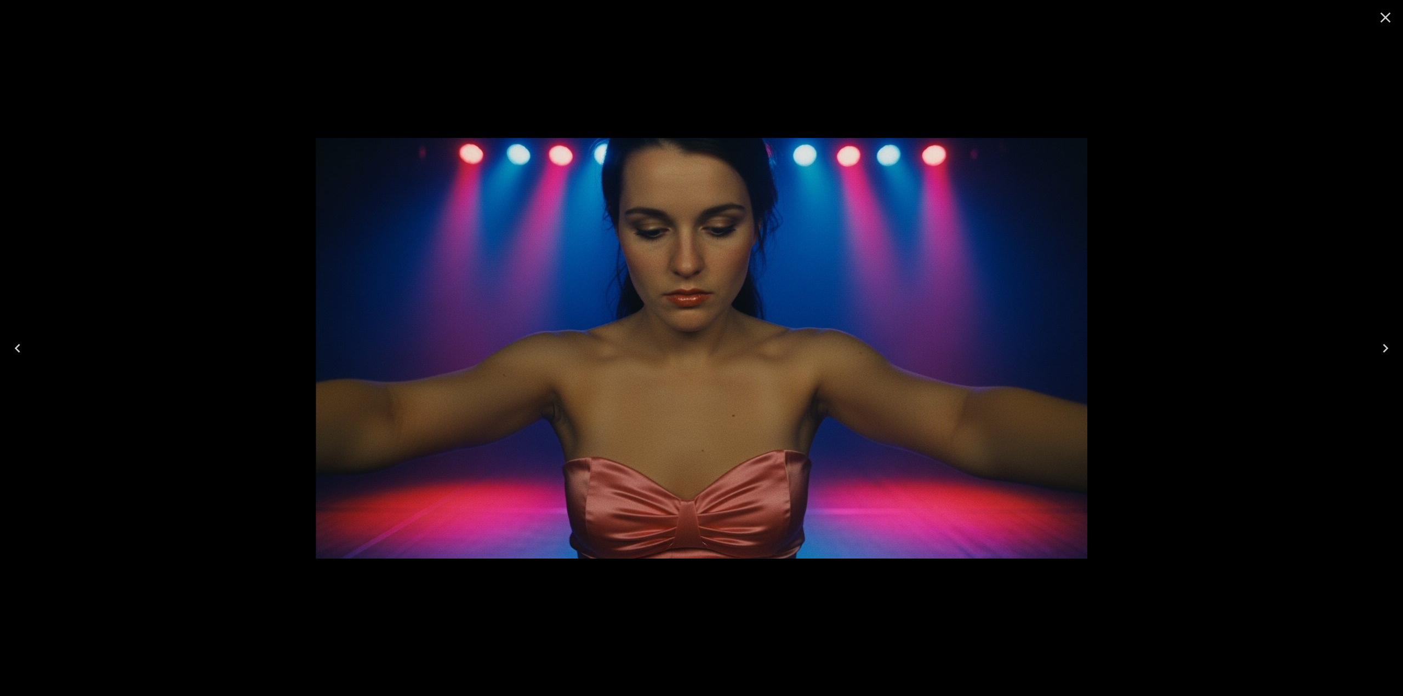
click at [1386, 16] on icon "Close" at bounding box center [1385, 18] width 10 height 10
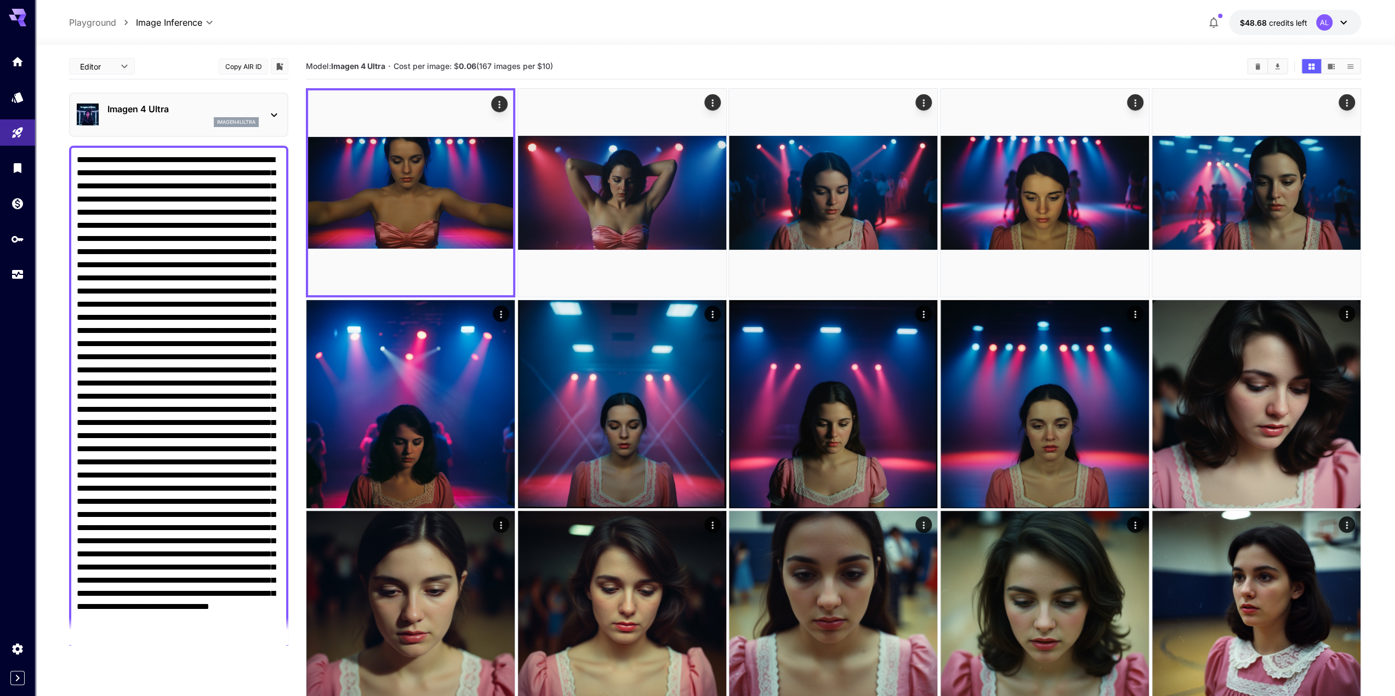
drag, startPoint x: 172, startPoint y: 263, endPoint x: 183, endPoint y: 265, distance: 11.6
click at [182, 264] on textarea "Negative Prompt" at bounding box center [179, 429] width 204 height 552
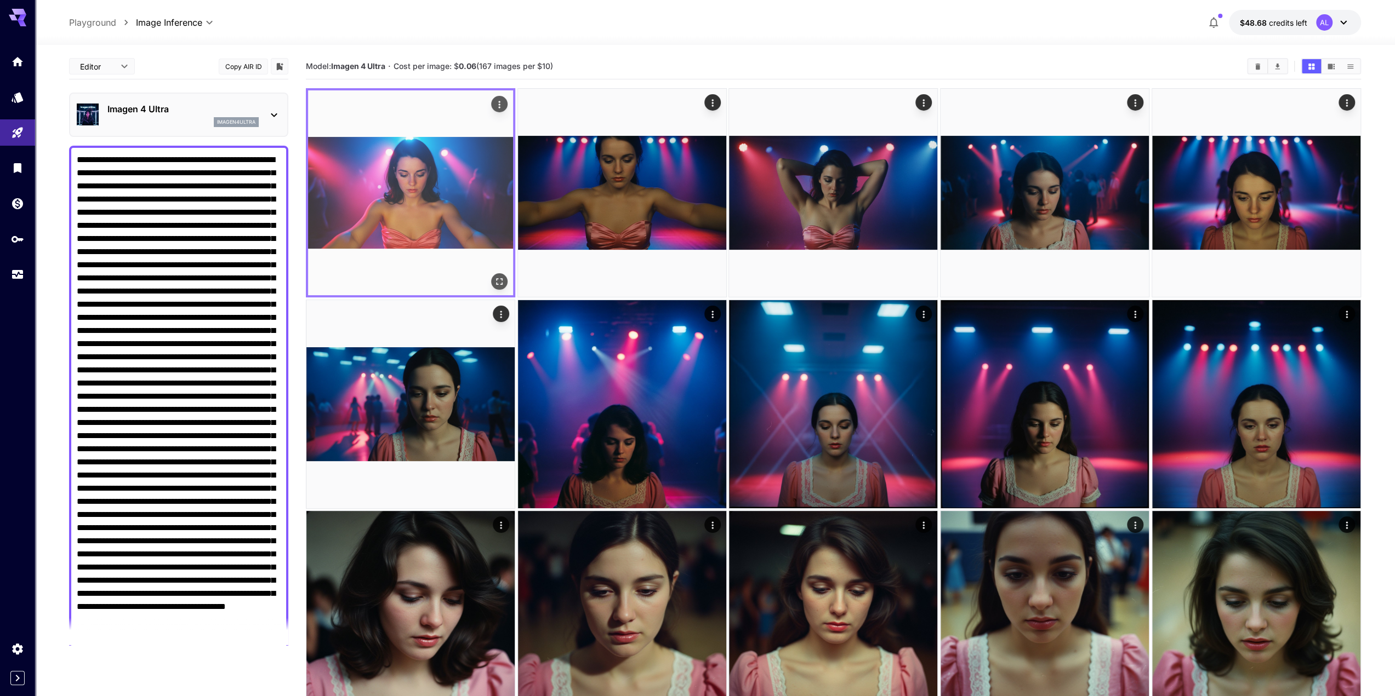
click at [433, 167] on img at bounding box center [410, 192] width 205 height 205
click at [498, 278] on icon "Open in fullscreen" at bounding box center [499, 281] width 11 height 11
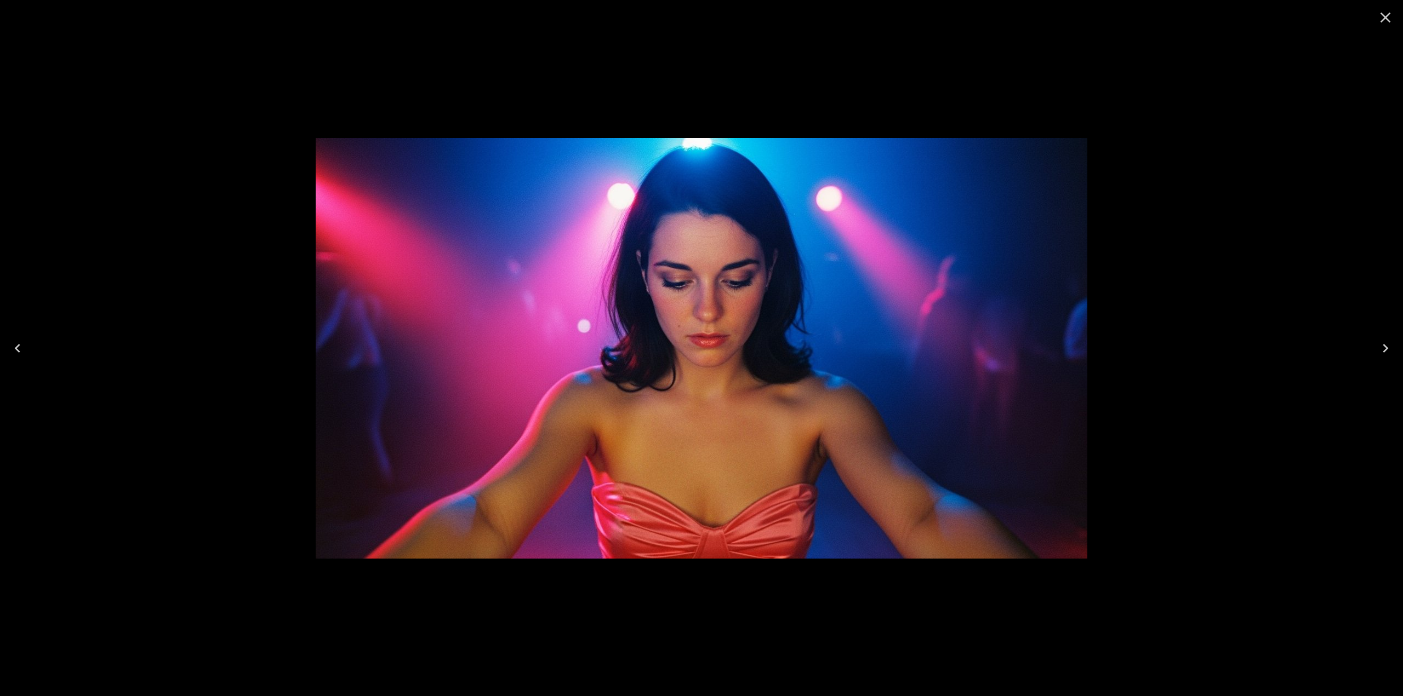
click at [1381, 18] on icon "Close" at bounding box center [1385, 18] width 18 height 18
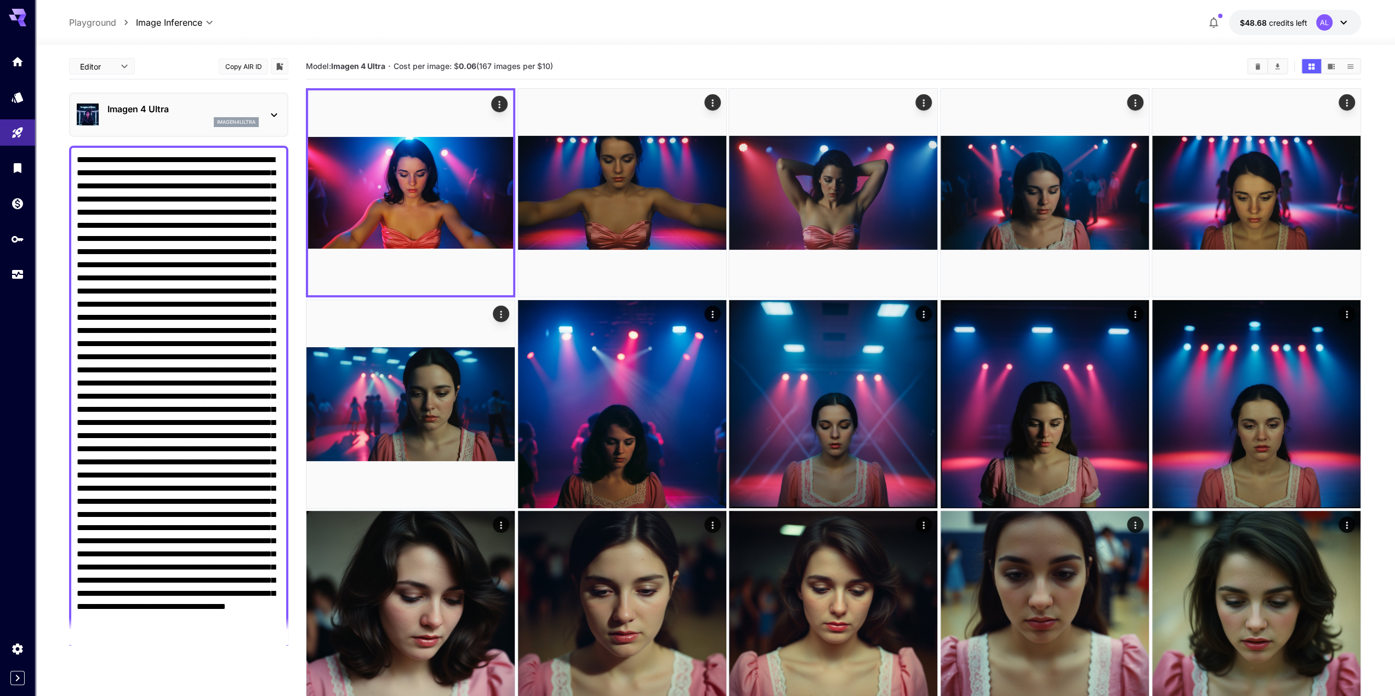
click at [149, 288] on textarea "Negative Prompt" at bounding box center [179, 429] width 204 height 552
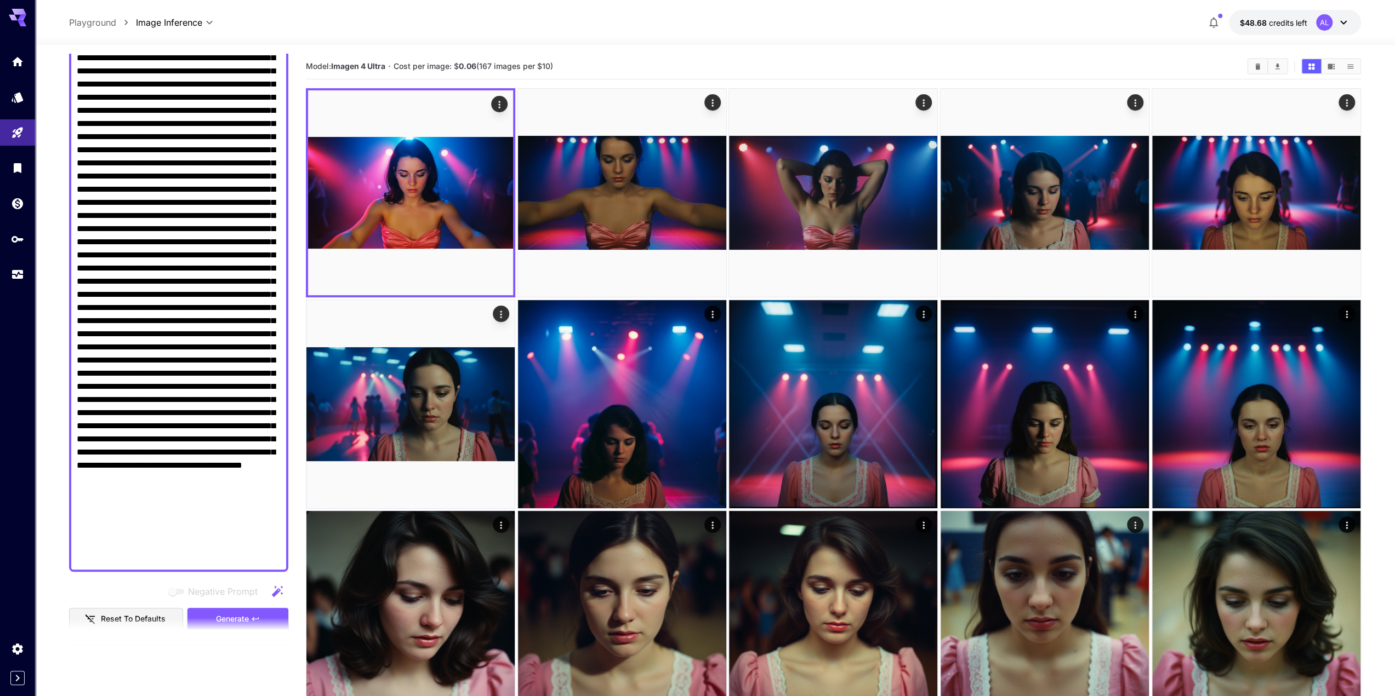
scroll to position [329, 0]
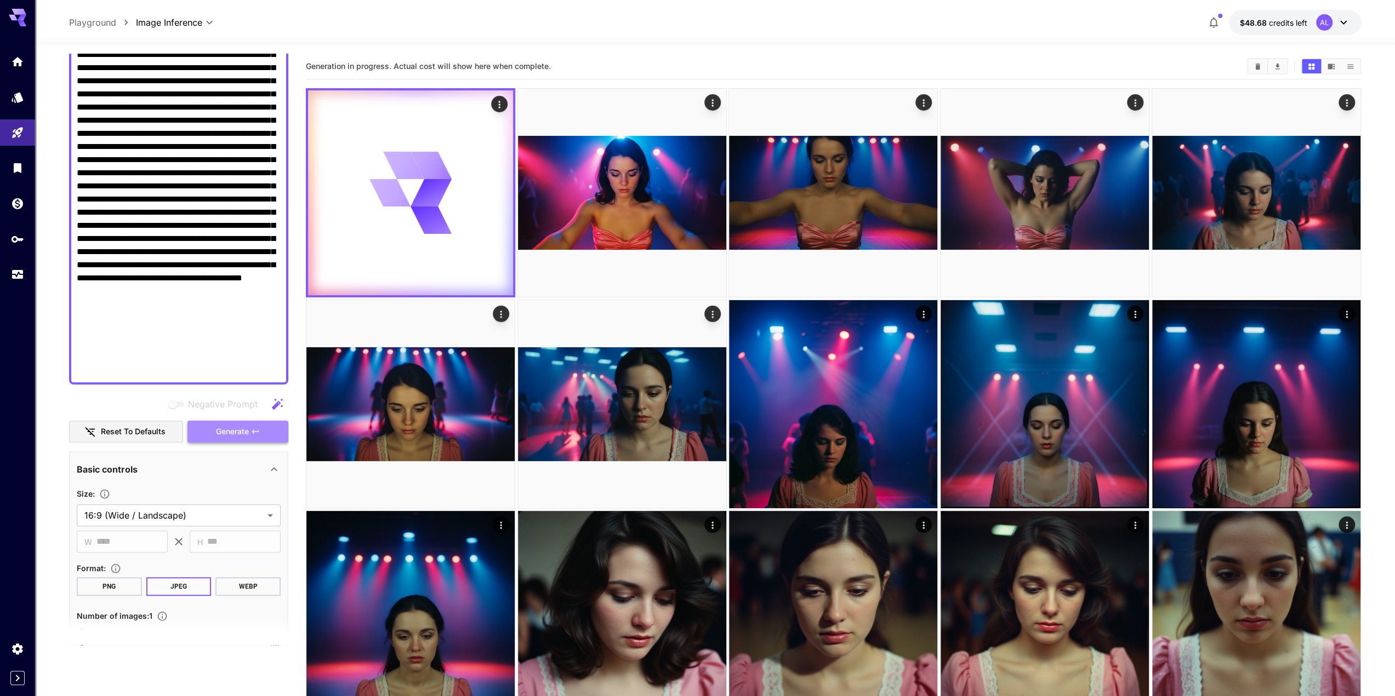
click at [227, 430] on span "Generate" at bounding box center [232, 432] width 33 height 14
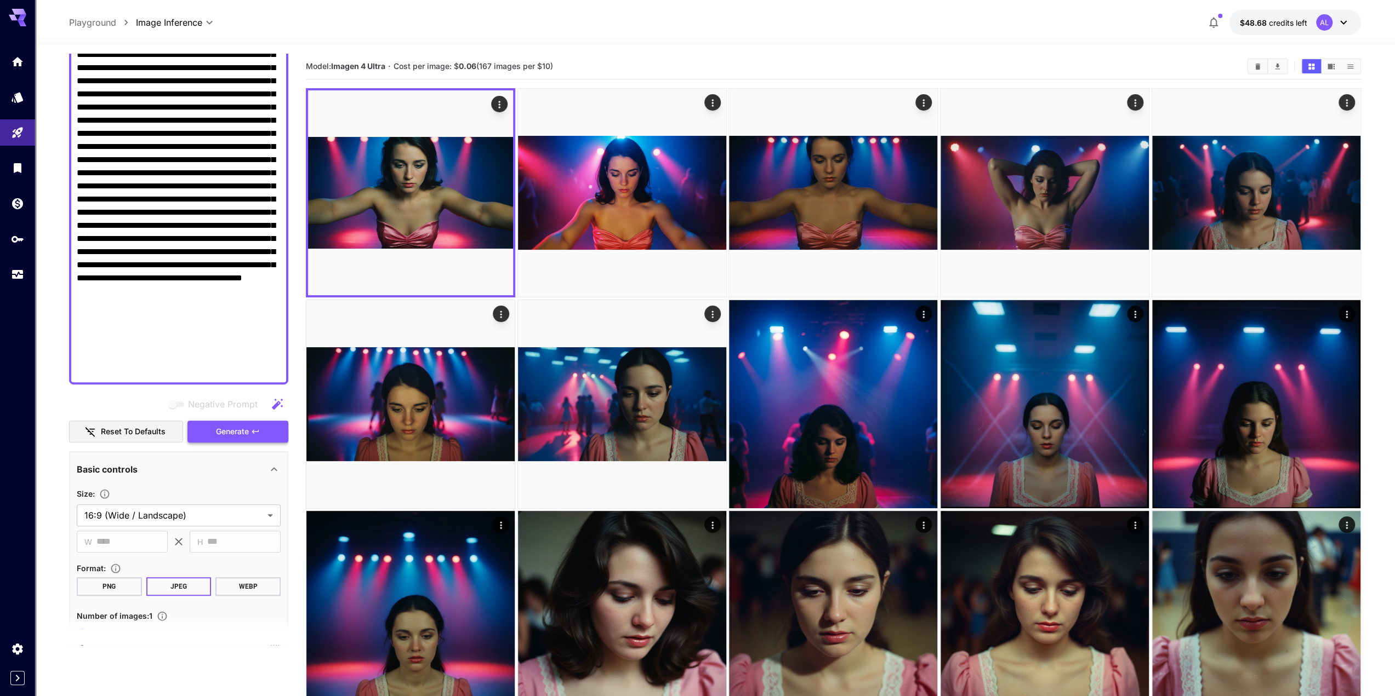
click at [227, 429] on span "Generate" at bounding box center [232, 432] width 33 height 14
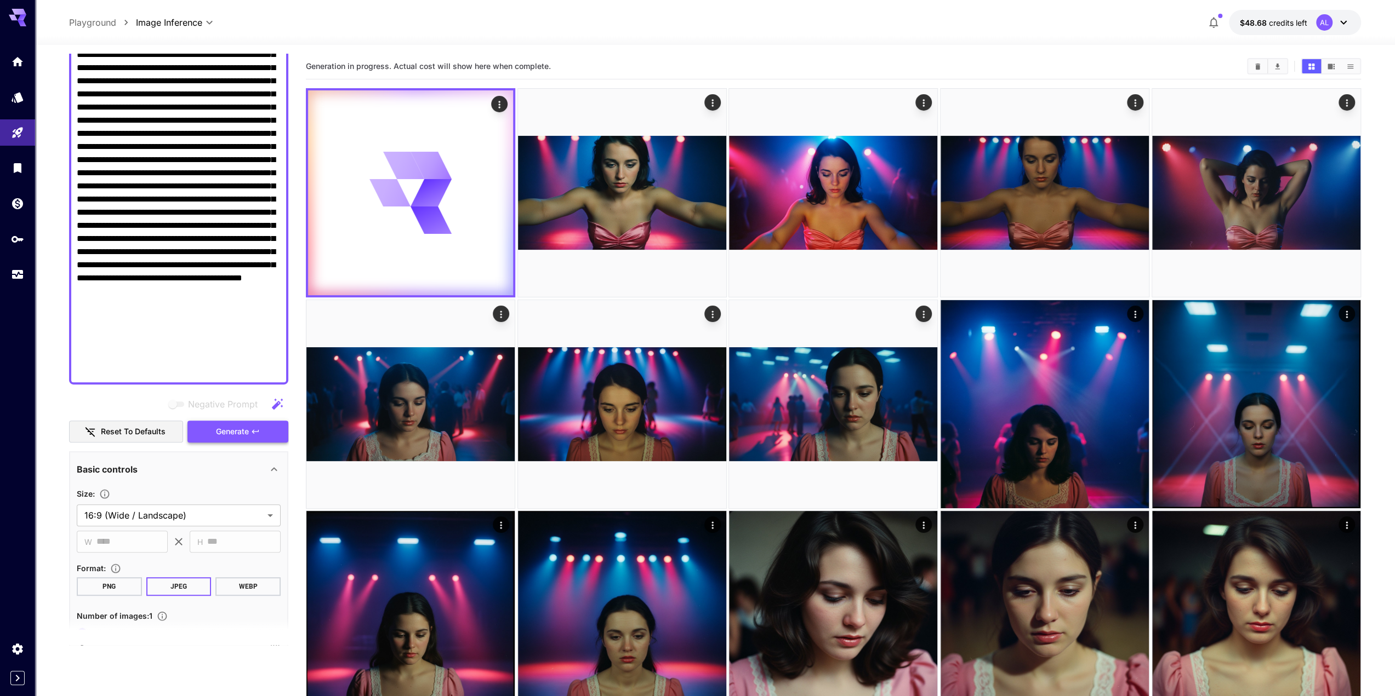
click at [227, 429] on span "Generate" at bounding box center [232, 432] width 33 height 14
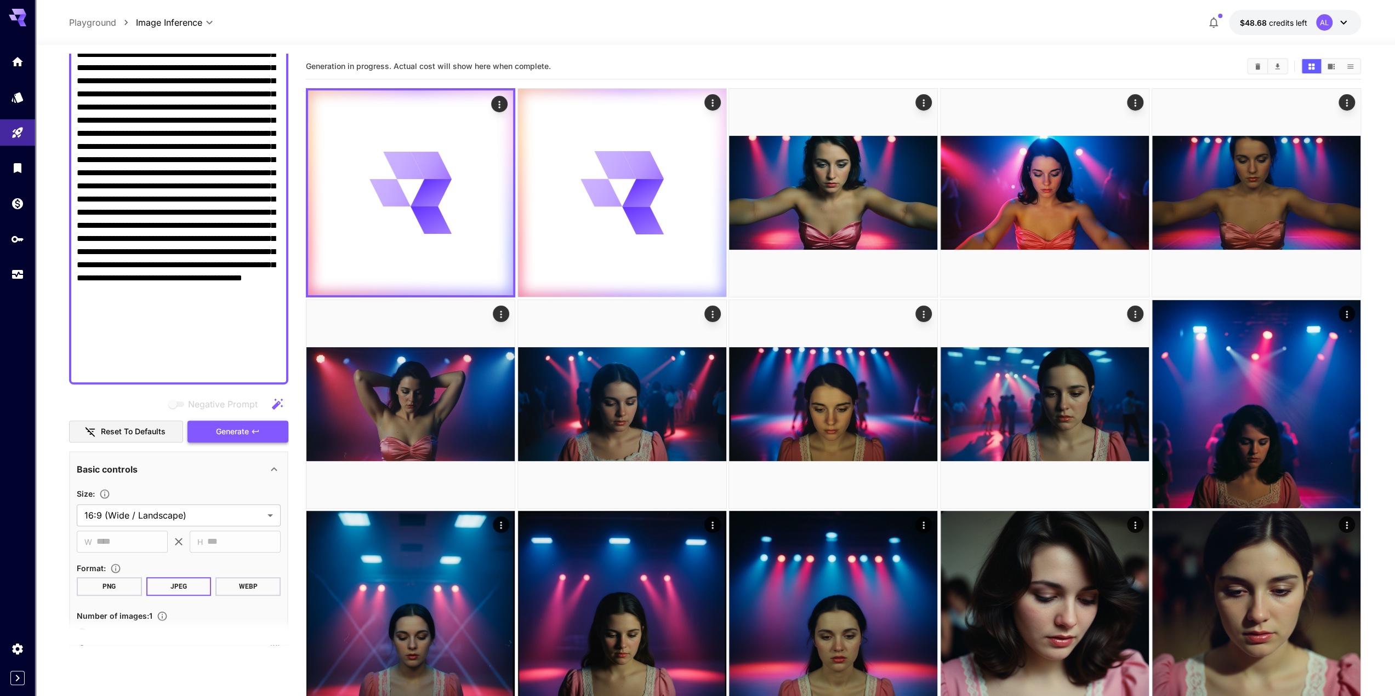
click at [227, 429] on span "Generate" at bounding box center [232, 432] width 33 height 14
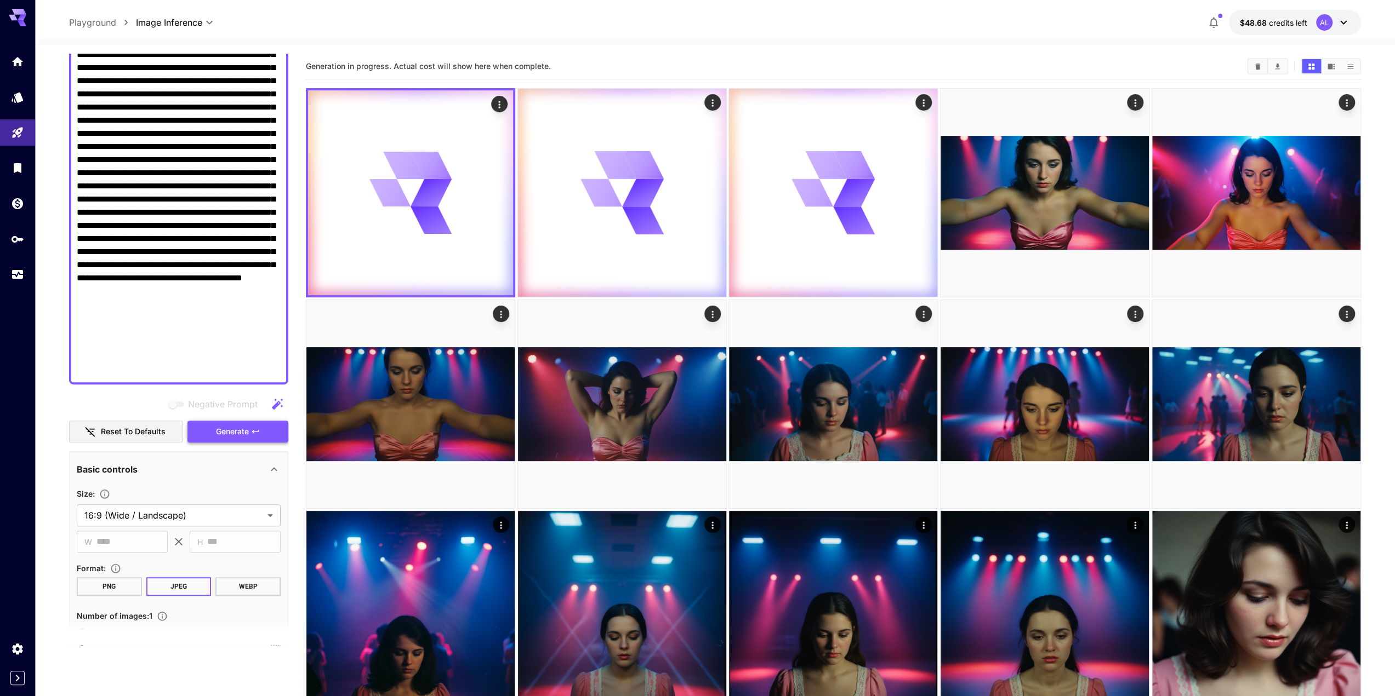
click at [227, 429] on span "Generate" at bounding box center [232, 432] width 33 height 14
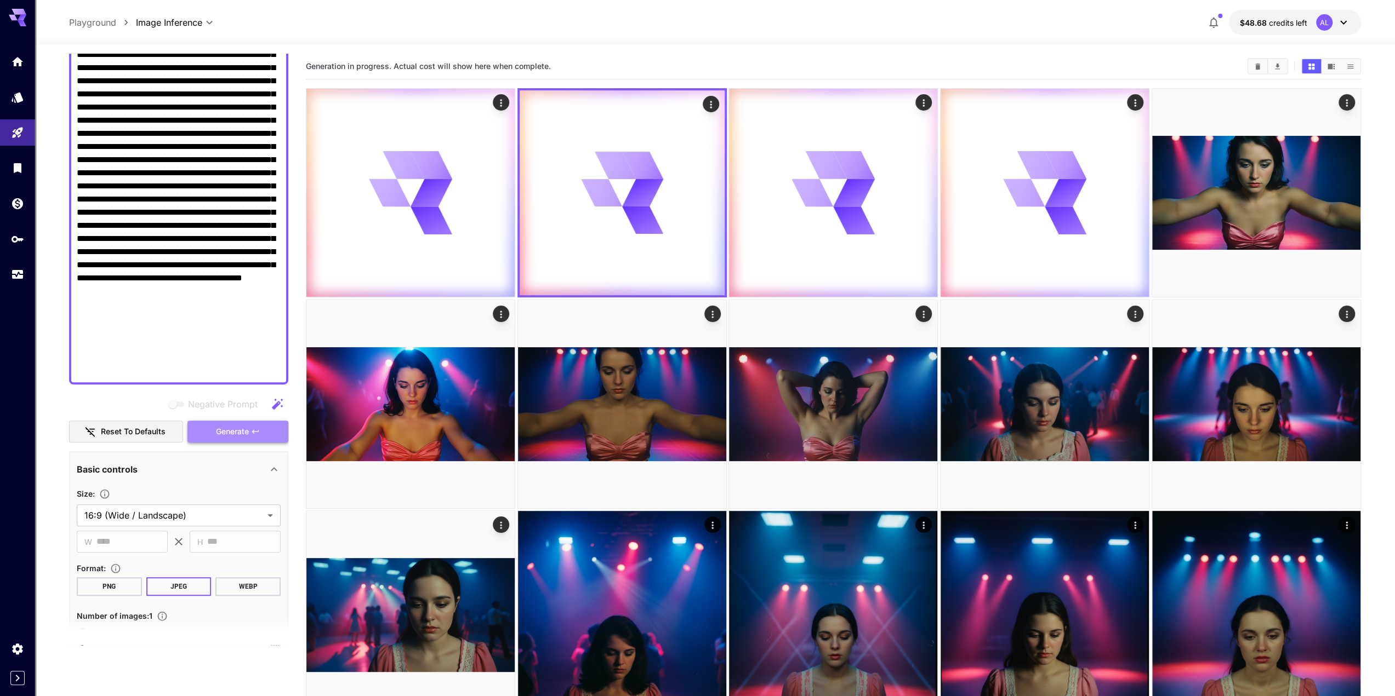
click at [227, 429] on span "Generate" at bounding box center [232, 432] width 33 height 14
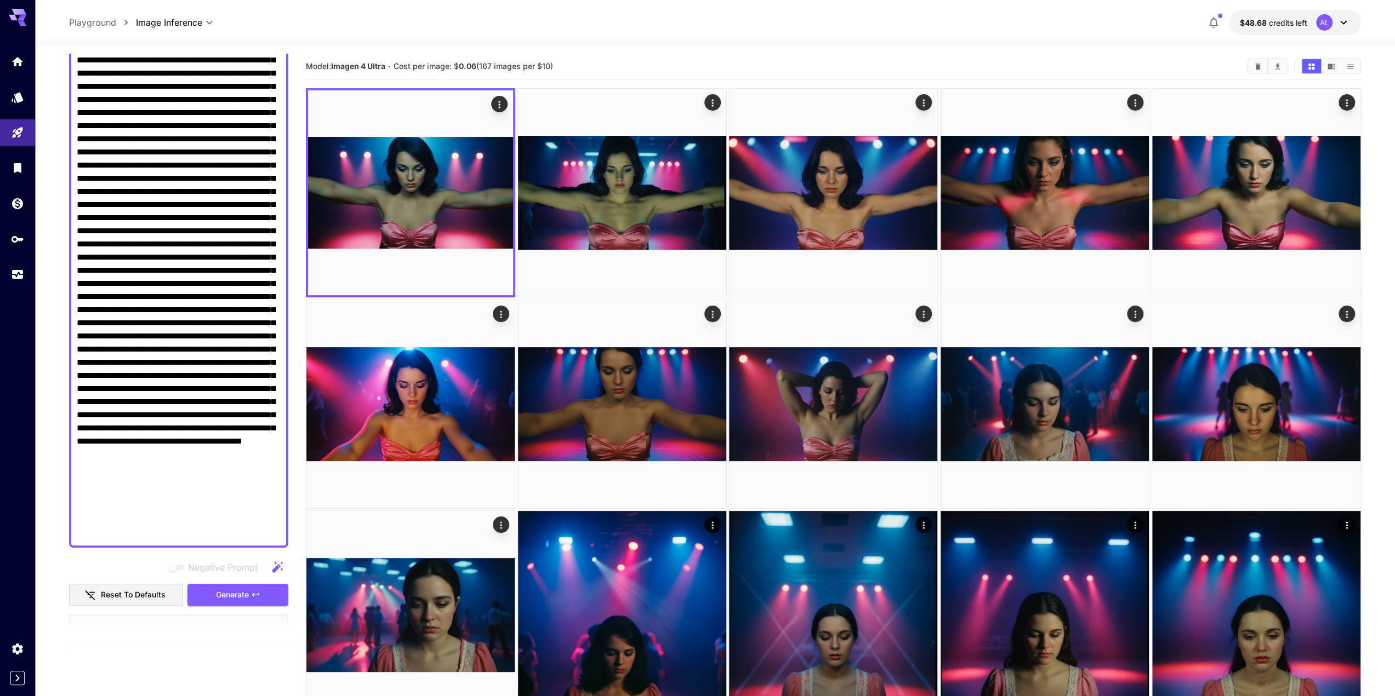
scroll to position [164, 0]
drag, startPoint x: 172, startPoint y: 99, endPoint x: 268, endPoint y: 99, distance: 96.4
click at [268, 99] on textarea "Negative Prompt" at bounding box center [179, 265] width 204 height 552
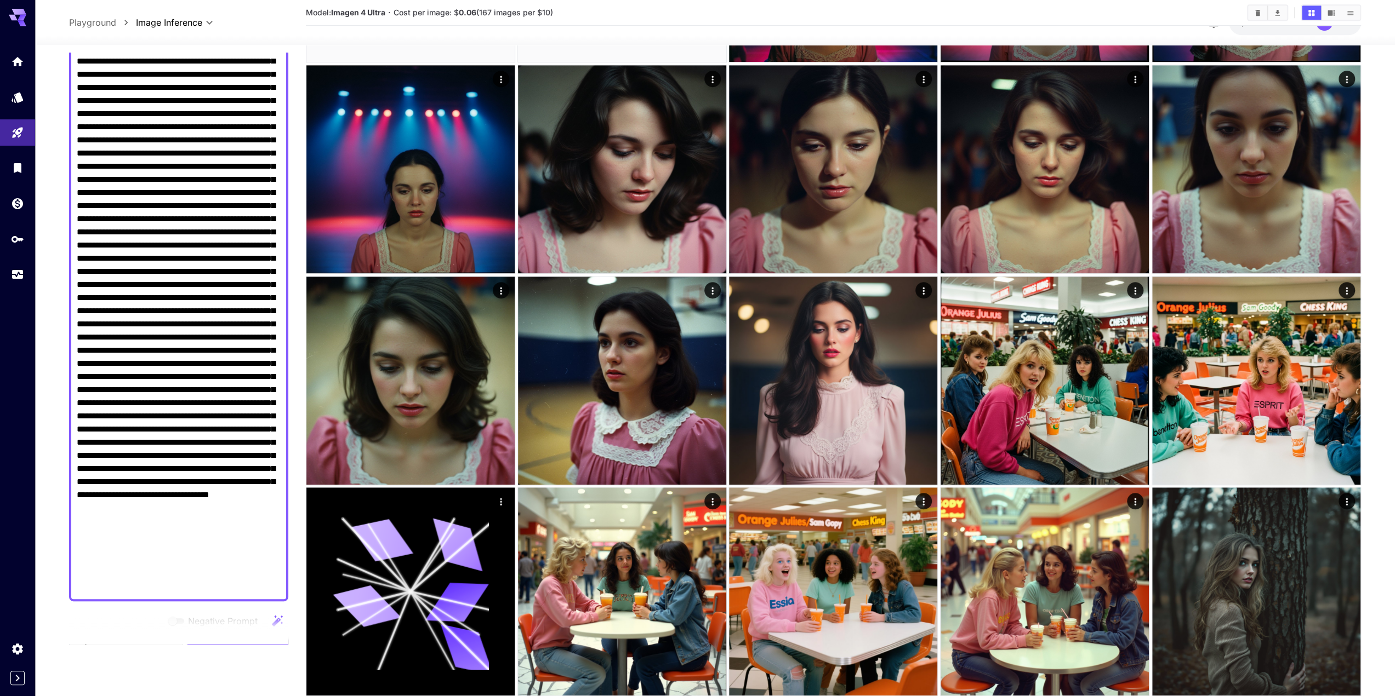
scroll to position [426, 0]
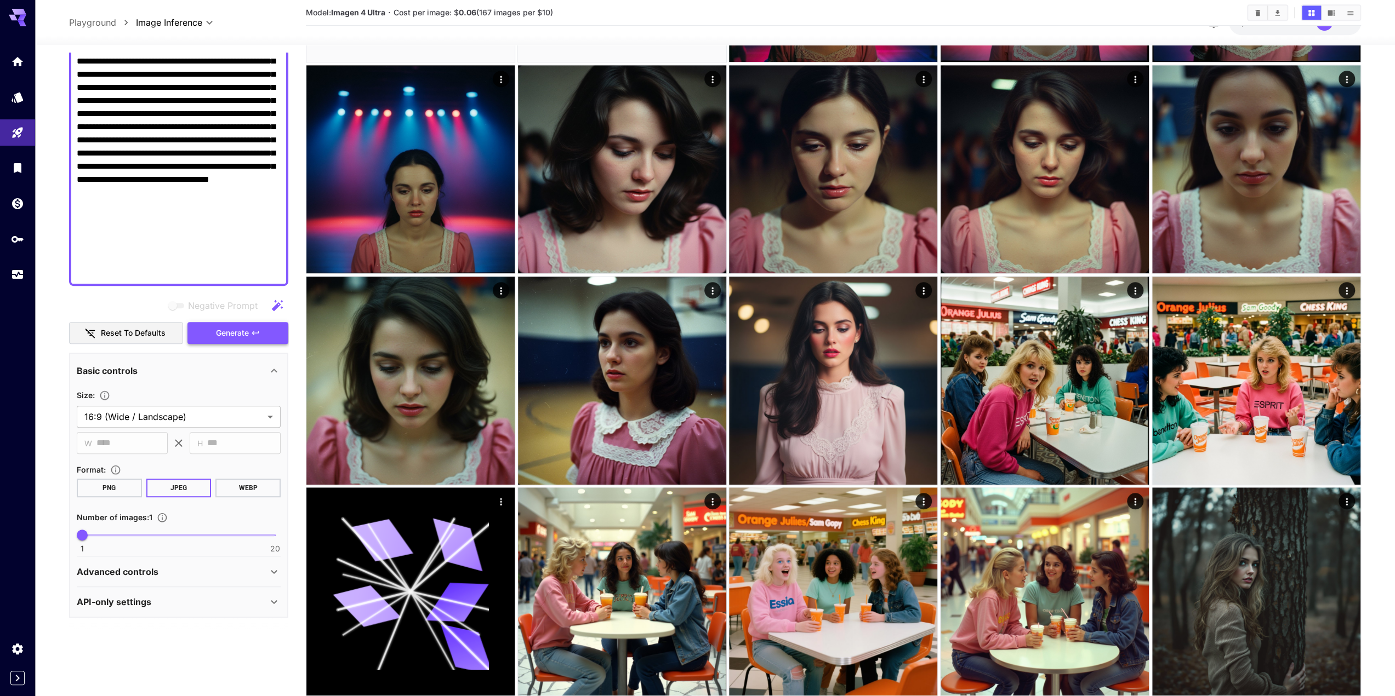
click at [240, 336] on span "Generate" at bounding box center [232, 334] width 33 height 14
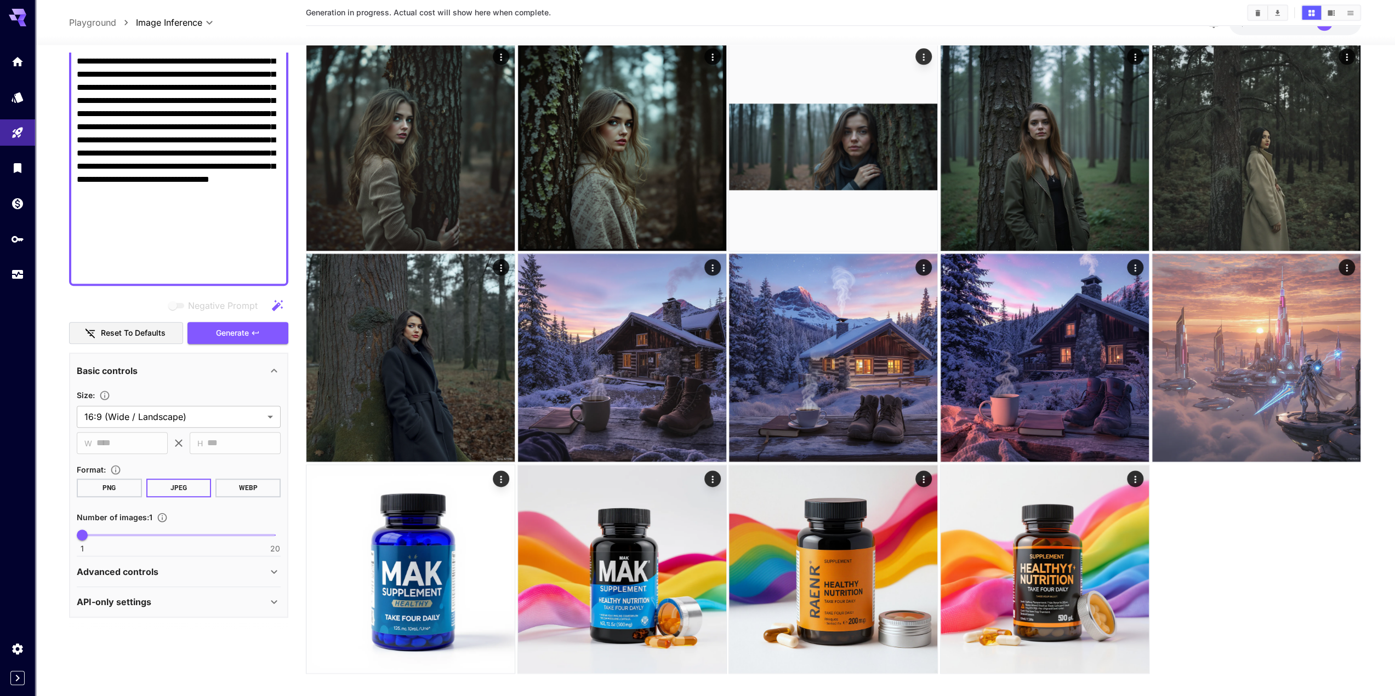
scroll to position [1324, 0]
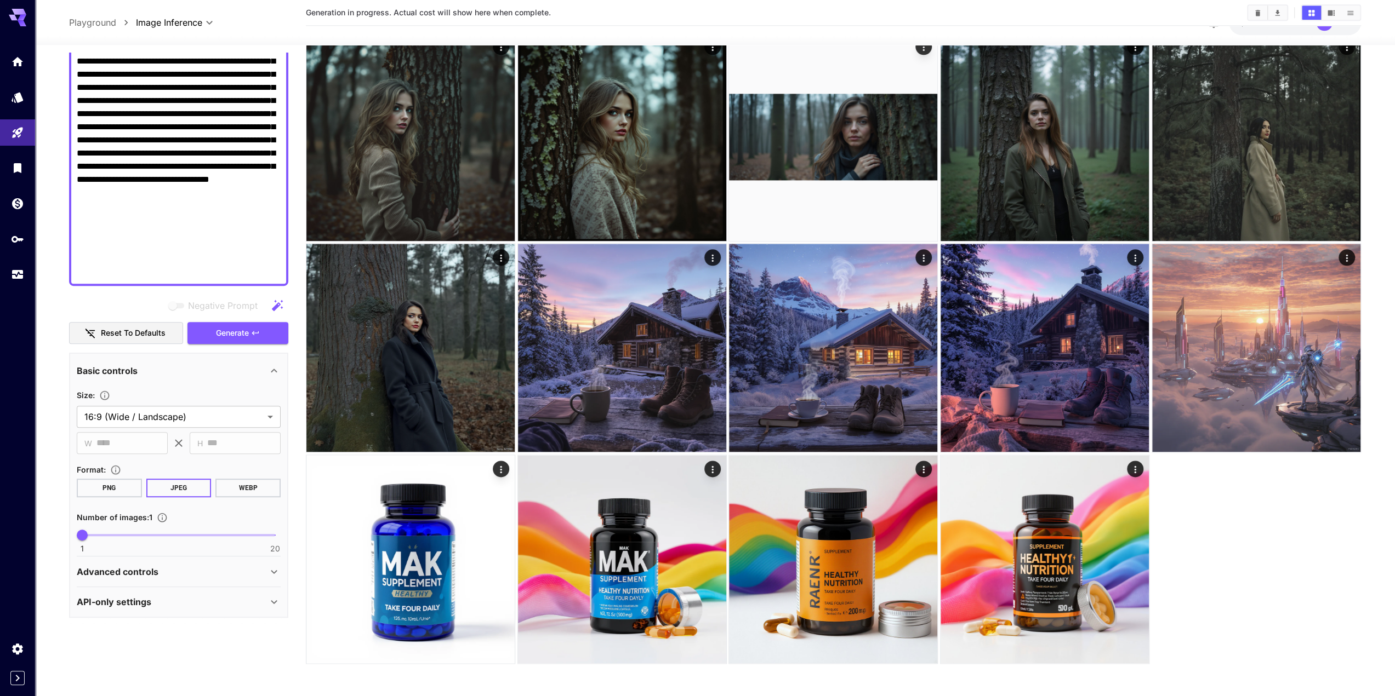
click at [183, 573] on div "Advanced controls" at bounding box center [172, 571] width 191 height 13
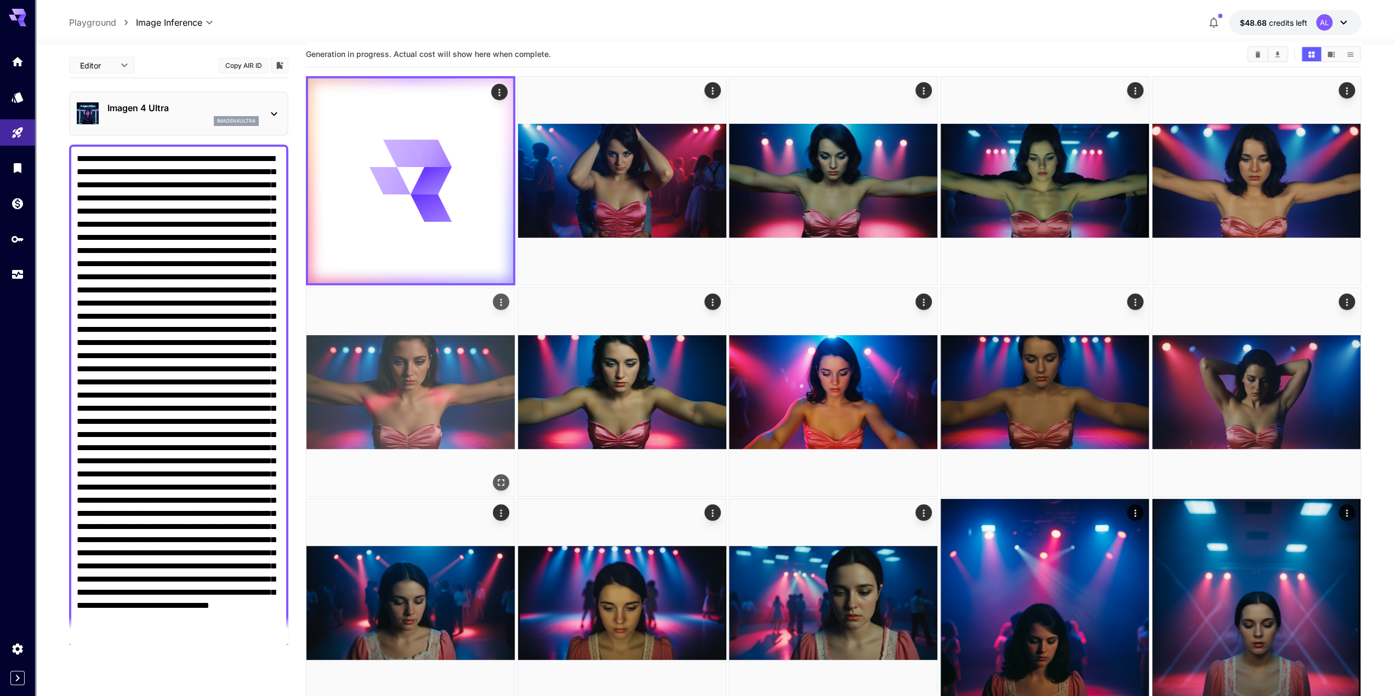
scroll to position [0, 0]
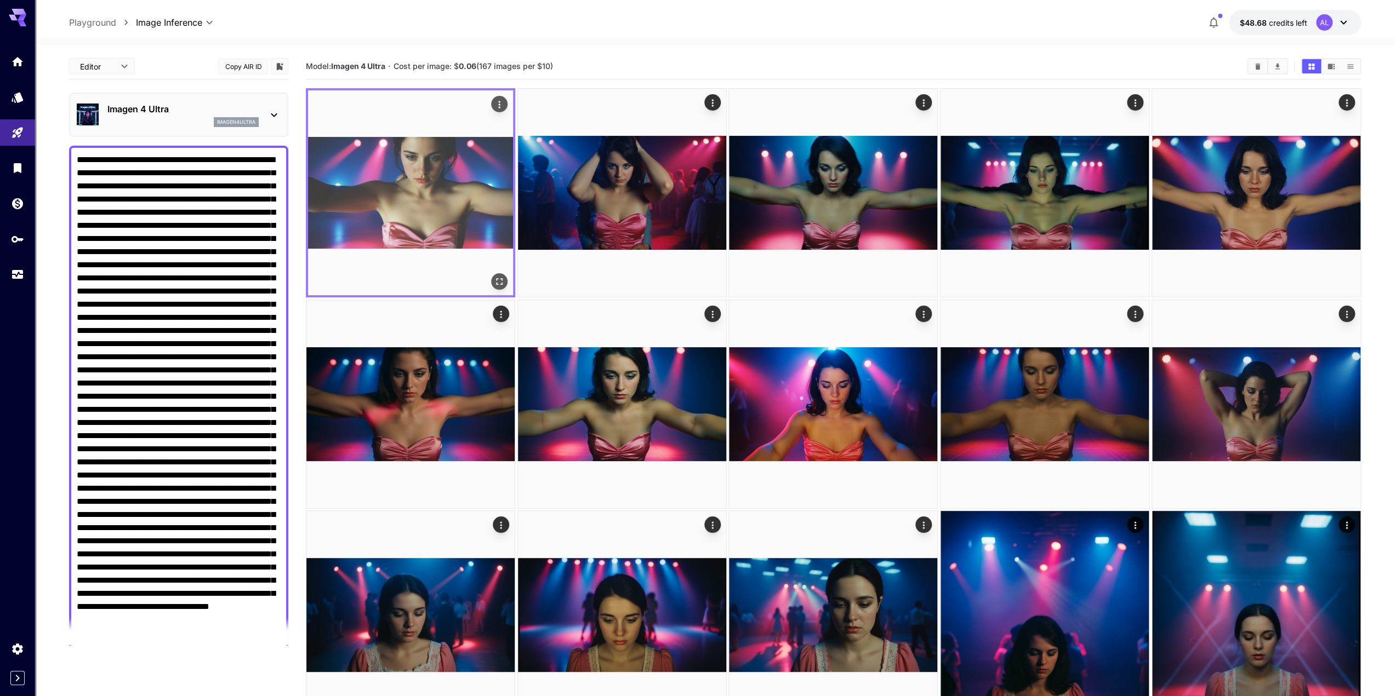
click at [499, 282] on icon "Open in fullscreen" at bounding box center [499, 281] width 11 height 11
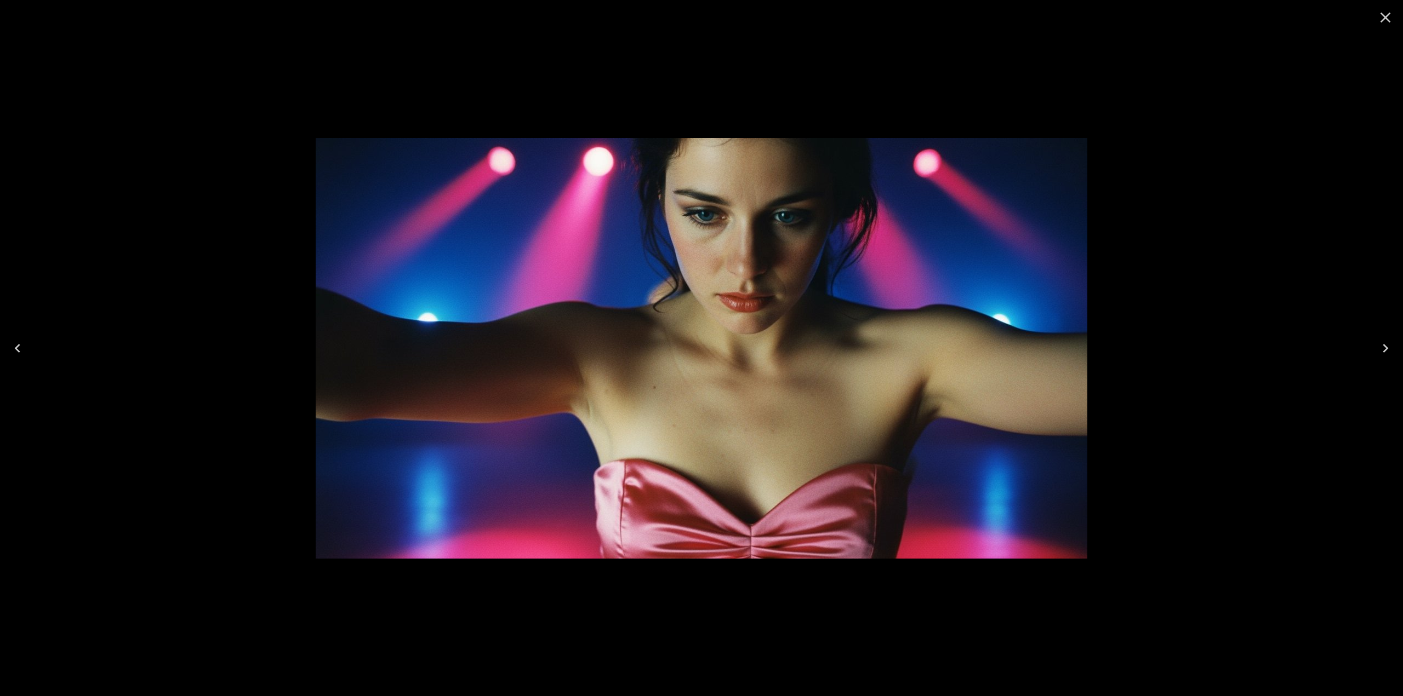
click at [1387, 24] on icon "Close" at bounding box center [1385, 18] width 18 height 18
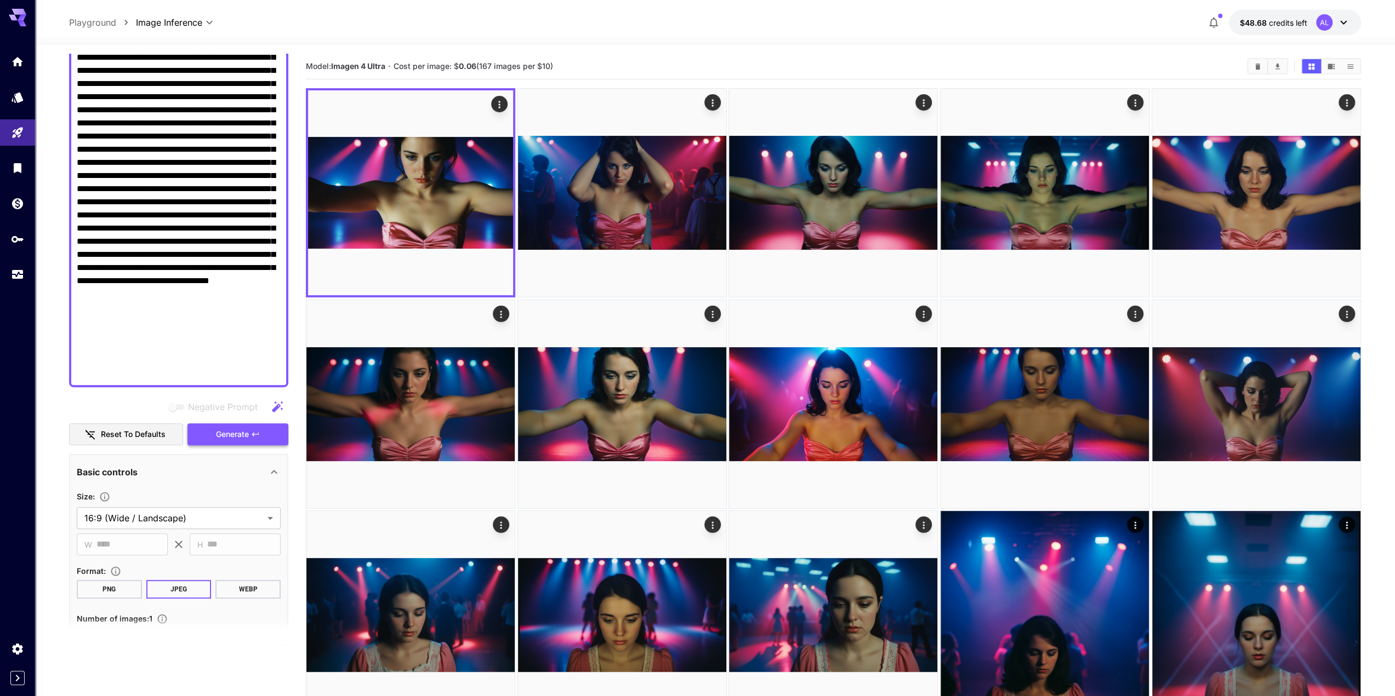
scroll to position [329, 0]
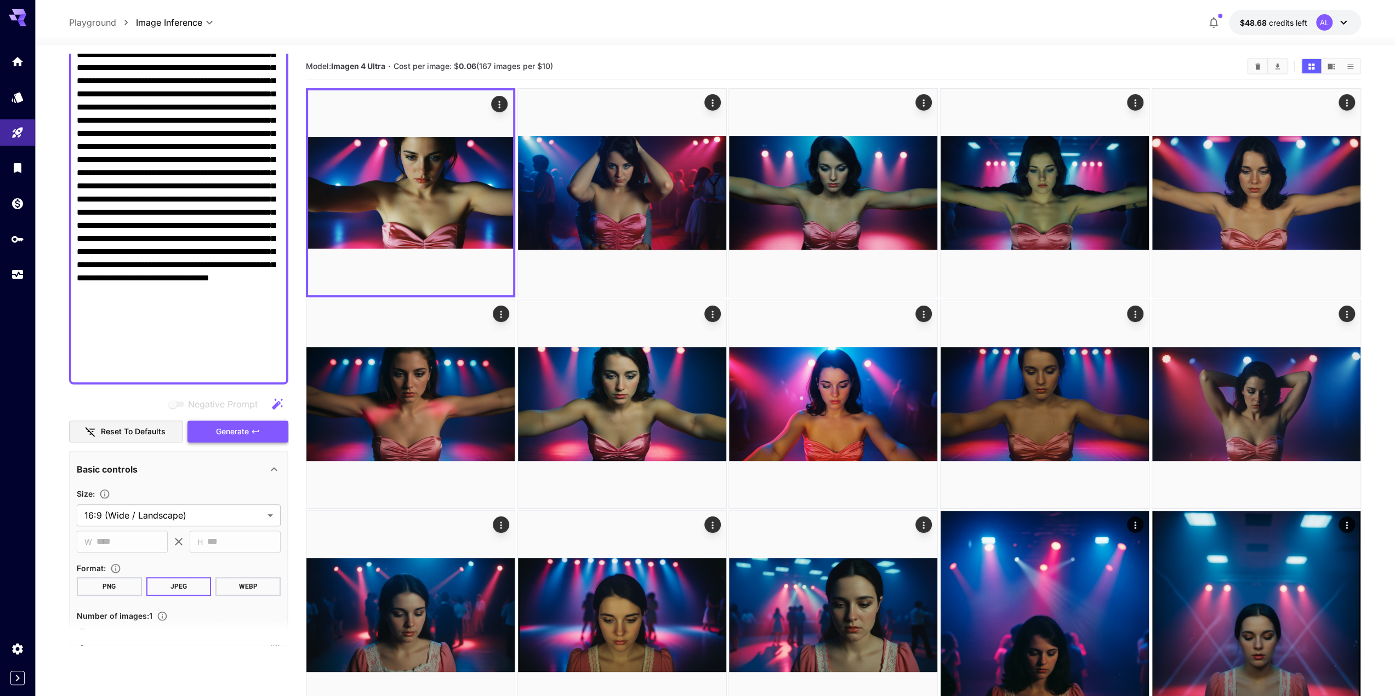
click at [254, 424] on button "Generate" at bounding box center [237, 432] width 101 height 22
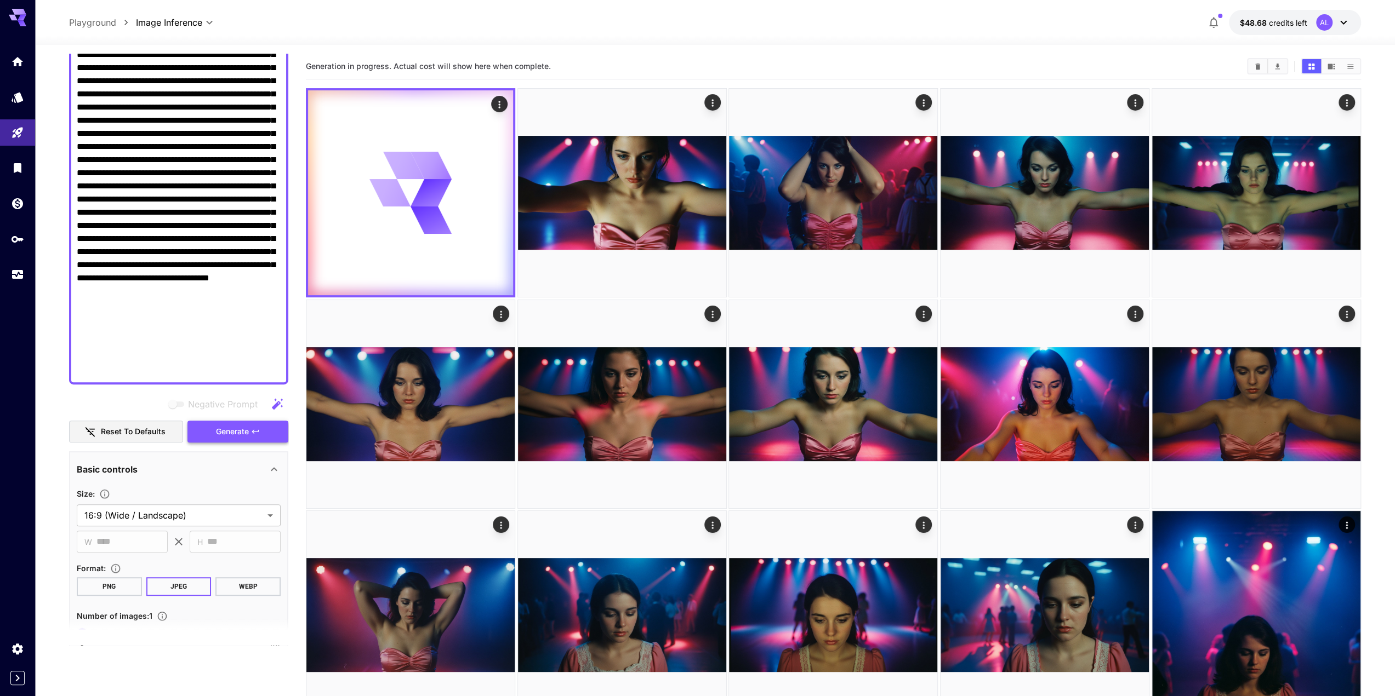
click at [256, 430] on icon "button" at bounding box center [255, 431] width 9 height 9
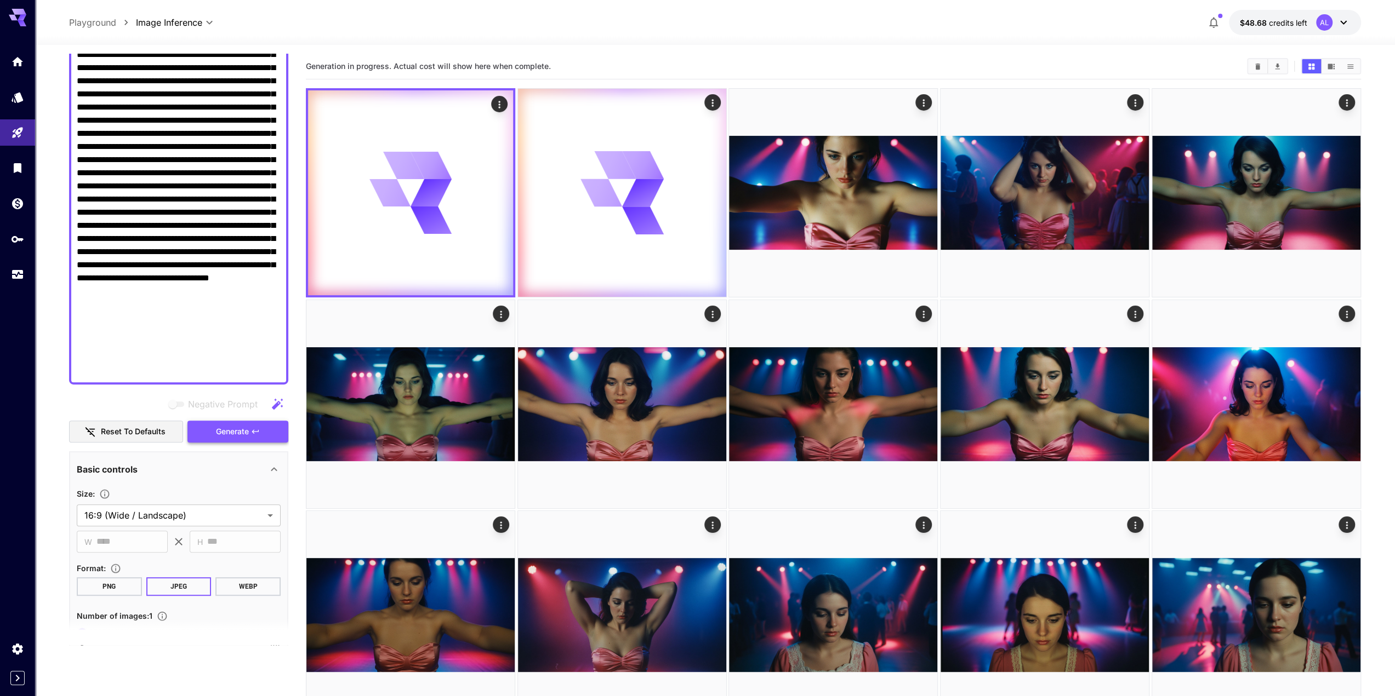
click at [256, 430] on icon "button" at bounding box center [255, 431] width 9 height 9
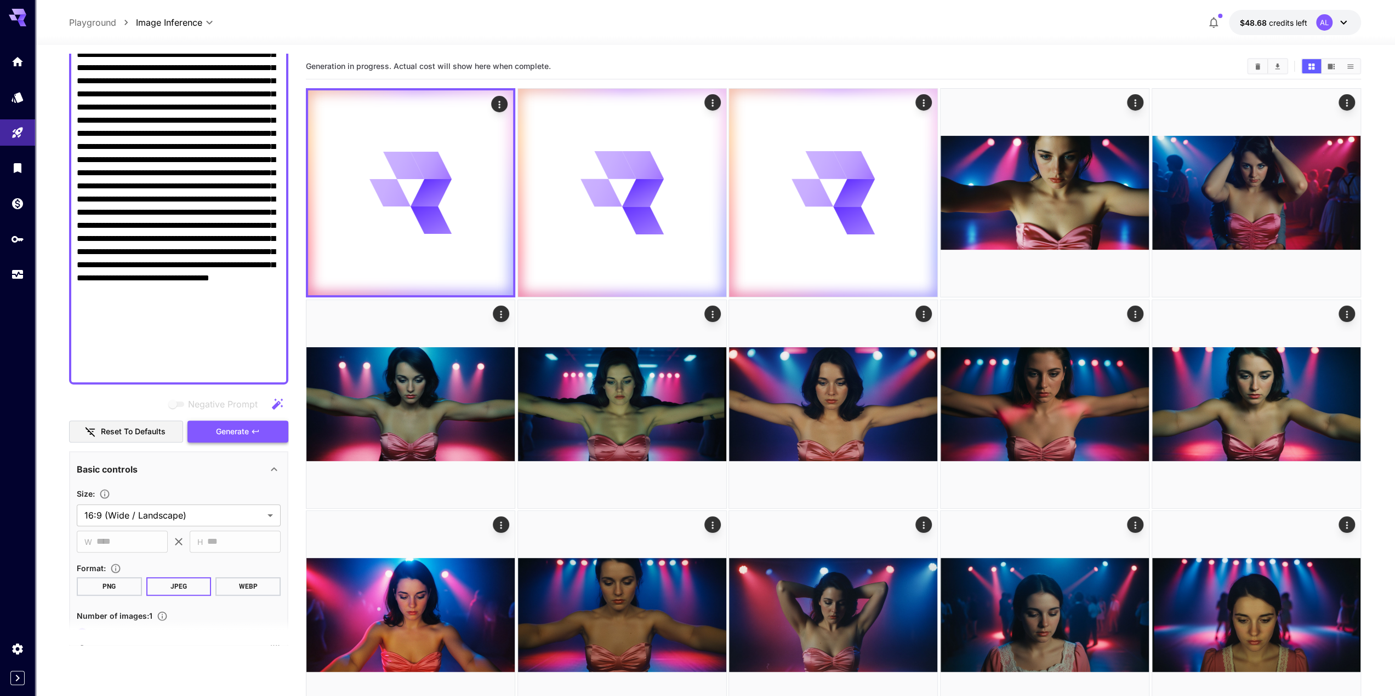
click at [256, 430] on icon "button" at bounding box center [255, 431] width 9 height 9
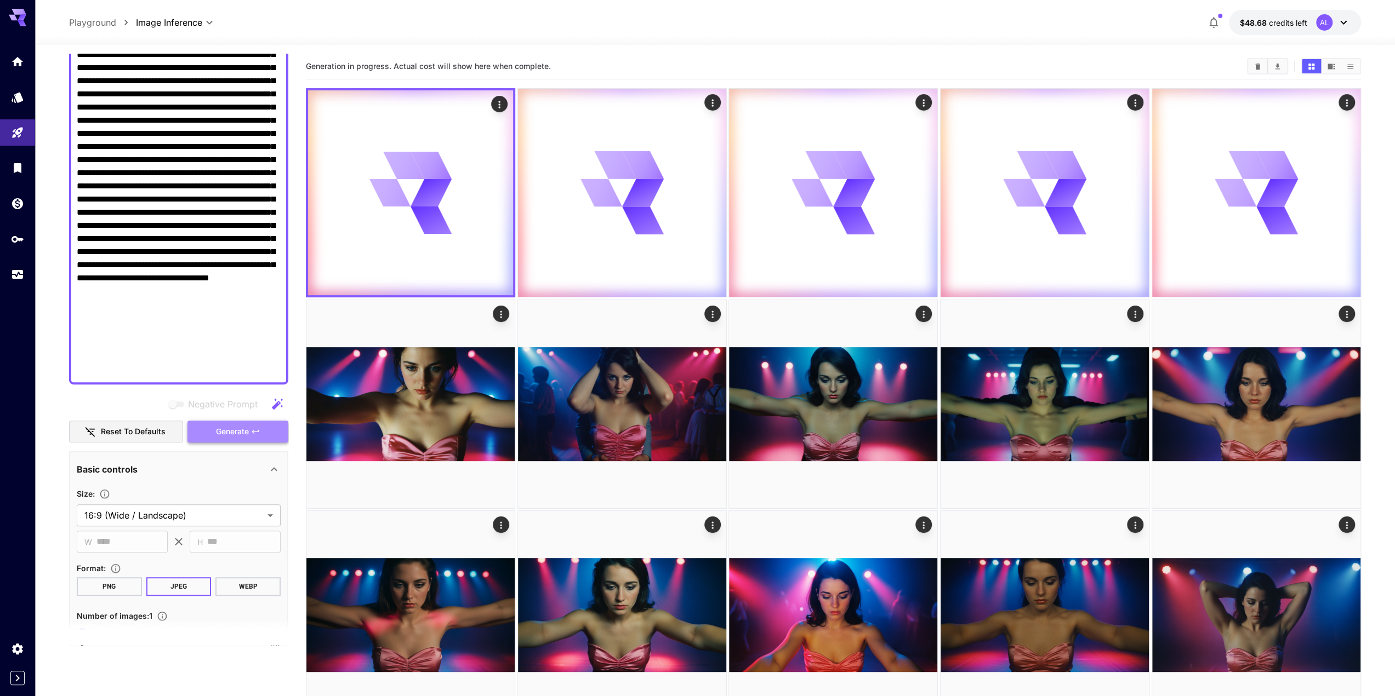
click at [256, 430] on icon "button" at bounding box center [255, 431] width 9 height 9
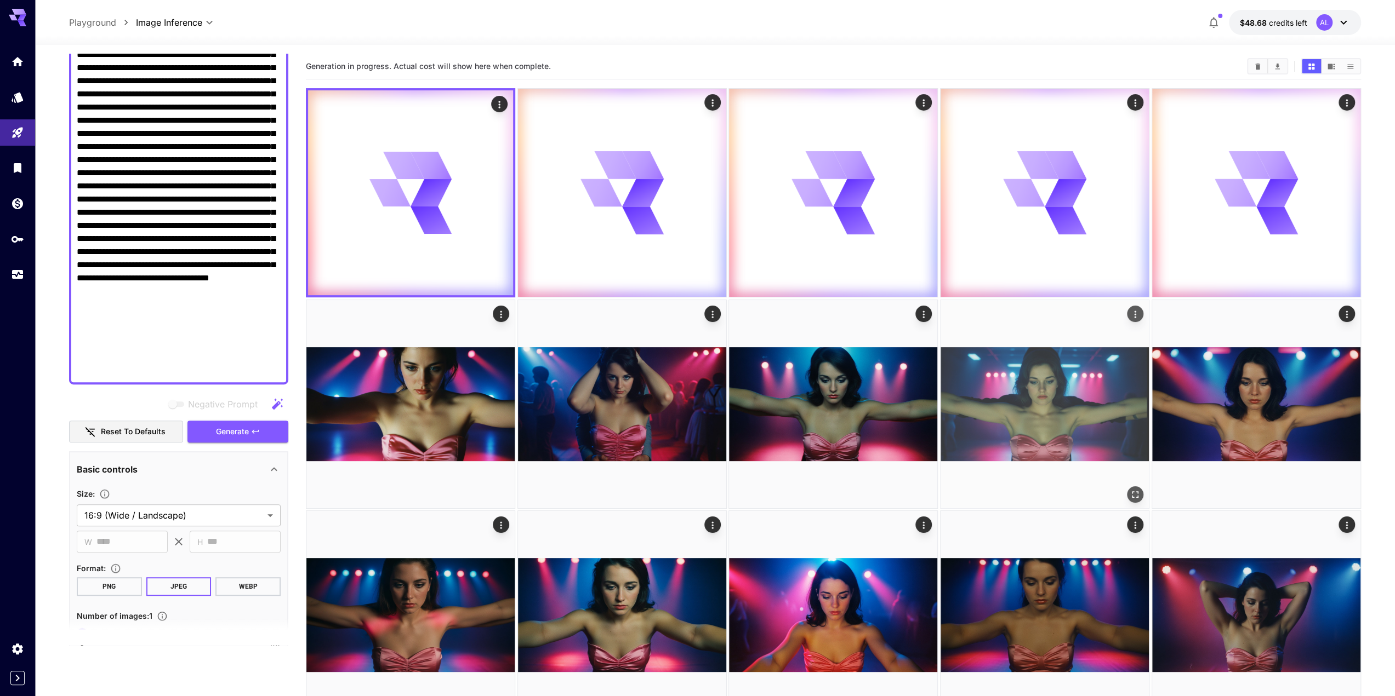
click at [1135, 490] on icon "Open in fullscreen" at bounding box center [1134, 494] width 11 height 11
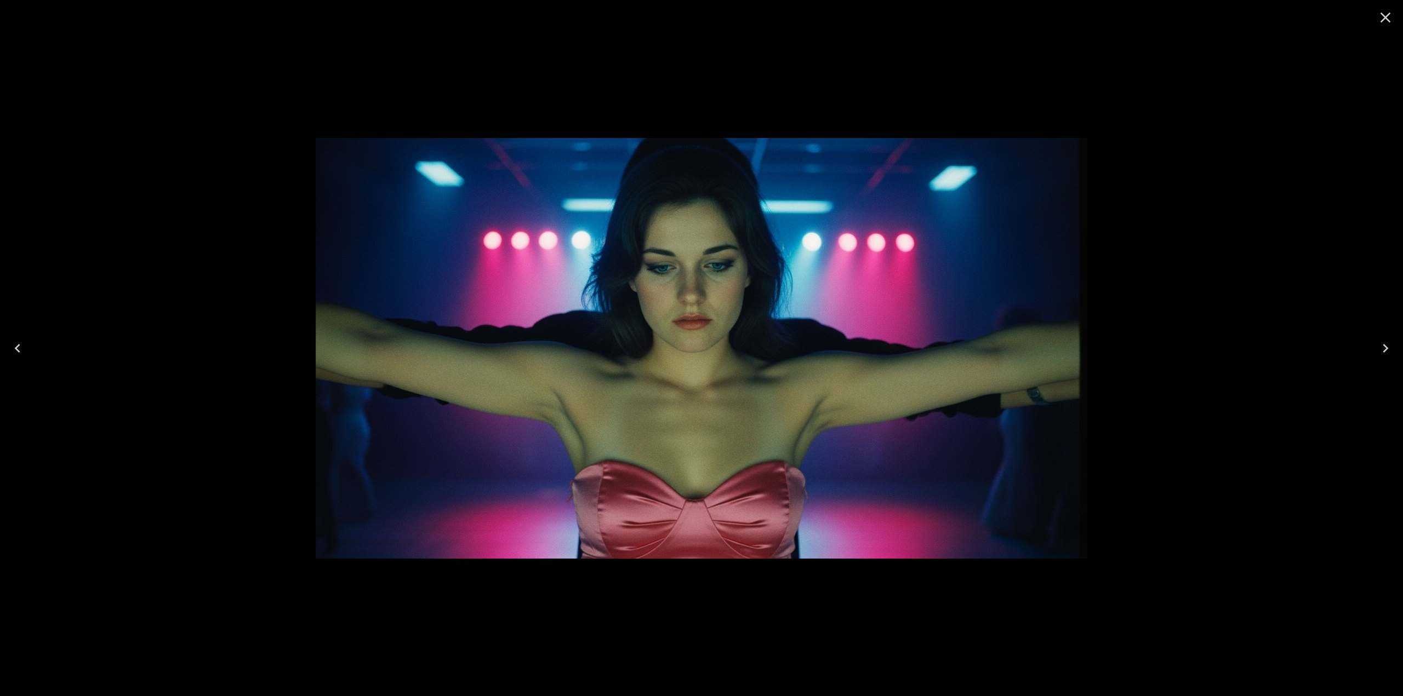
click at [1381, 21] on icon "Close" at bounding box center [1385, 18] width 10 height 10
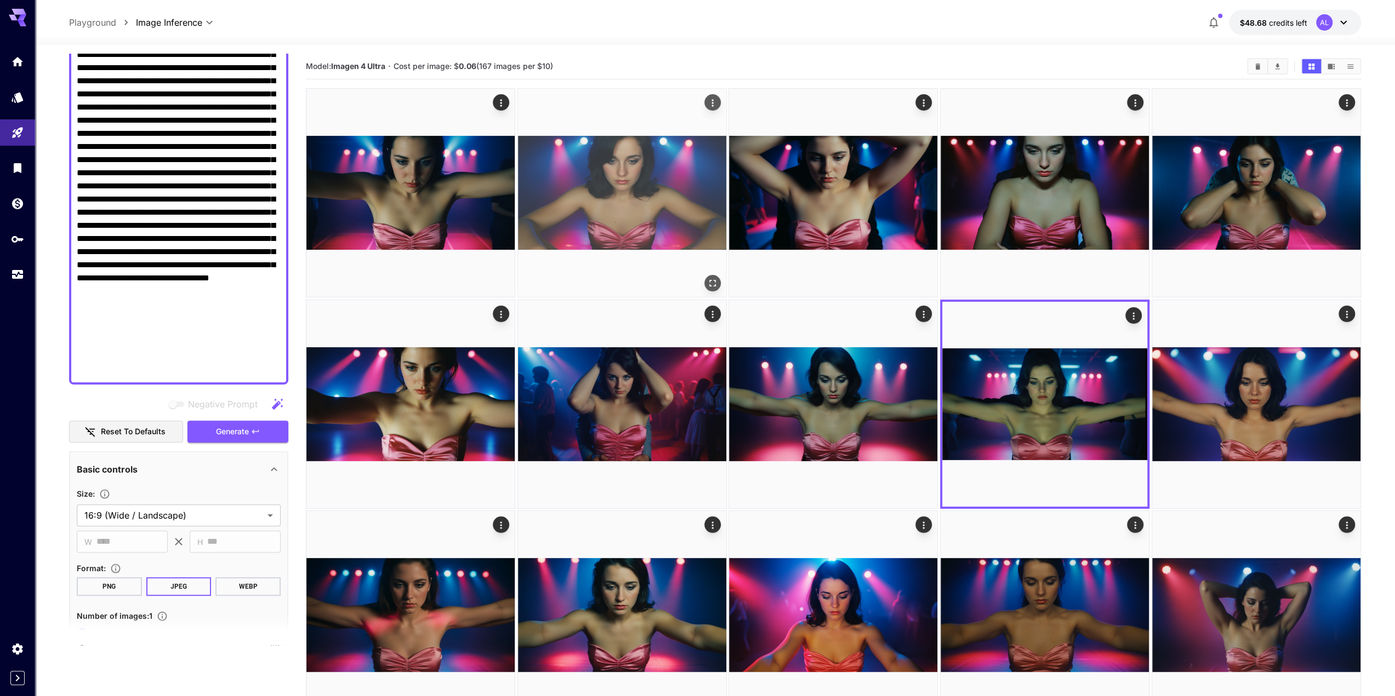
click at [715, 279] on icon "Open in fullscreen" at bounding box center [712, 283] width 11 height 11
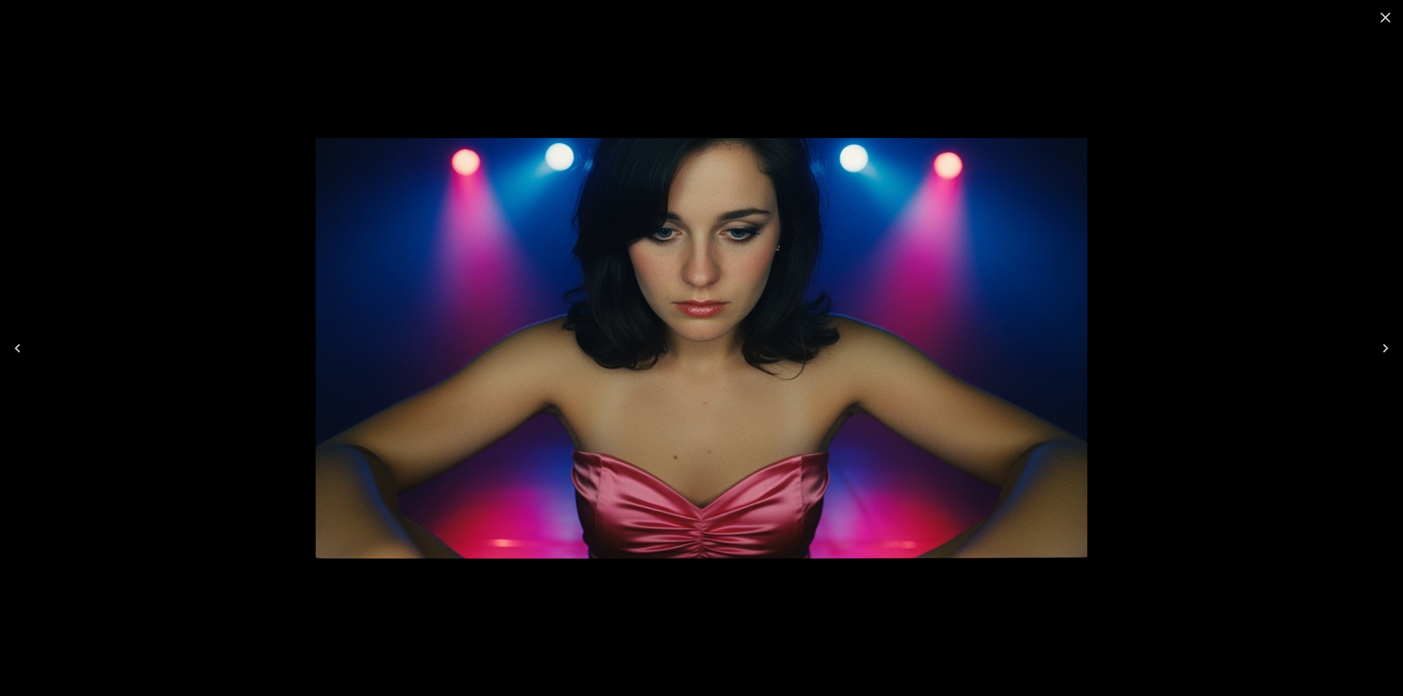
click at [1389, 24] on icon "Close" at bounding box center [1385, 18] width 18 height 18
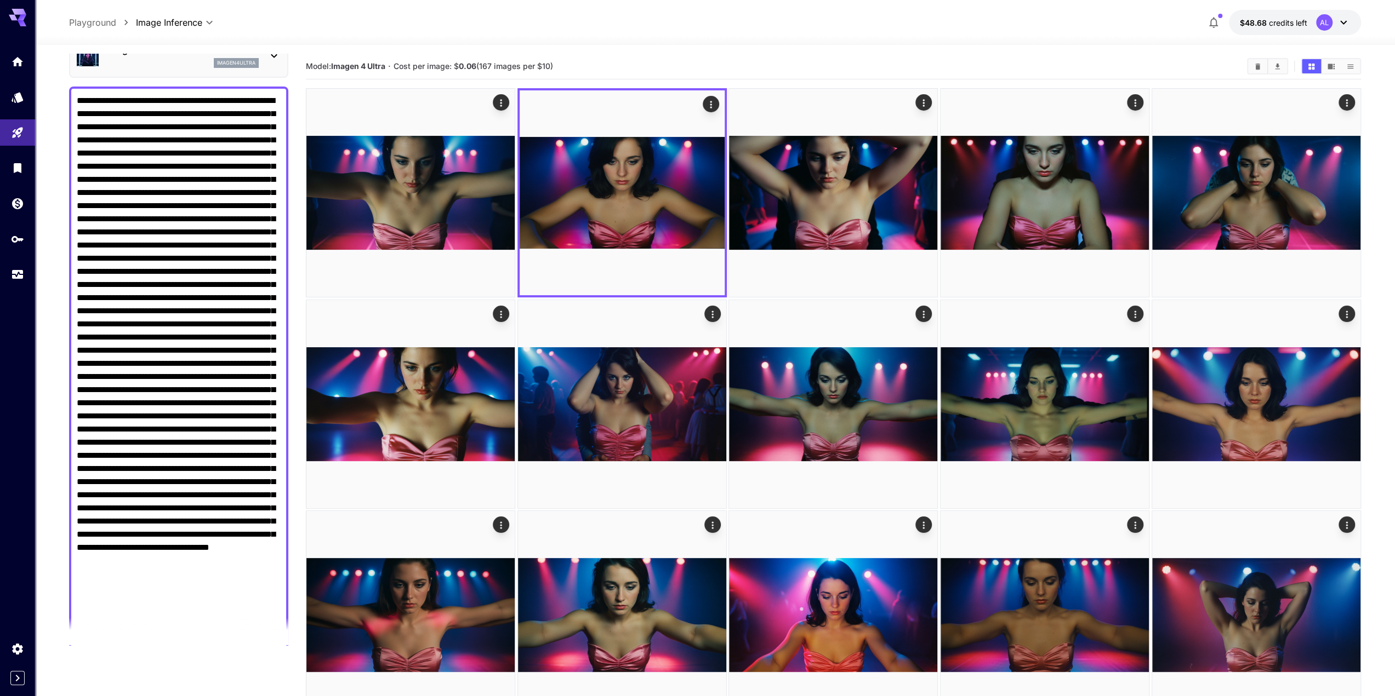
scroll to position [55, 0]
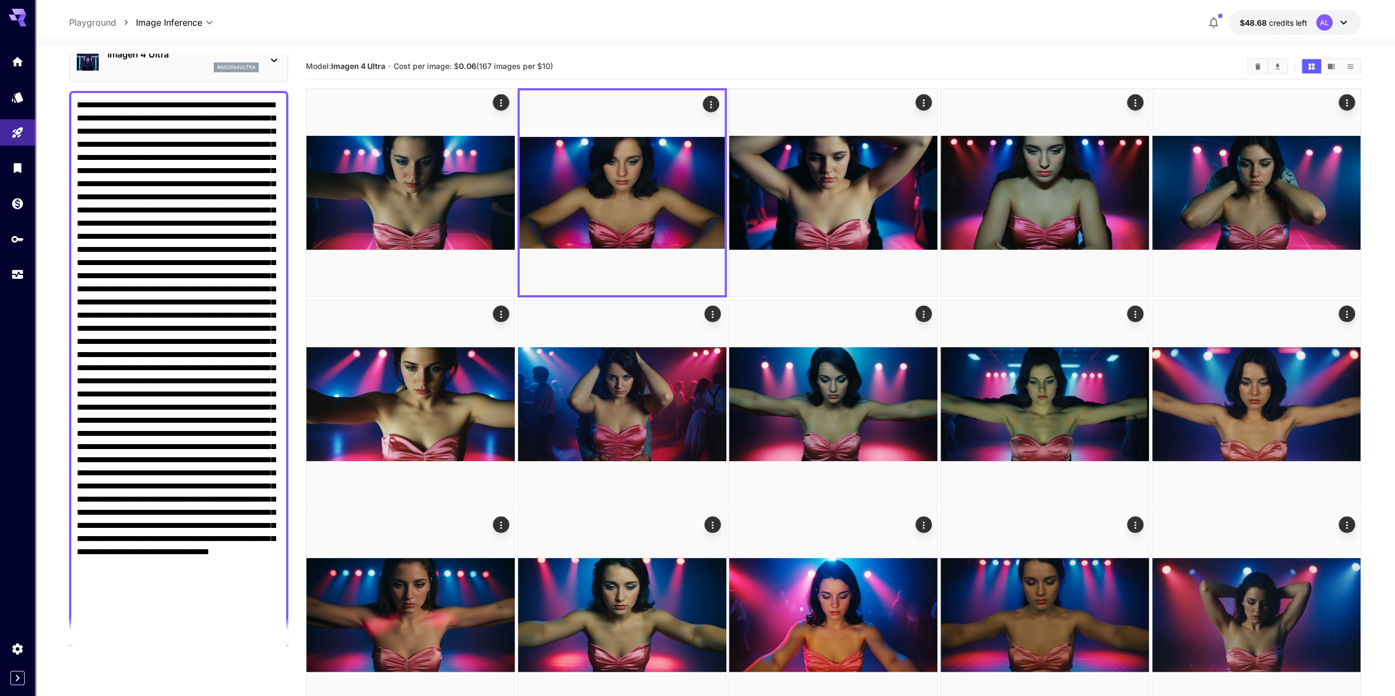
click at [180, 132] on textarea "Negative Prompt" at bounding box center [179, 375] width 204 height 552
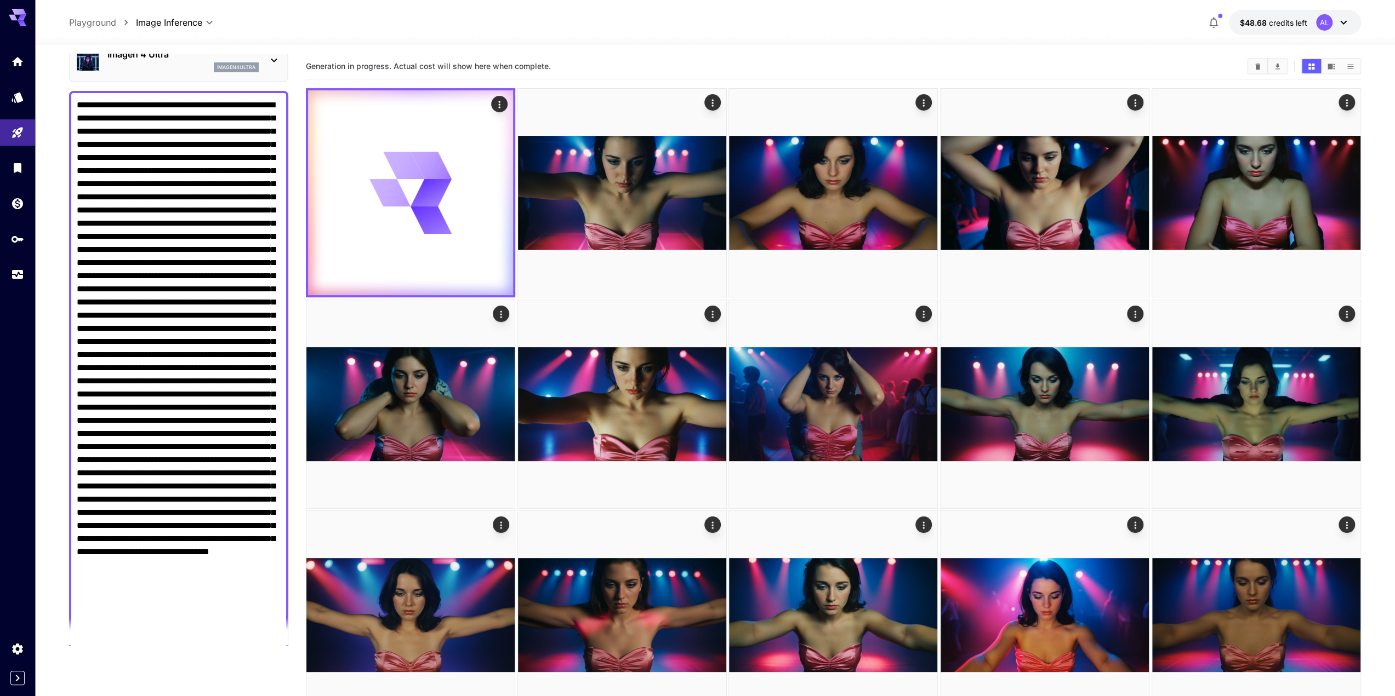
click at [183, 131] on textarea "Negative Prompt" at bounding box center [179, 375] width 204 height 552
click at [173, 130] on textarea "Negative Prompt" at bounding box center [179, 375] width 204 height 552
click at [185, 131] on textarea "Negative Prompt" at bounding box center [179, 375] width 204 height 552
click at [179, 129] on textarea "Negative Prompt" at bounding box center [179, 375] width 204 height 552
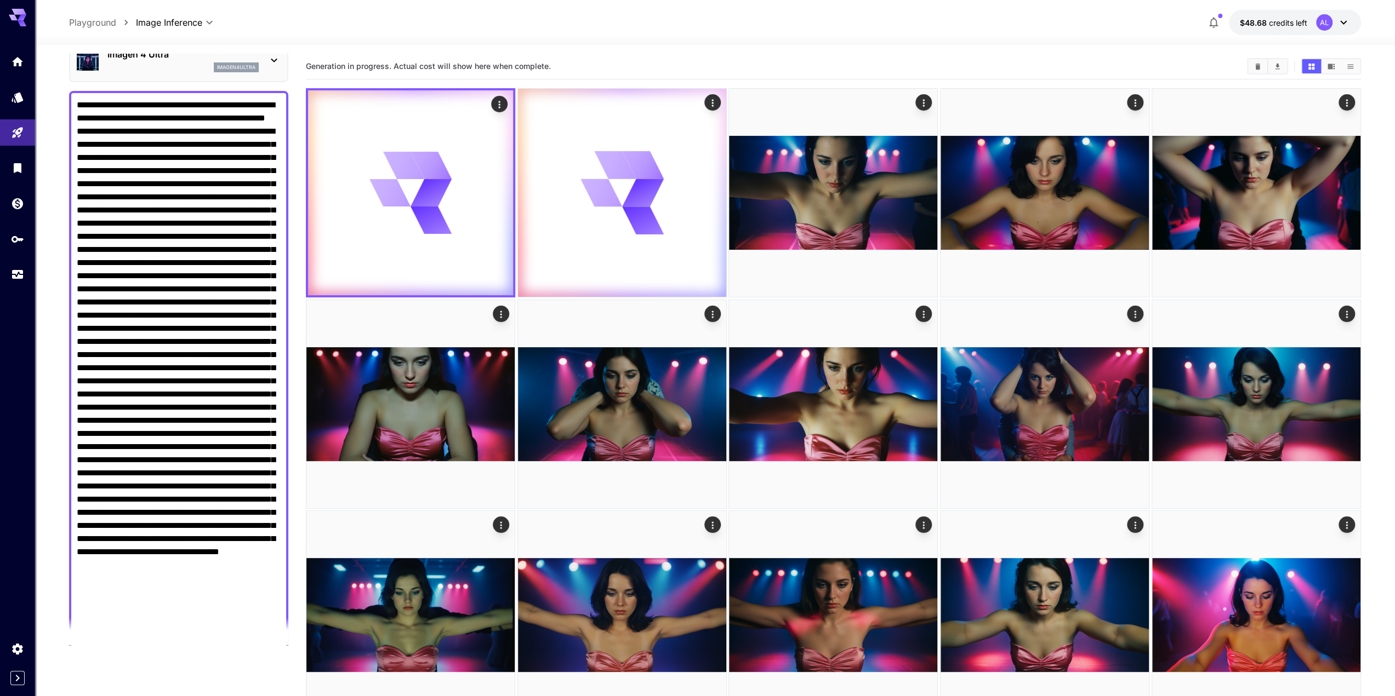
scroll to position [0, 0]
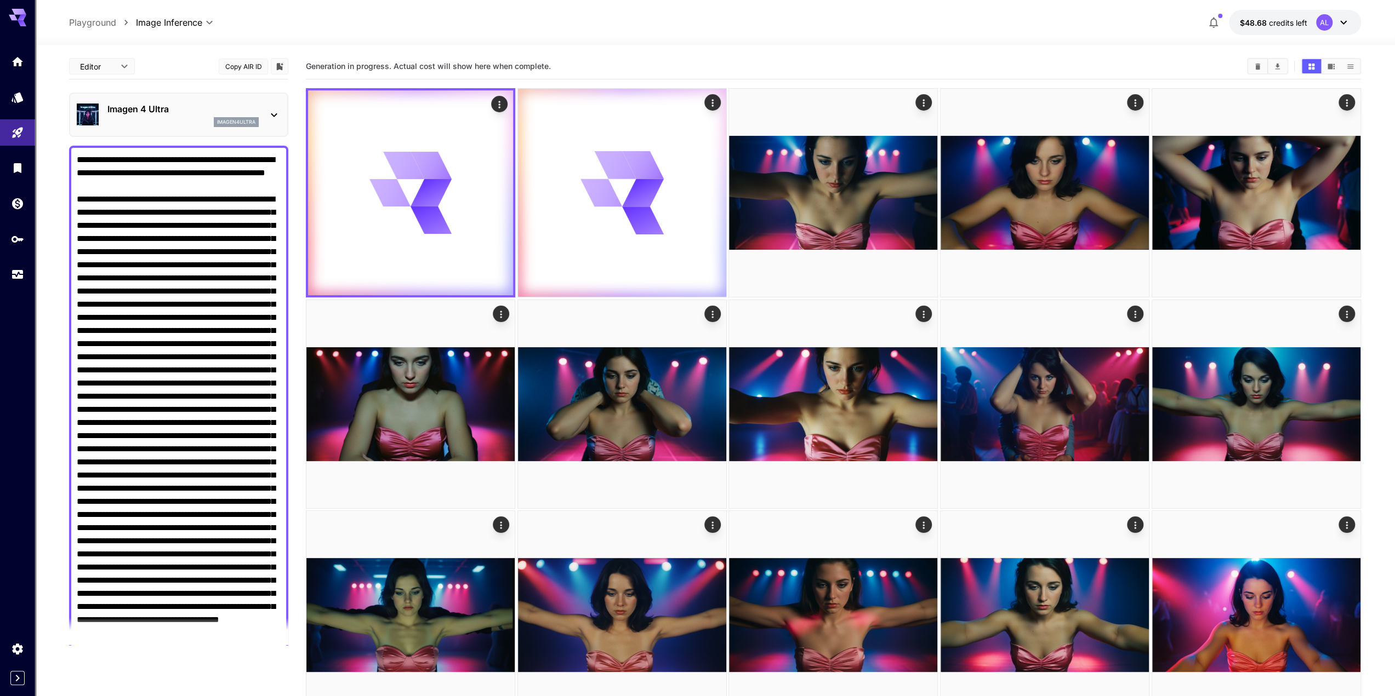
click at [219, 261] on textarea "Negative Prompt" at bounding box center [179, 442] width 204 height 579
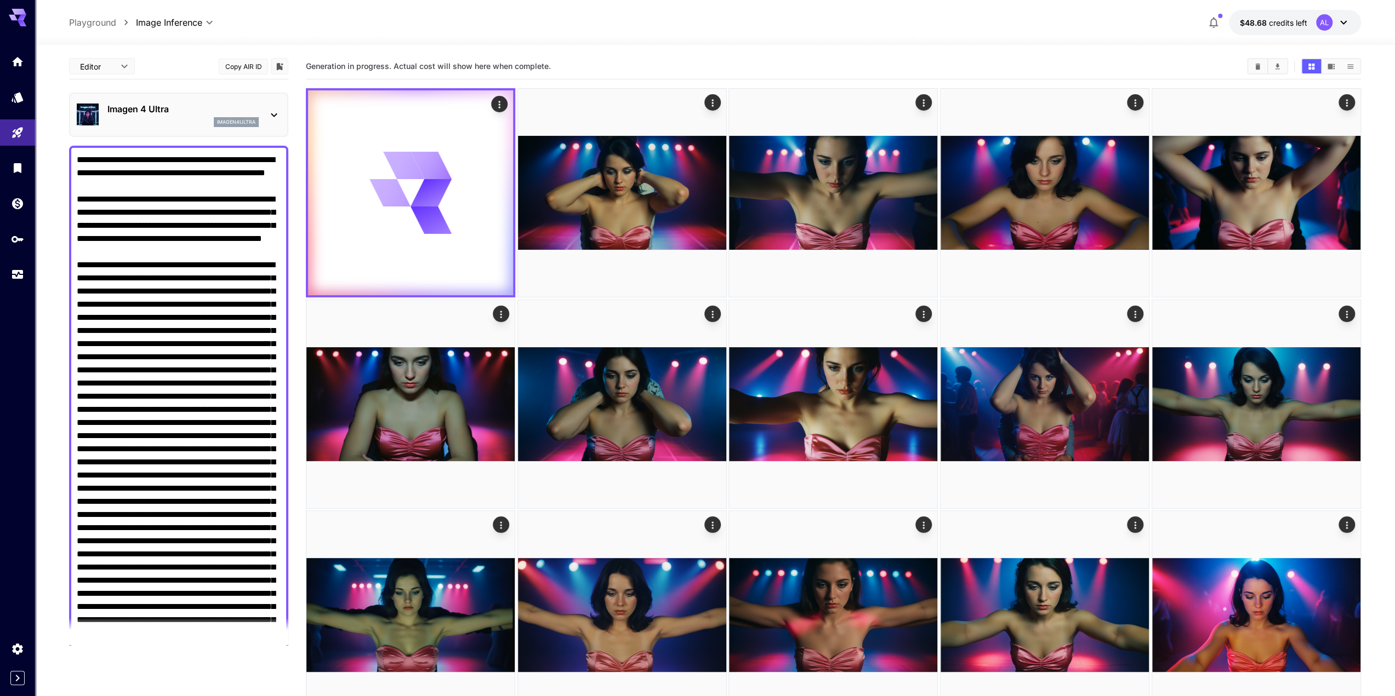
drag, startPoint x: 112, startPoint y: 292, endPoint x: 183, endPoint y: 288, distance: 71.4
click at [183, 290] on textarea "Negative Prompt" at bounding box center [179, 449] width 204 height 592
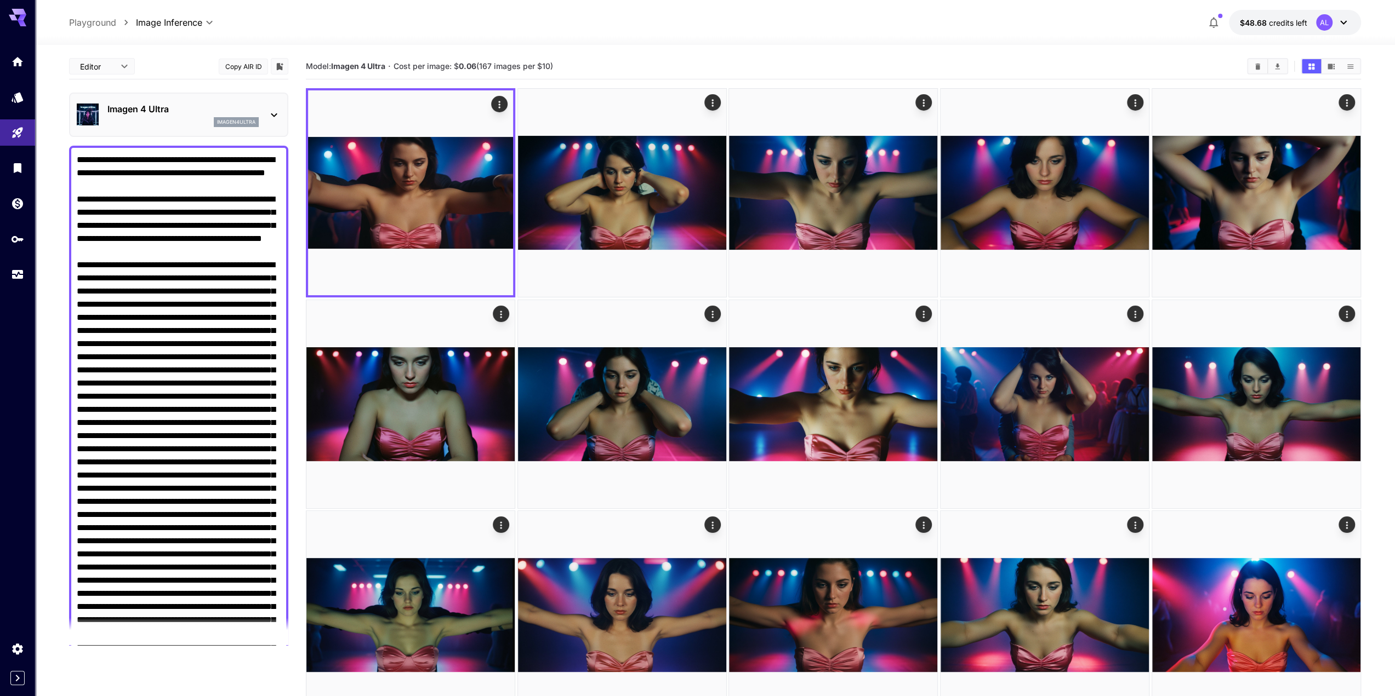
click at [148, 340] on textarea "Negative Prompt" at bounding box center [179, 455] width 204 height 605
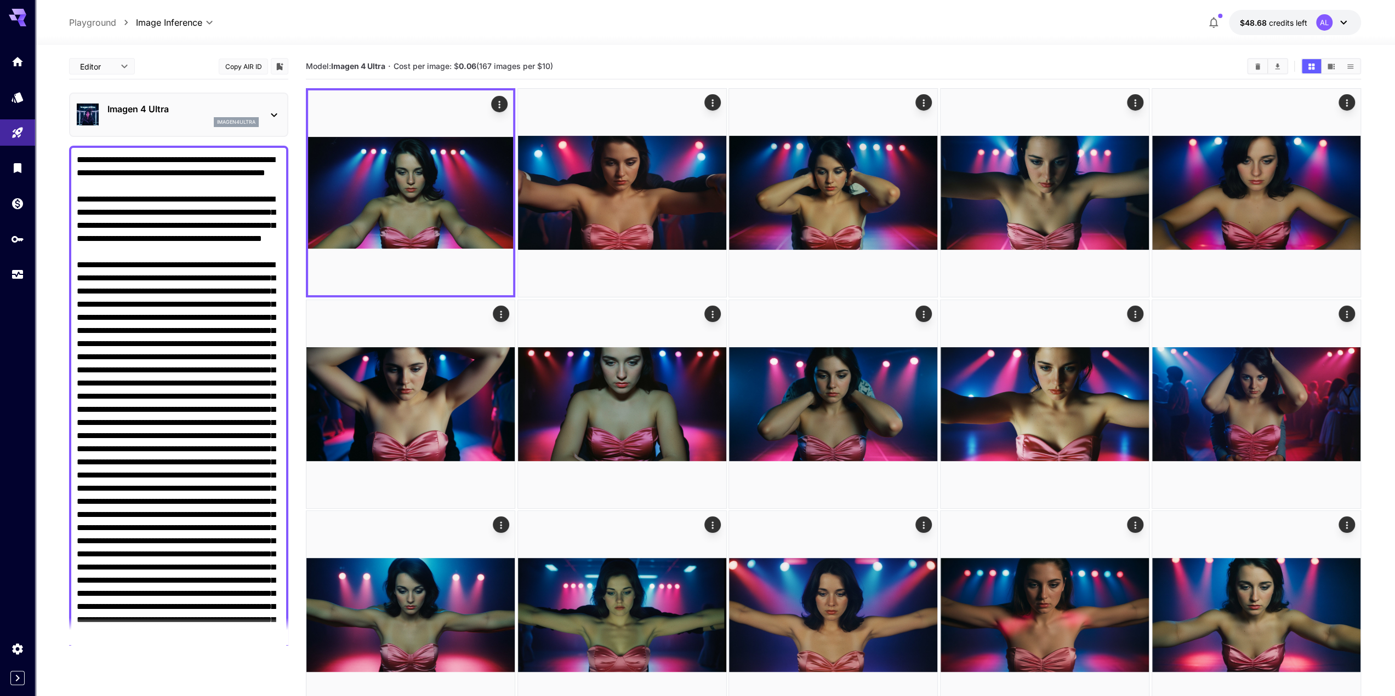
click at [114, 278] on textarea "Negative Prompt" at bounding box center [179, 442] width 204 height 579
drag, startPoint x: 85, startPoint y: 223, endPoint x: 114, endPoint y: 238, distance: 32.4
click at [107, 225] on textarea "Negative Prompt" at bounding box center [179, 442] width 204 height 579
click at [116, 332] on textarea "Negative Prompt" at bounding box center [179, 442] width 204 height 579
click at [114, 329] on textarea "Negative Prompt" at bounding box center [179, 442] width 204 height 579
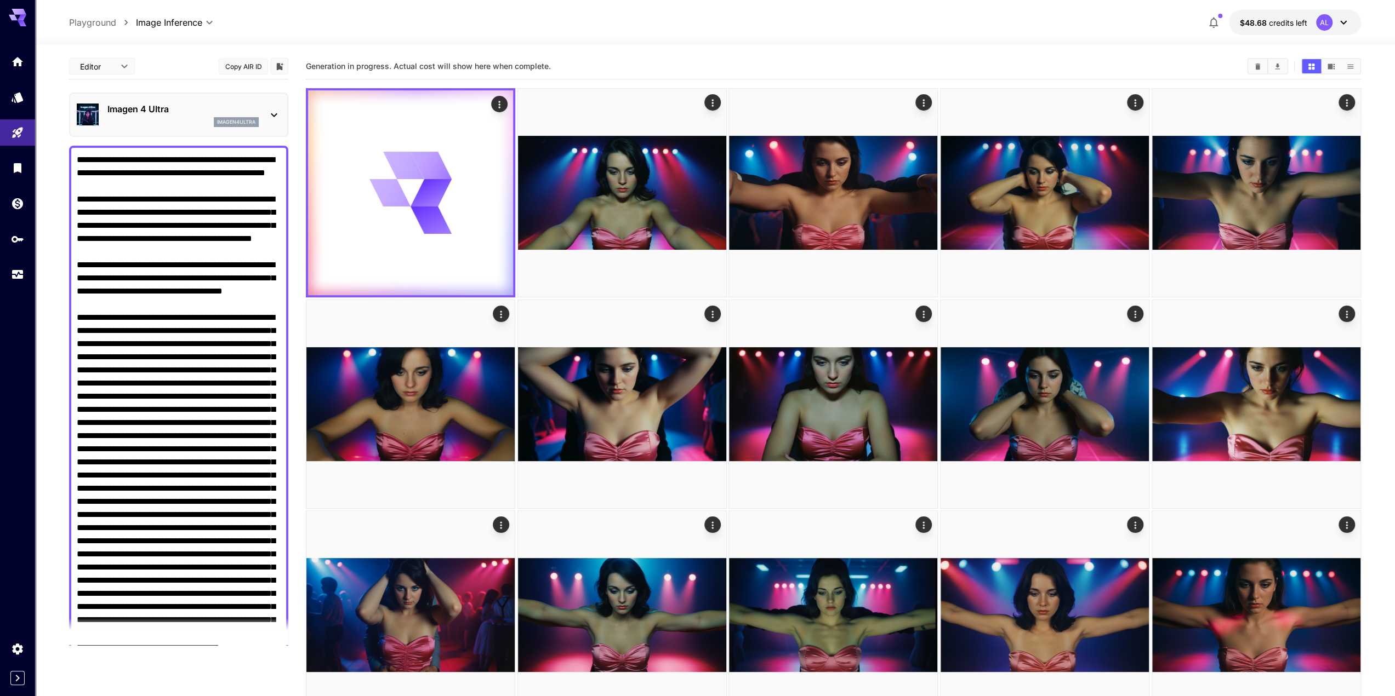
click at [144, 329] on textarea "Negative Prompt" at bounding box center [179, 455] width 204 height 605
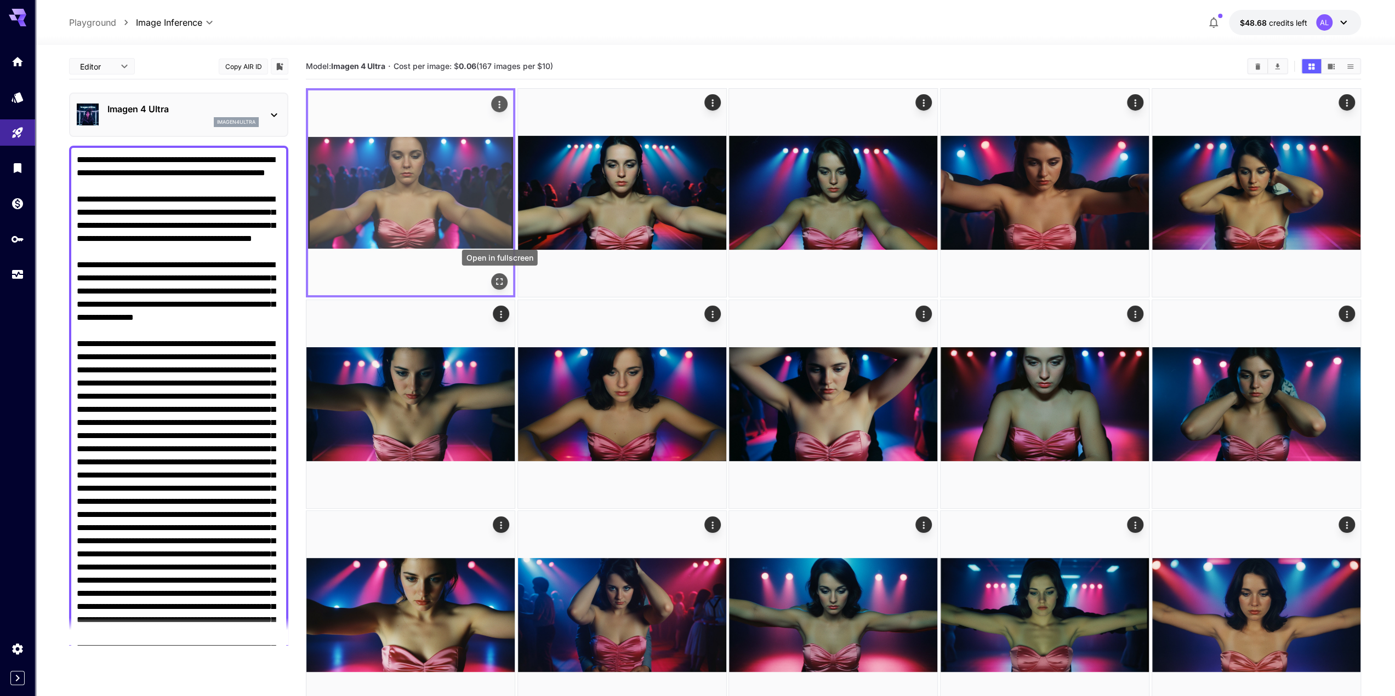
click at [496, 283] on icon "Open in fullscreen" at bounding box center [499, 282] width 7 height 7
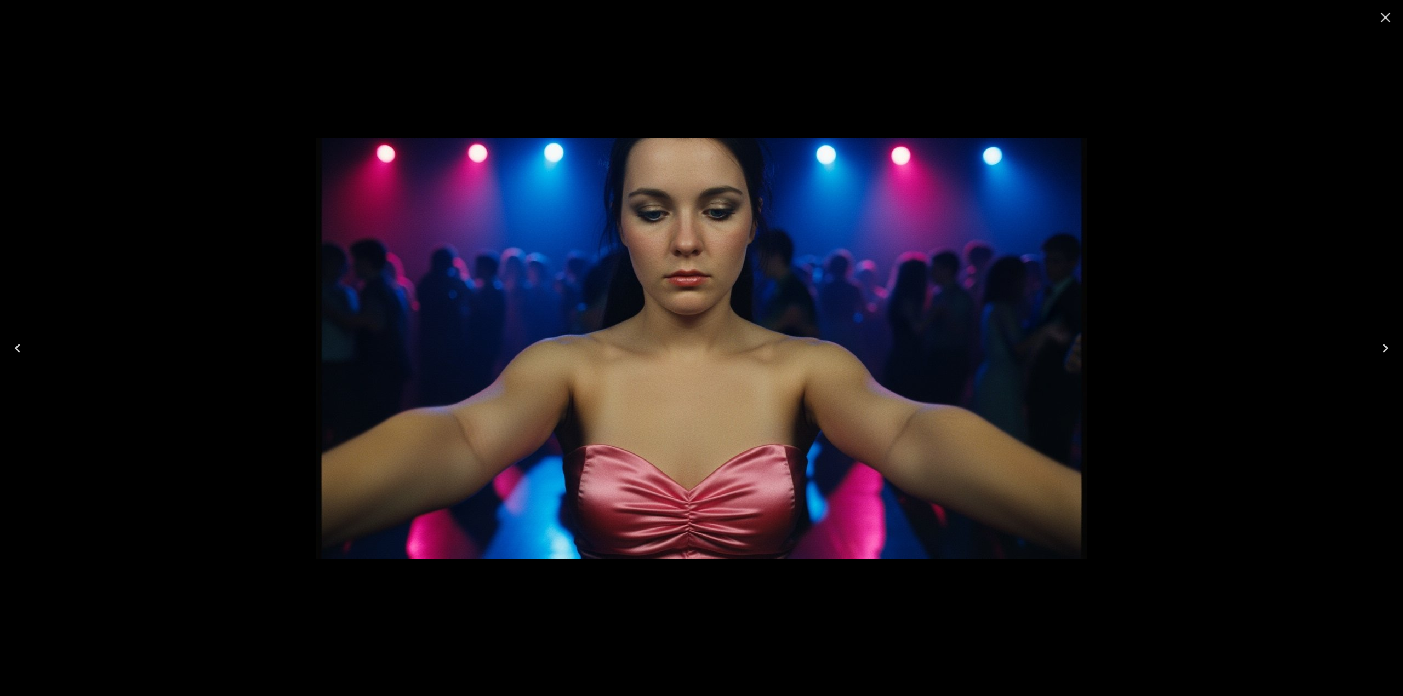
click at [1382, 15] on icon "Close" at bounding box center [1385, 18] width 10 height 10
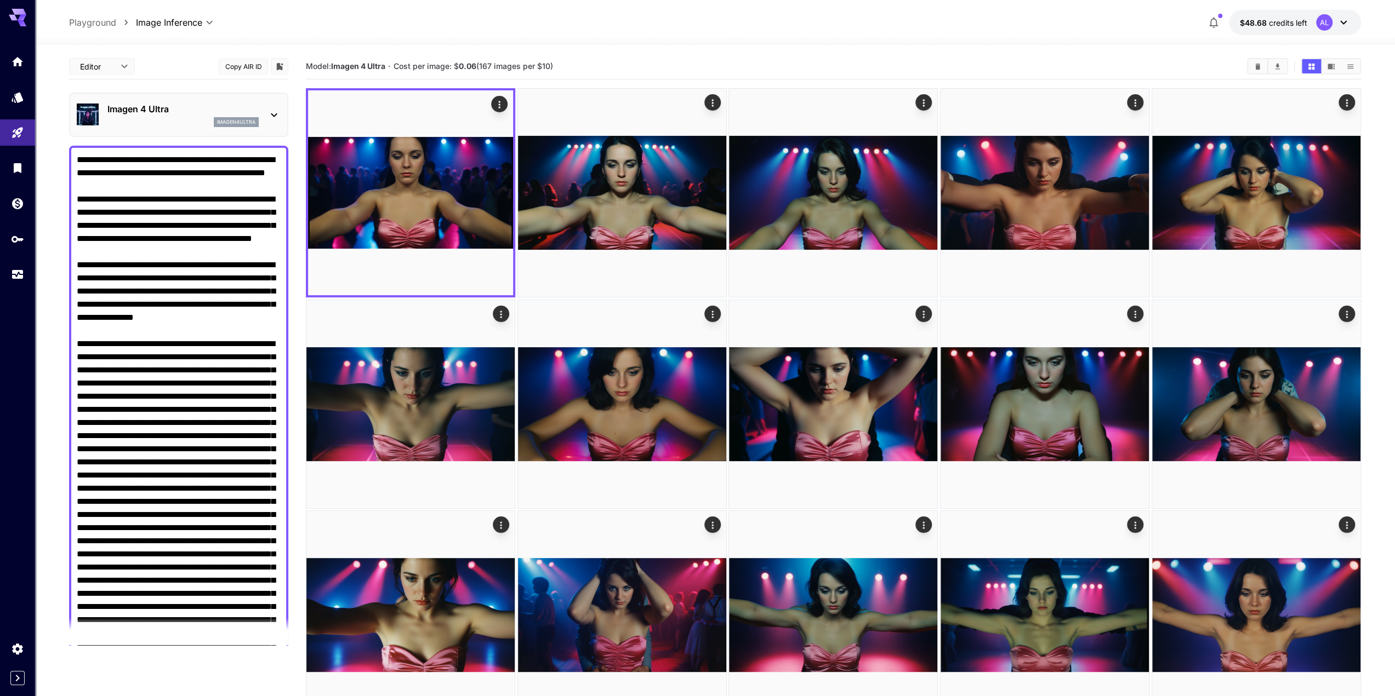
click at [132, 315] on textarea "Negative Prompt" at bounding box center [179, 468] width 204 height 631
drag, startPoint x: 132, startPoint y: 315, endPoint x: 138, endPoint y: 315, distance: 6.6
click at [138, 316] on textarea "Negative Prompt" at bounding box center [179, 468] width 204 height 631
type textarea "**********"
click at [218, 381] on textarea "Negative Prompt" at bounding box center [179, 468] width 204 height 631
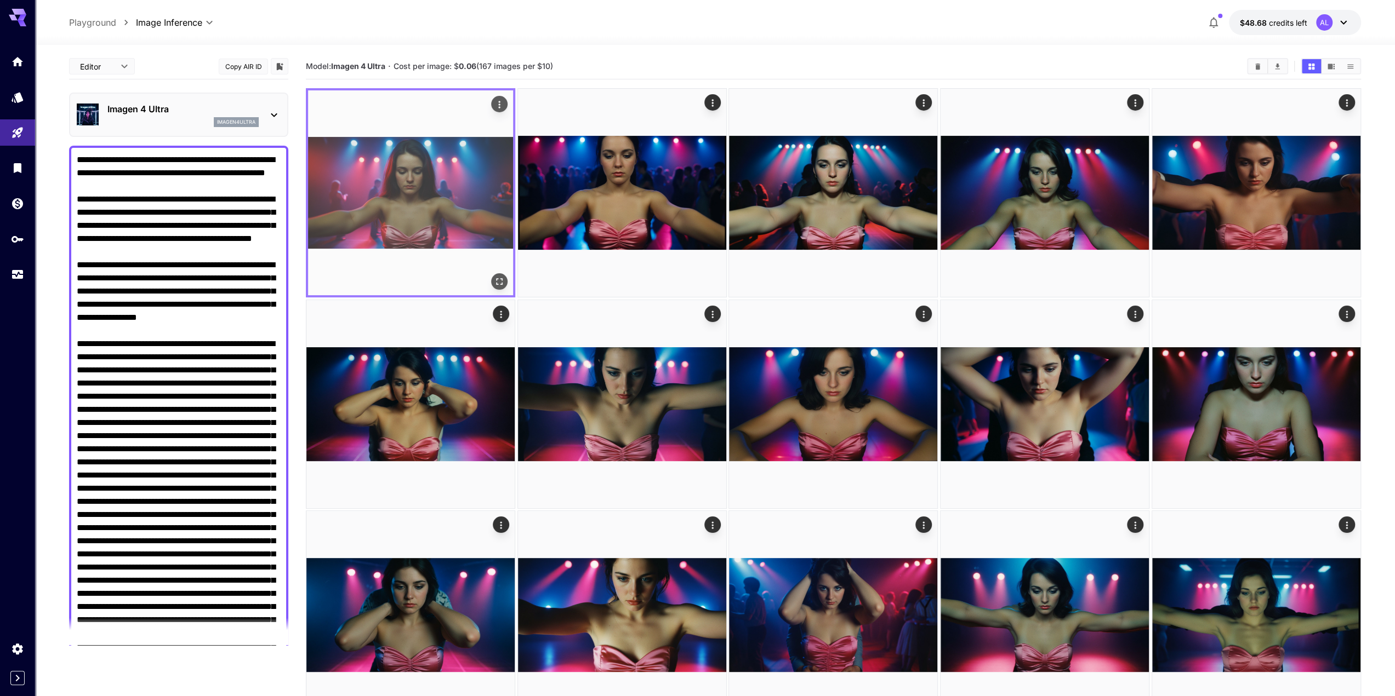
type textarea "**********"
click at [504, 285] on icon "Open in fullscreen" at bounding box center [499, 281] width 11 height 11
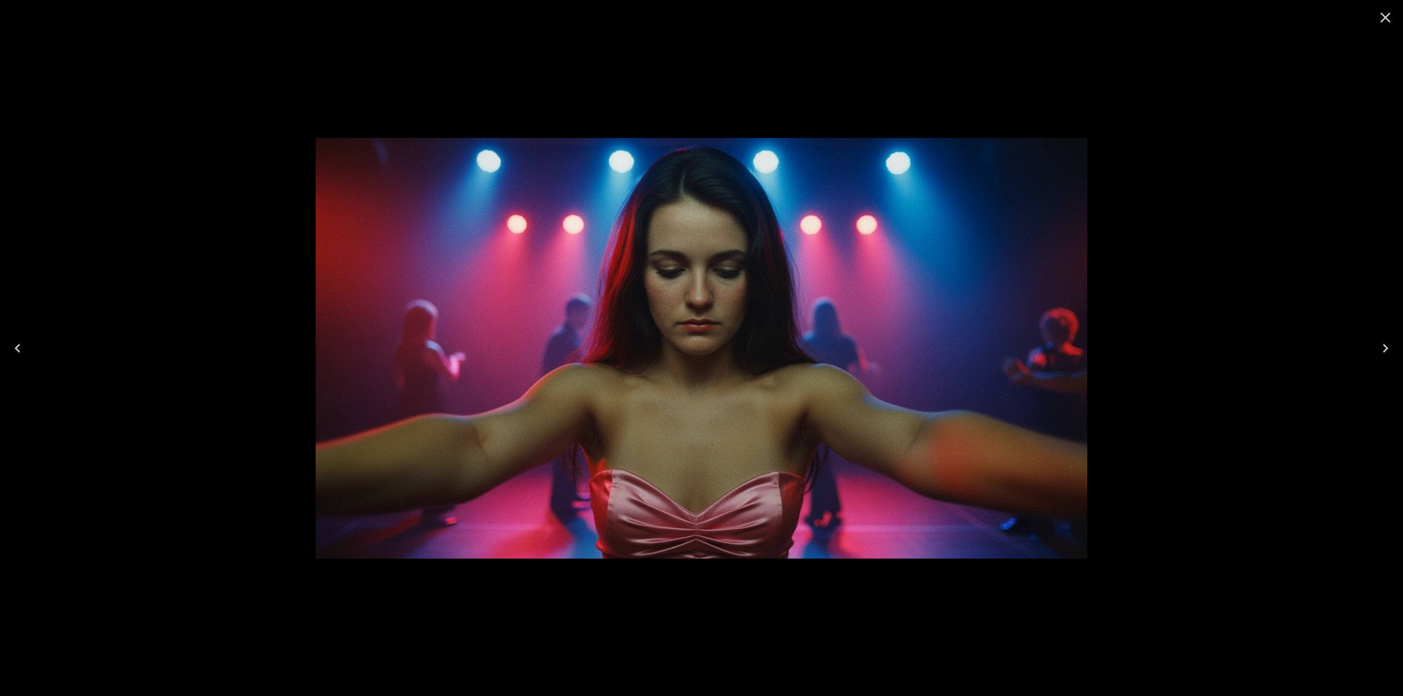
click at [1384, 20] on icon "Close" at bounding box center [1385, 18] width 18 height 18
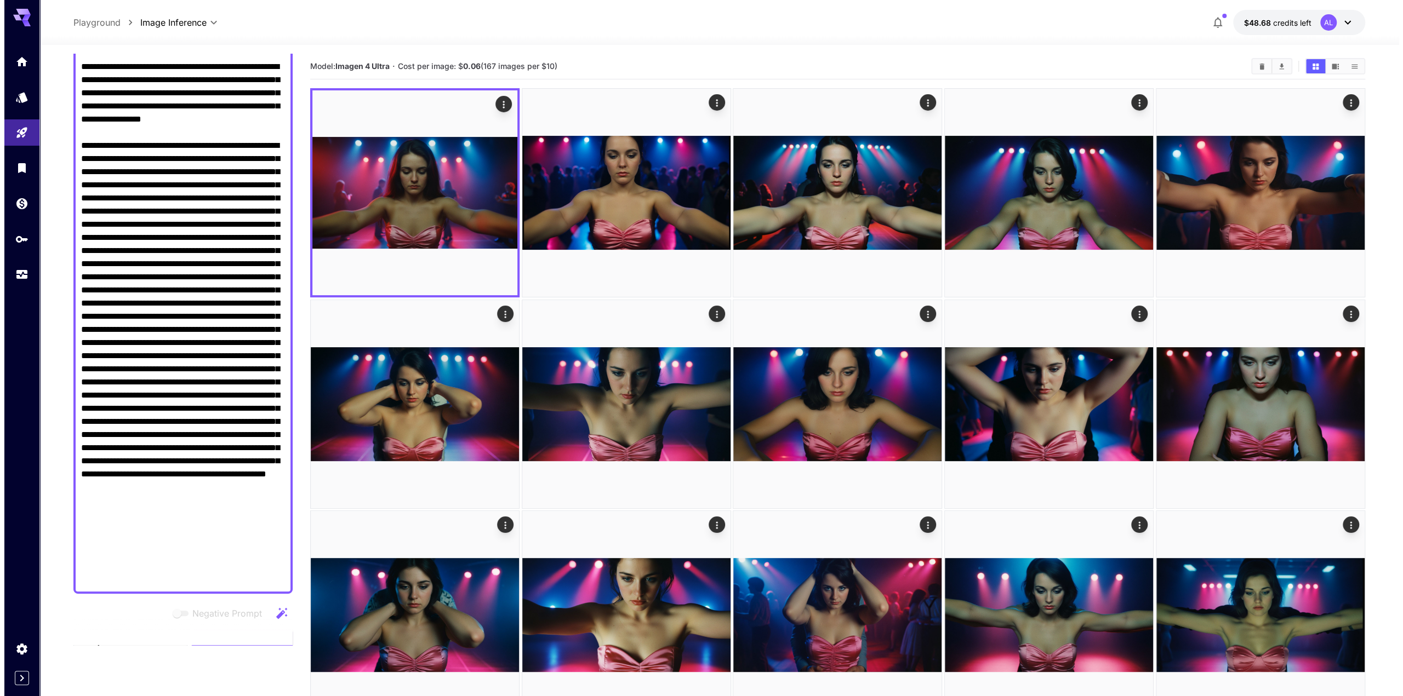
scroll to position [274, 0]
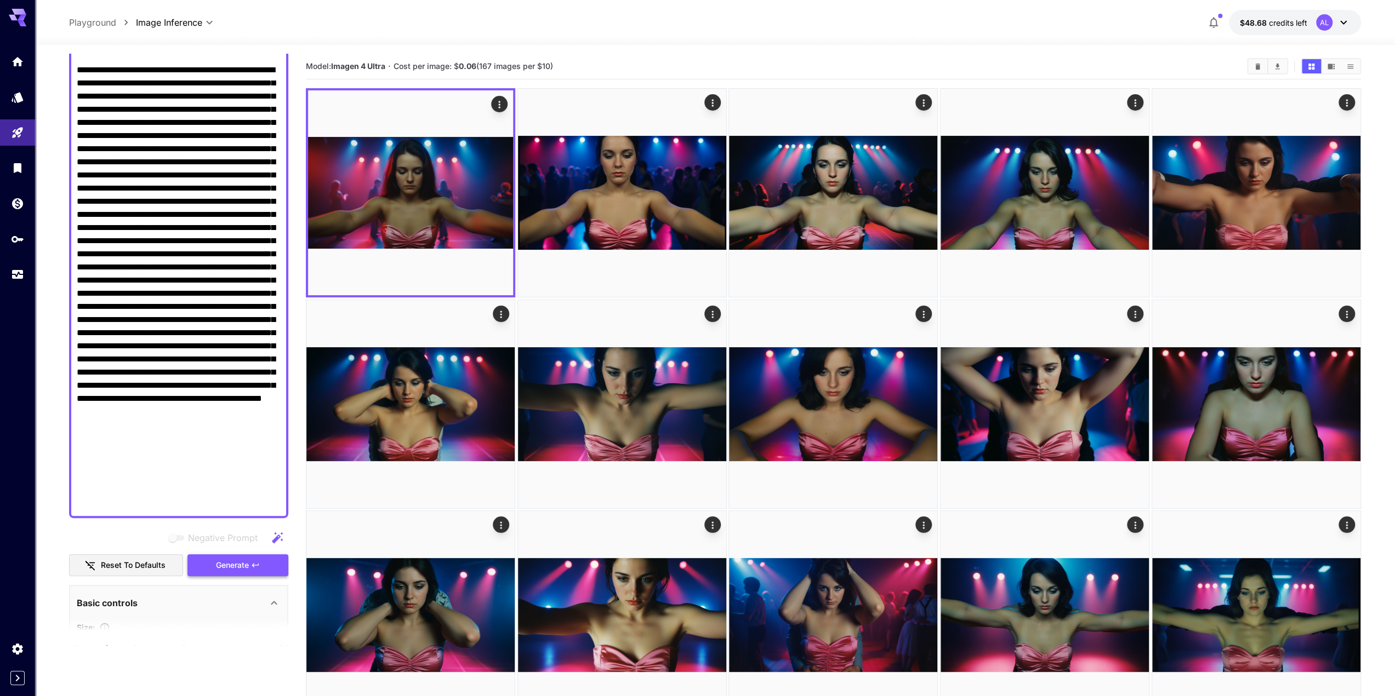
click at [243, 573] on button "Generate" at bounding box center [237, 566] width 101 height 22
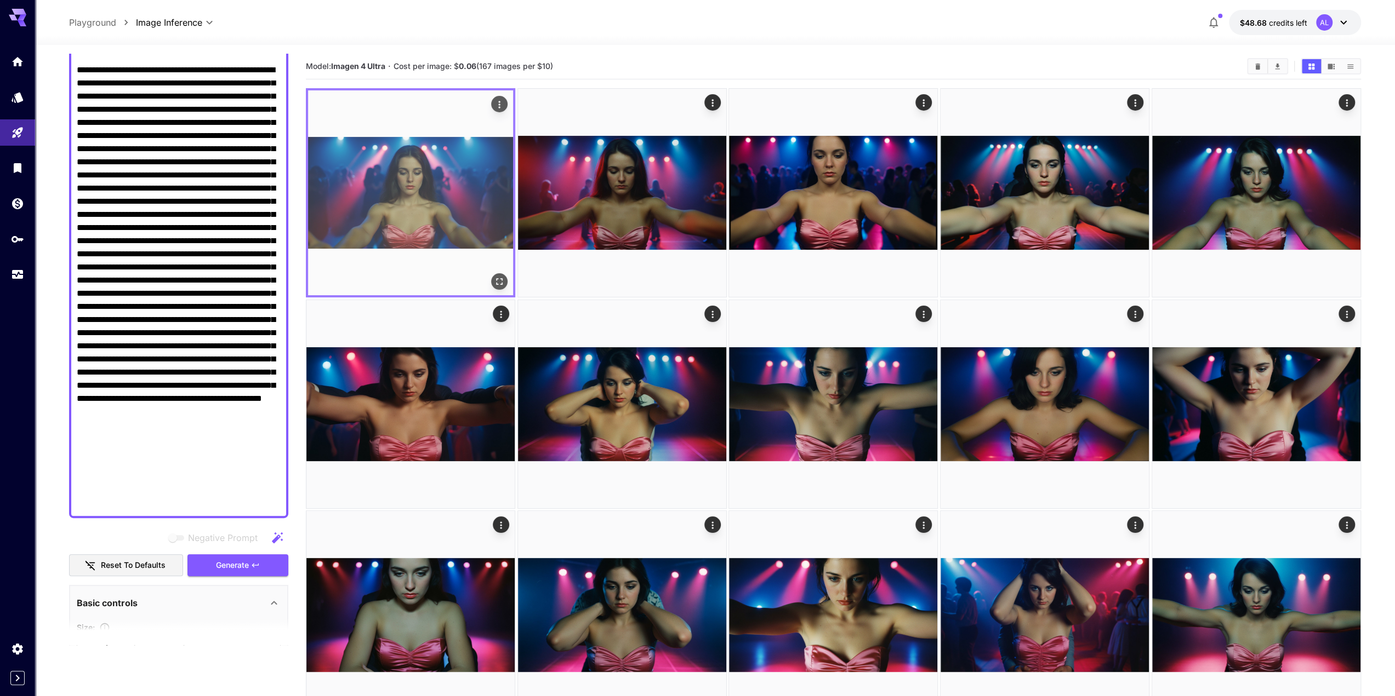
click at [493, 279] on button "Open in fullscreen" at bounding box center [499, 281] width 16 height 16
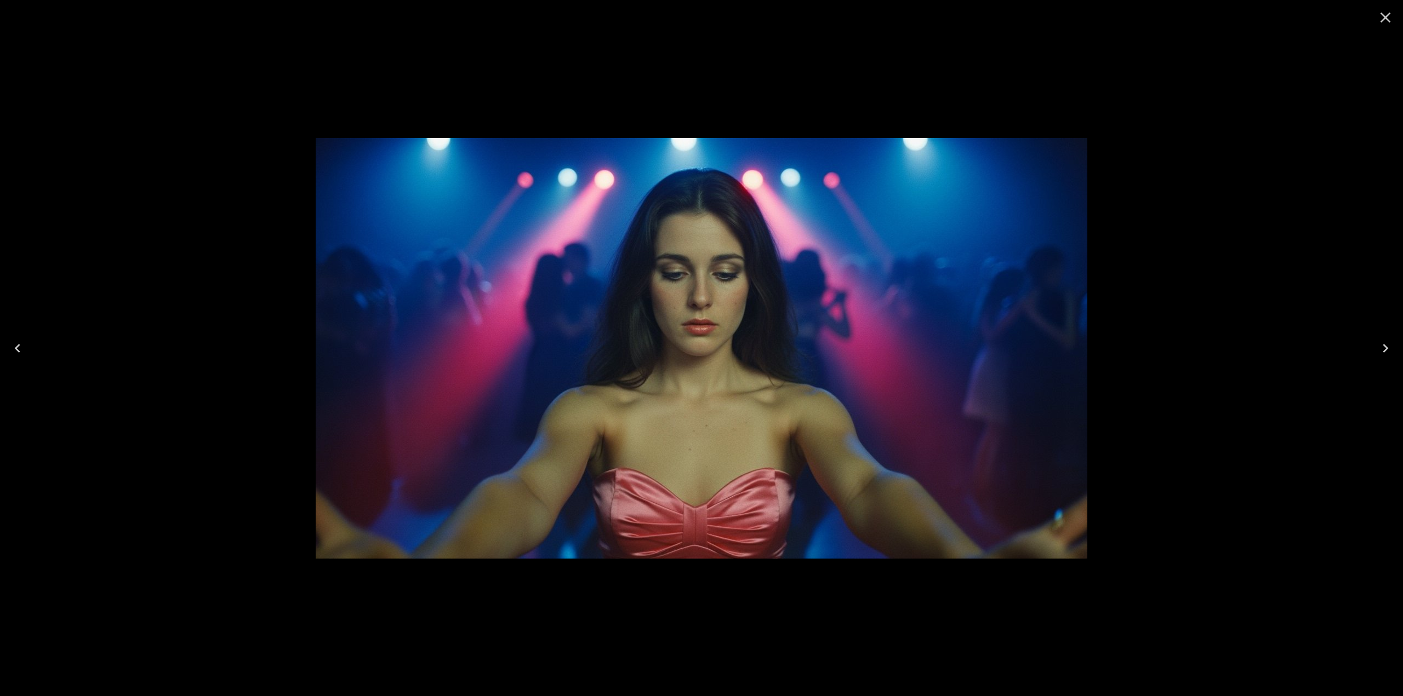
click at [1384, 19] on icon "Close" at bounding box center [1385, 18] width 10 height 10
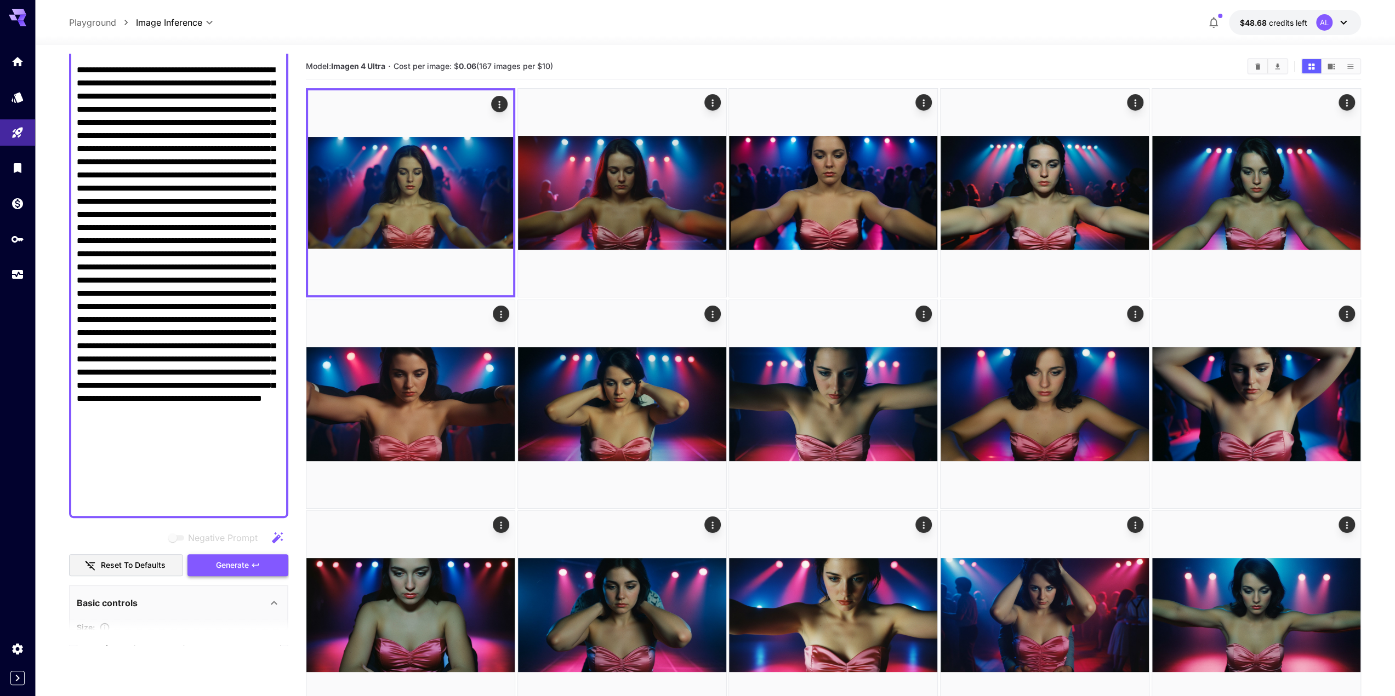
click at [232, 567] on span "Generate" at bounding box center [232, 566] width 33 height 14
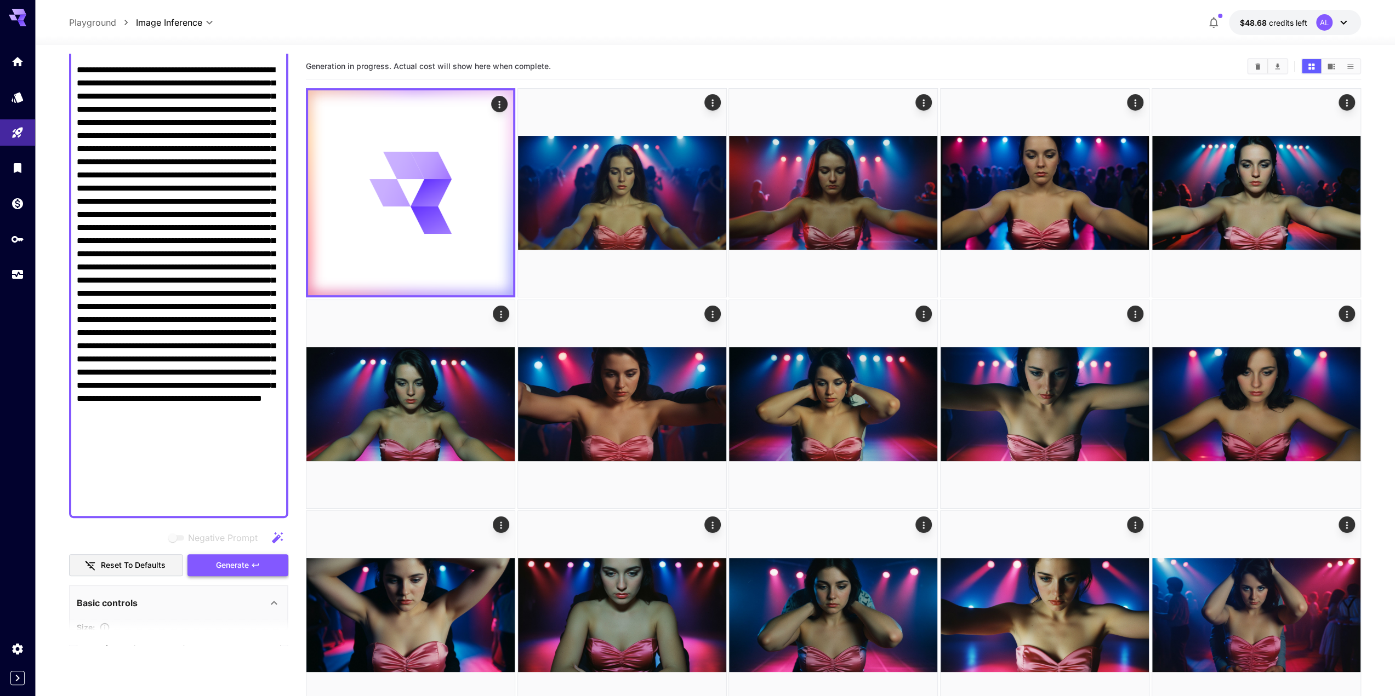
click at [232, 567] on span "Generate" at bounding box center [232, 566] width 33 height 14
click at [233, 567] on span "Generate" at bounding box center [232, 566] width 33 height 14
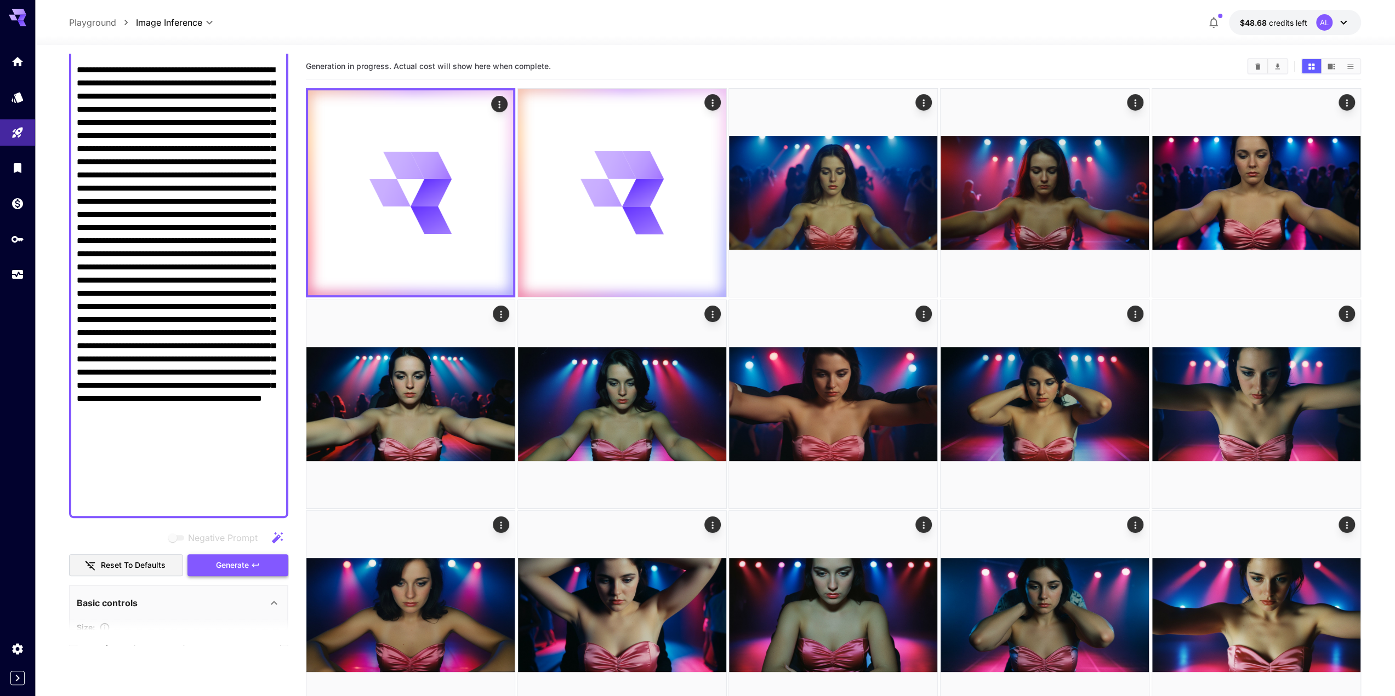
click at [233, 567] on span "Generate" at bounding box center [232, 566] width 33 height 14
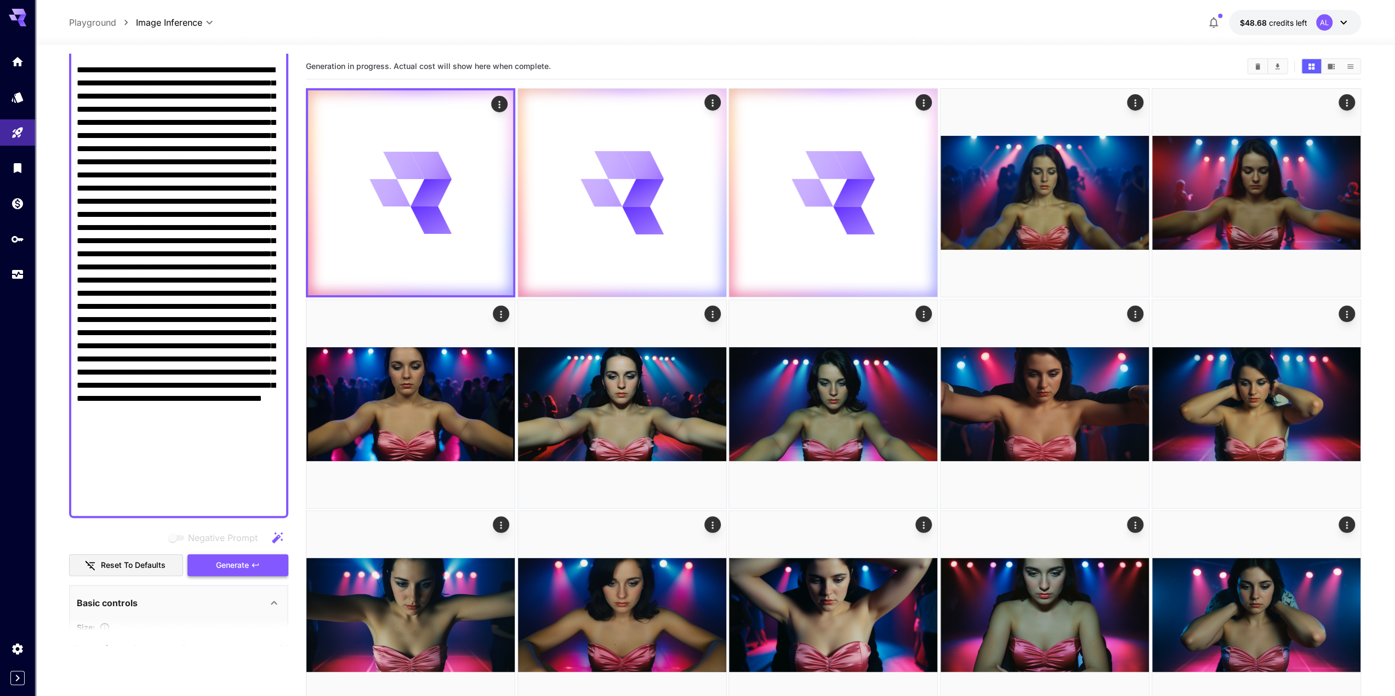
click at [234, 567] on span "Generate" at bounding box center [232, 566] width 33 height 14
click at [234, 568] on span "Generate" at bounding box center [232, 566] width 33 height 14
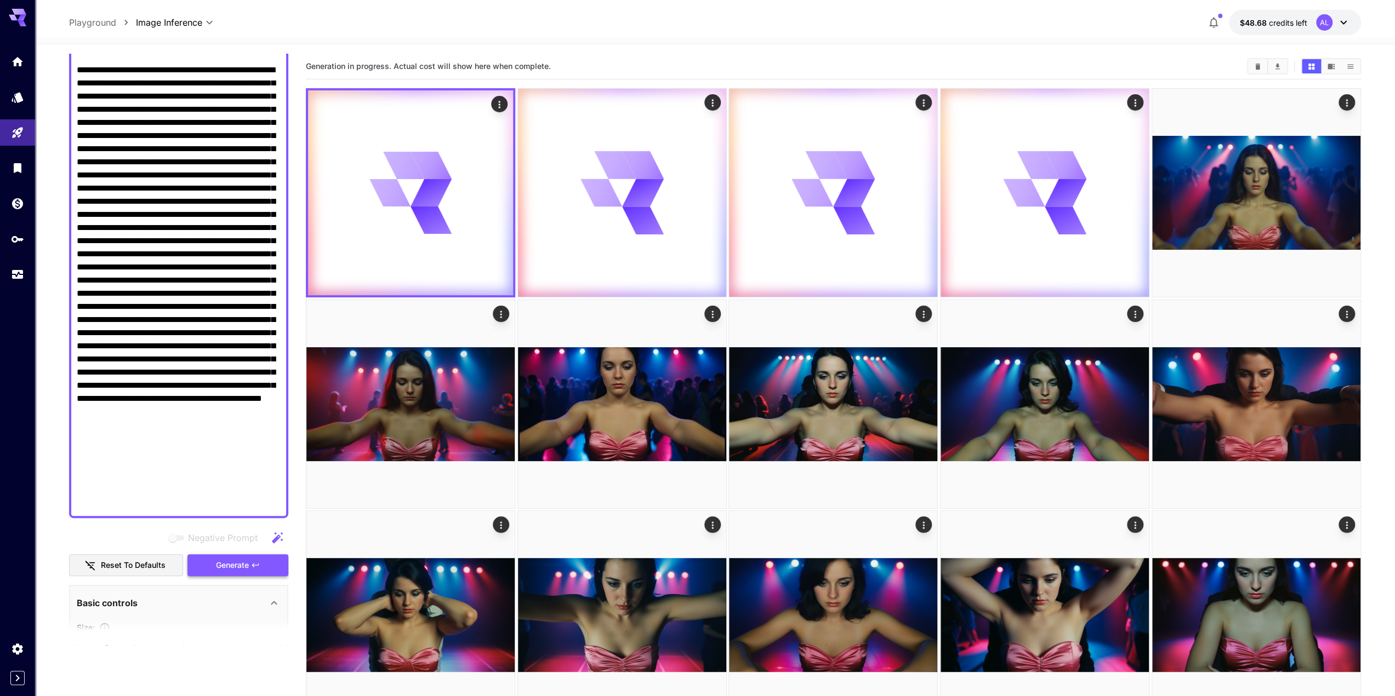
click at [234, 568] on span "Generate" at bounding box center [232, 566] width 33 height 14
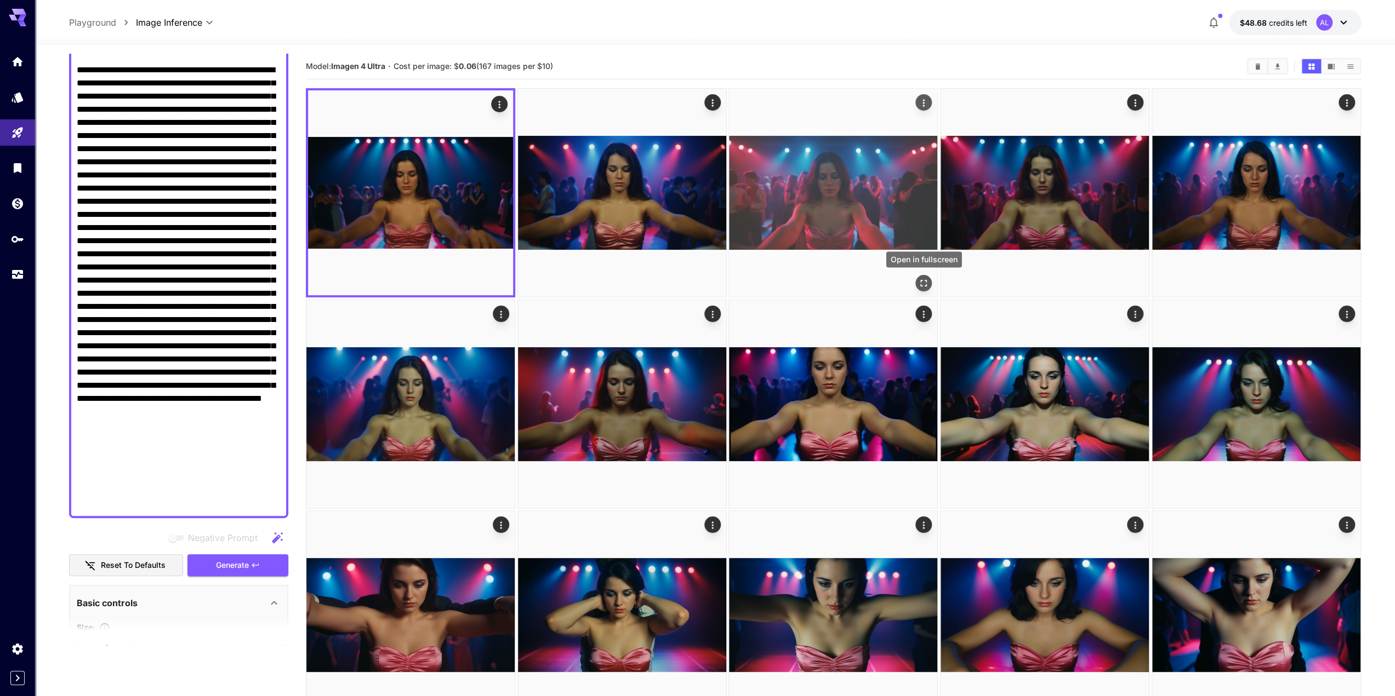
click at [923, 280] on icon "Open in fullscreen" at bounding box center [923, 283] width 11 height 11
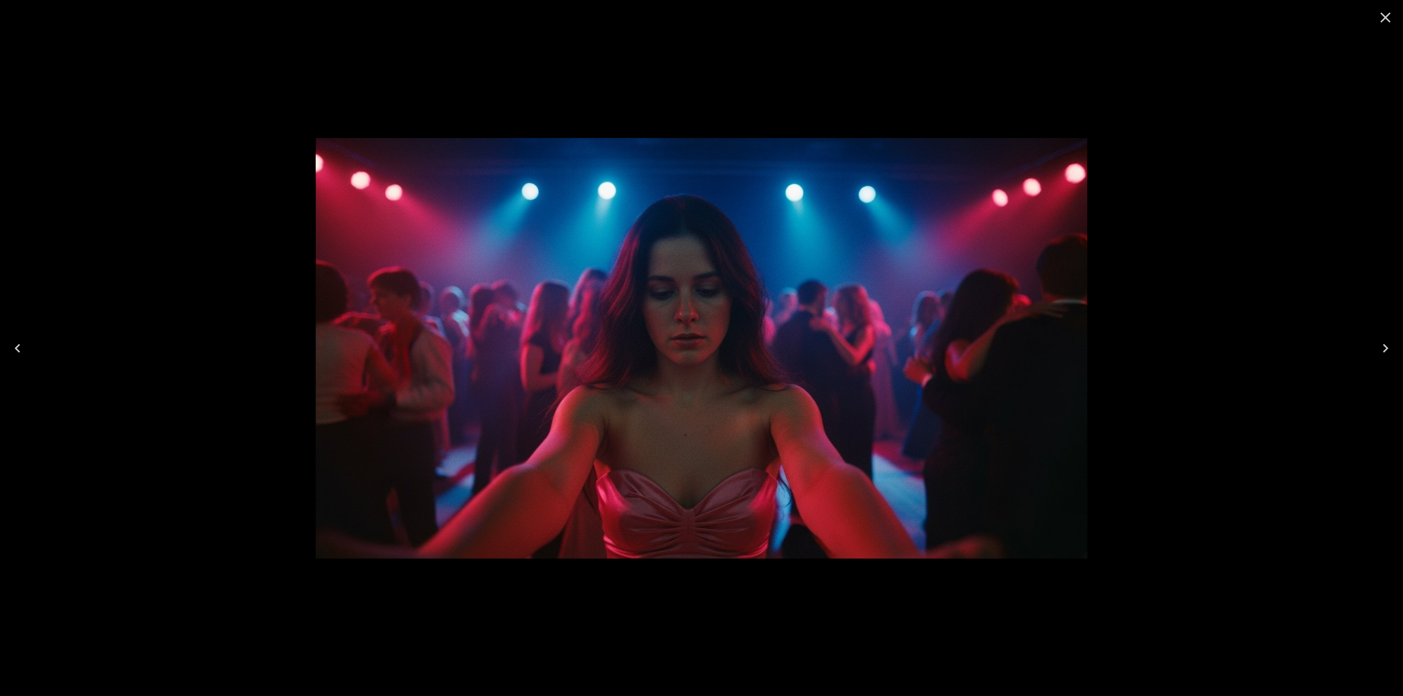
click at [1386, 17] on icon "Close" at bounding box center [1385, 18] width 10 height 10
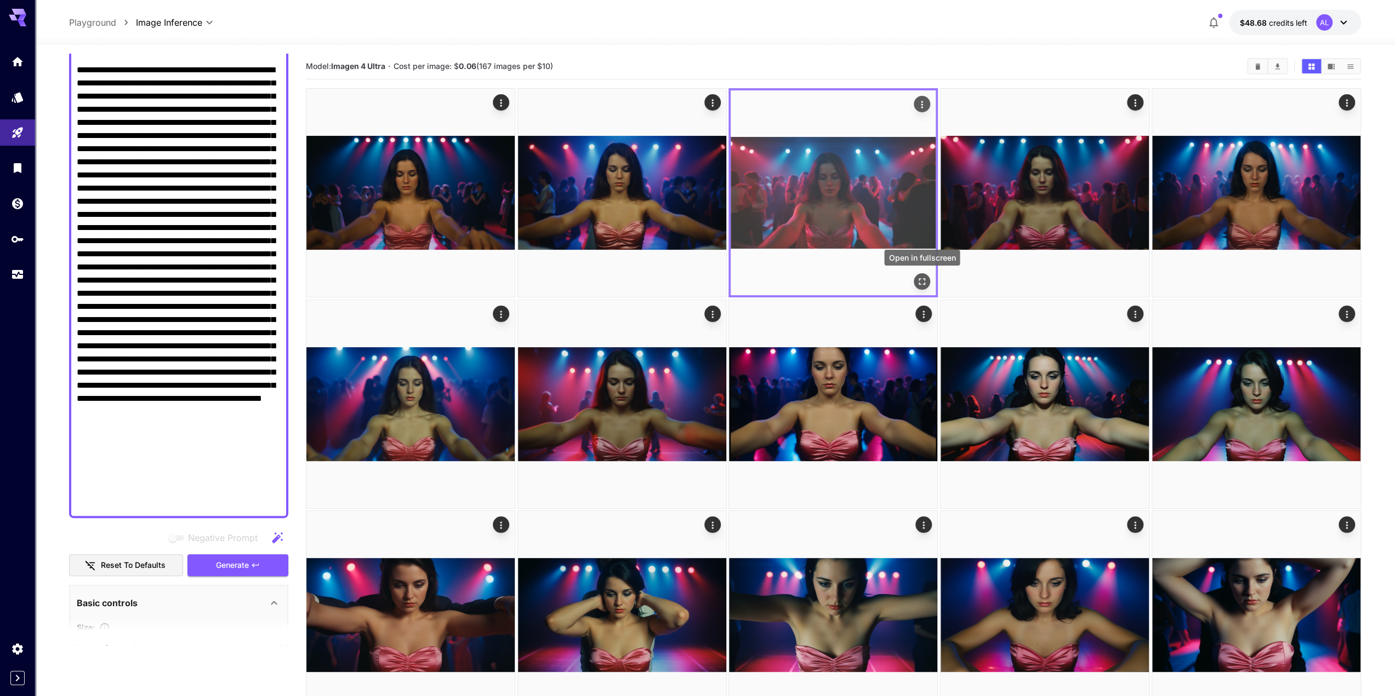
click at [920, 282] on icon "Open in fullscreen" at bounding box center [922, 281] width 11 height 11
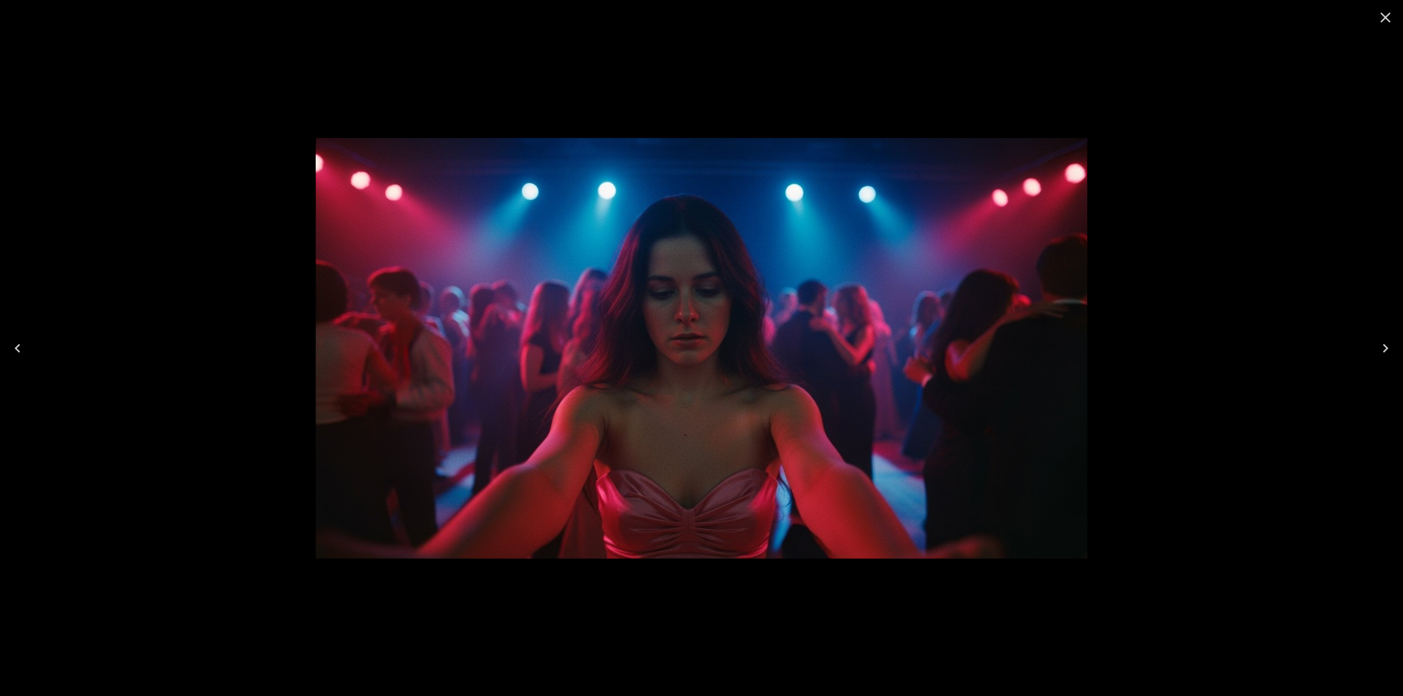
scroll to position [274, 0]
